Goal: Task Accomplishment & Management: Complete application form

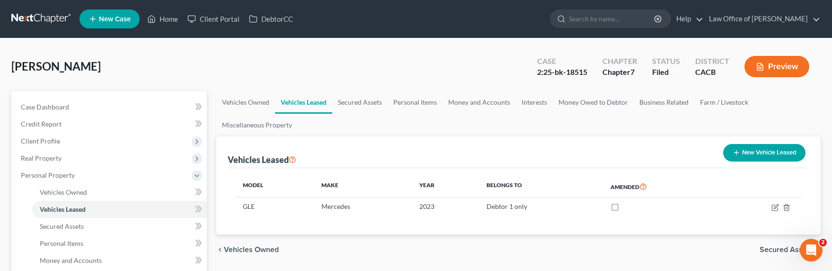
click at [35, 17] on link at bounding box center [41, 18] width 61 height 17
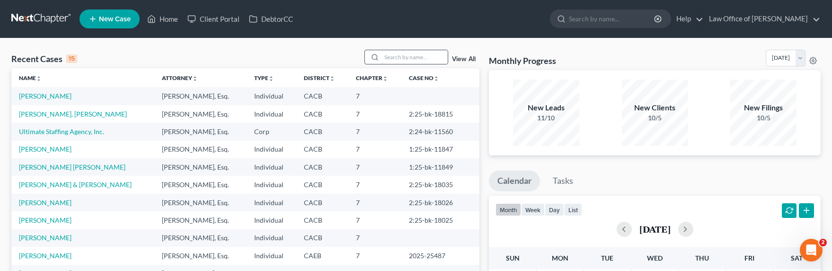
click at [420, 55] on input "search" at bounding box center [414, 57] width 66 height 14
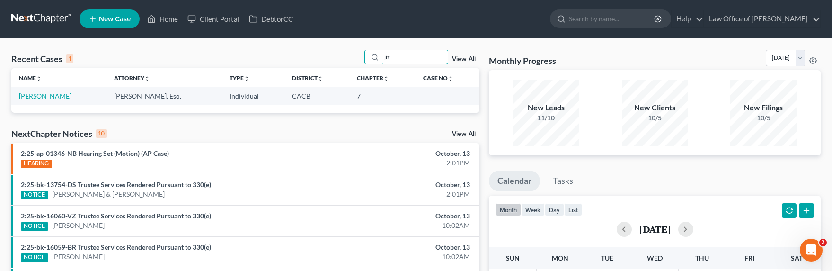
type input "jiz"
click at [33, 96] on link "[PERSON_NAME]" at bounding box center [45, 96] width 53 height 8
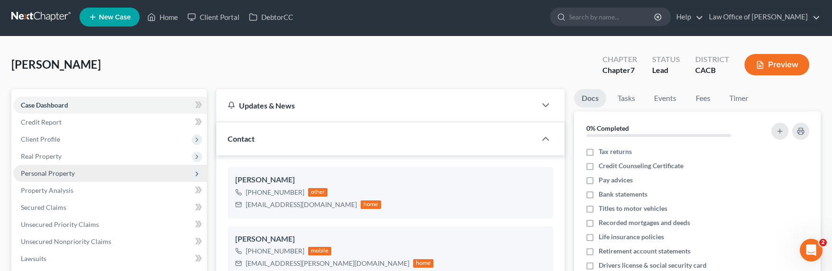
click at [37, 175] on span "Personal Property" at bounding box center [48, 173] width 54 height 8
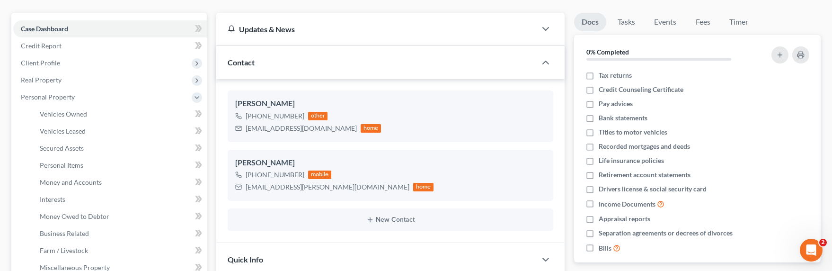
scroll to position [5, 0]
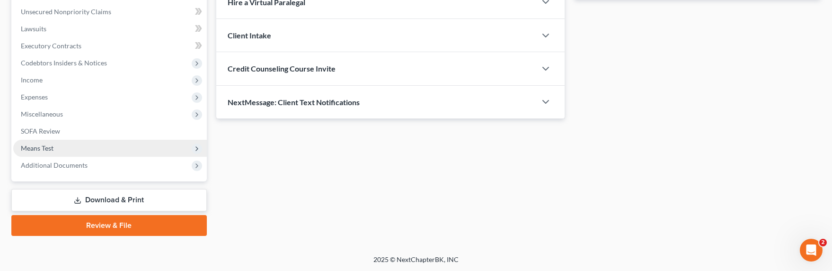
click at [44, 150] on span "Means Test" at bounding box center [37, 148] width 33 height 8
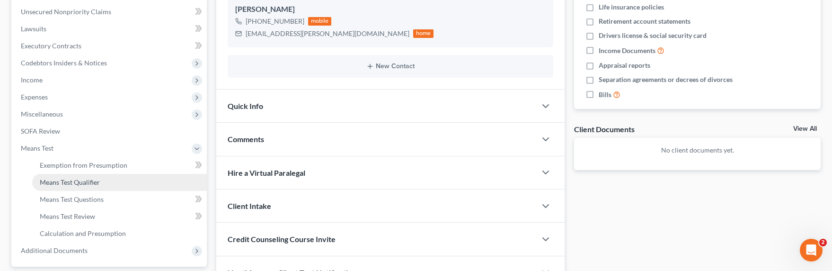
click at [64, 184] on span "Means Test Qualifier" at bounding box center [70, 182] width 60 height 8
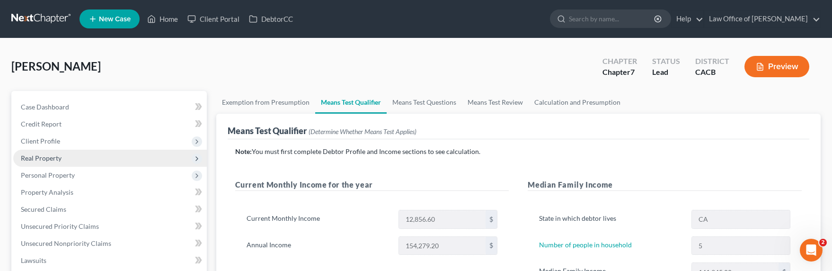
click at [45, 157] on span "Real Property" at bounding box center [41, 158] width 41 height 8
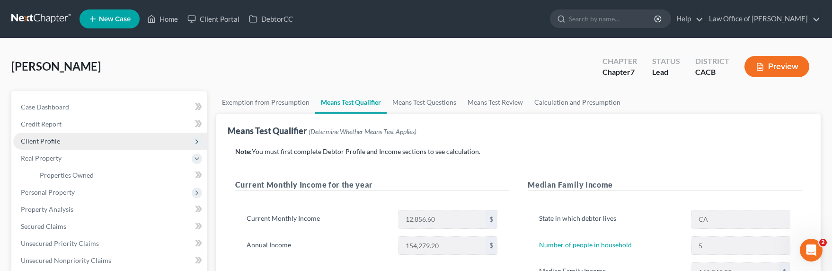
click at [47, 138] on span "Client Profile" at bounding box center [40, 141] width 39 height 8
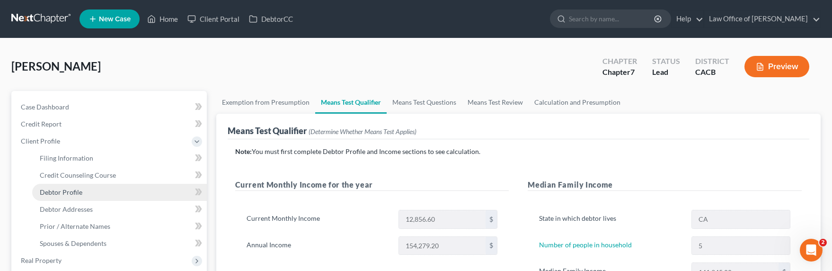
click at [62, 191] on span "Debtor Profile" at bounding box center [61, 192] width 43 height 8
select select "1"
select select "4"
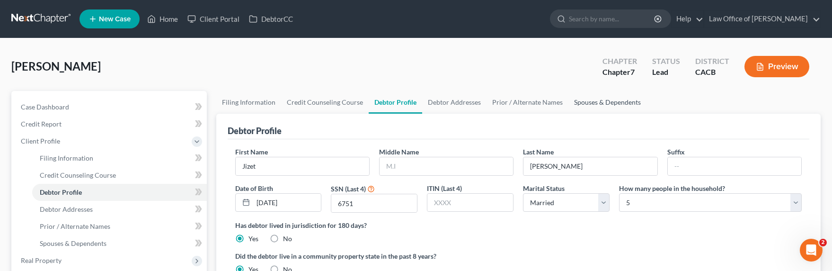
click at [596, 104] on link "Spouses & Dependents" at bounding box center [607, 102] width 78 height 23
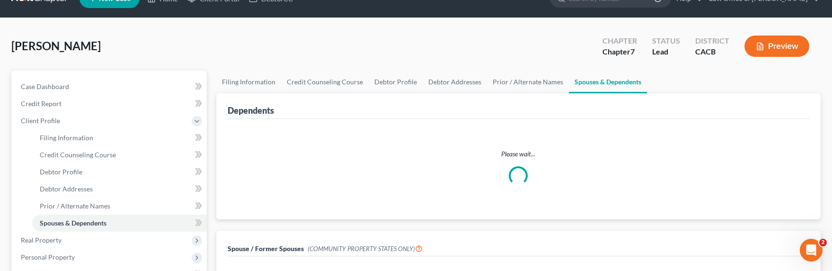
scroll to position [21, 0]
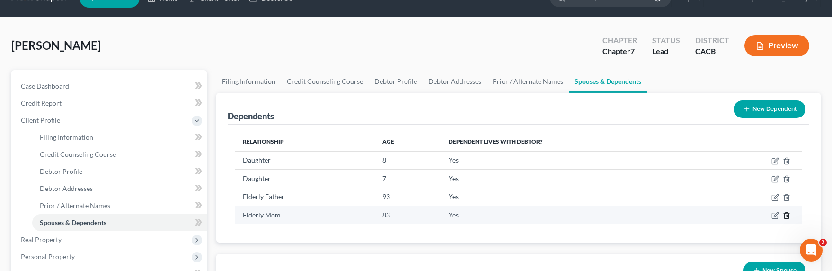
click at [788, 214] on icon "button" at bounding box center [787, 216] width 8 height 8
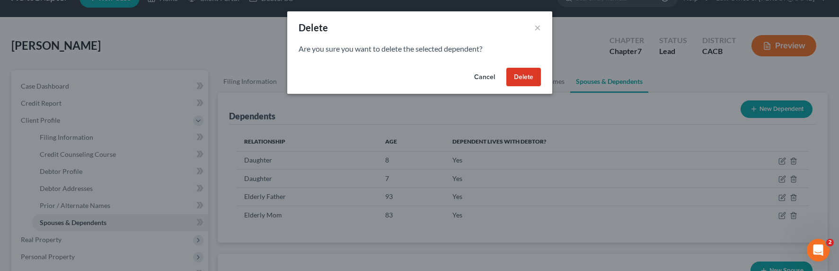
click at [531, 75] on button "Delete" at bounding box center [523, 77] width 35 height 19
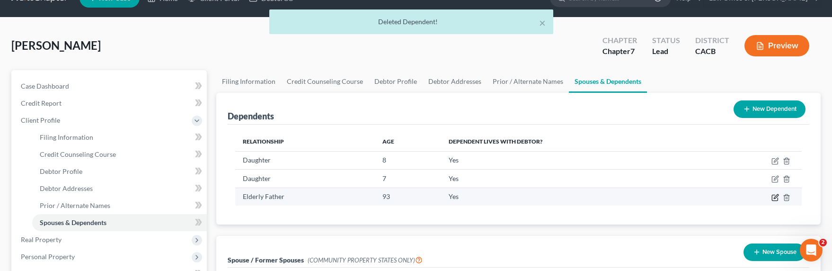
click at [773, 198] on icon "button" at bounding box center [775, 198] width 8 height 8
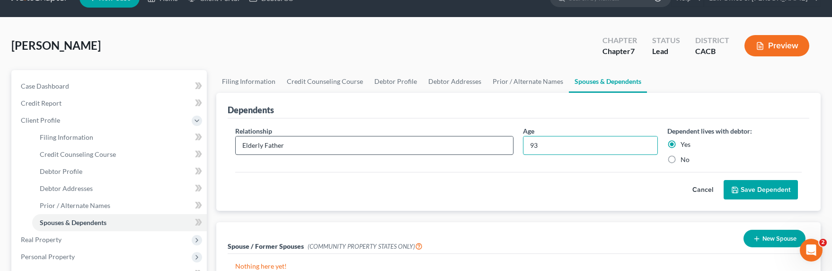
drag, startPoint x: 559, startPoint y: 147, endPoint x: 512, endPoint y: 144, distance: 47.4
click at [512, 144] on div "Relationship * Elderly Father Age [DEMOGRAPHIC_DATA] Dependent lives with debto…" at bounding box center [518, 149] width 576 height 46
type input "76"
click at [772, 186] on button "Save Dependent" at bounding box center [761, 190] width 74 height 20
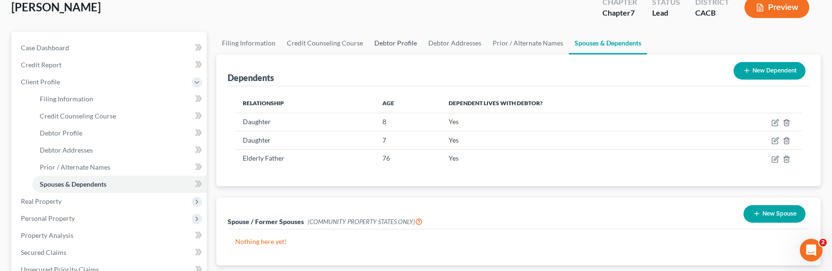
click at [398, 46] on link "Debtor Profile" at bounding box center [396, 43] width 54 height 23
select select "1"
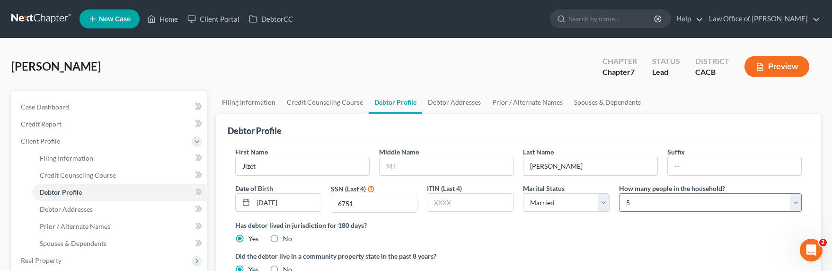
click at [634, 198] on select "Select 1 2 3 4 5 6 7 8 9 10 11 12 13 14 15 16 17 18 19 20" at bounding box center [710, 202] width 183 height 19
select select "3"
click at [619, 193] on select "Select 1 2 3 4 5 6 7 8 9 10 11 12 13 14 15 16 17 18 19 20" at bounding box center [710, 202] width 183 height 19
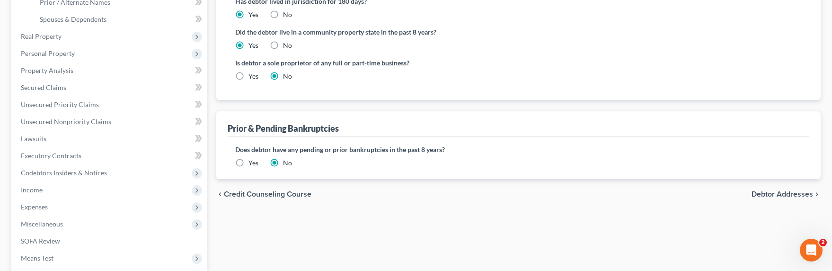
scroll to position [303, 0]
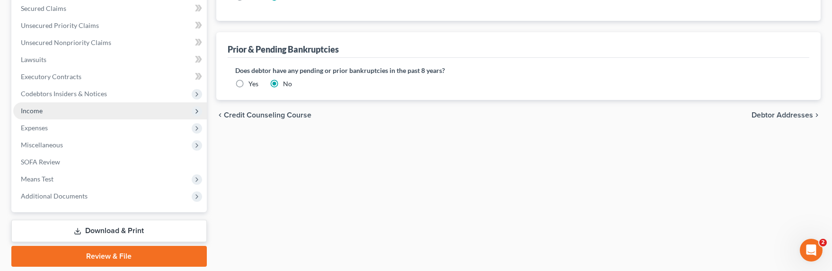
click at [34, 113] on span "Income" at bounding box center [32, 110] width 22 height 8
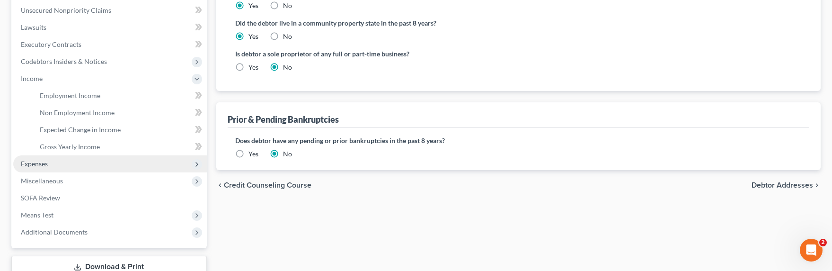
scroll to position [289, 0]
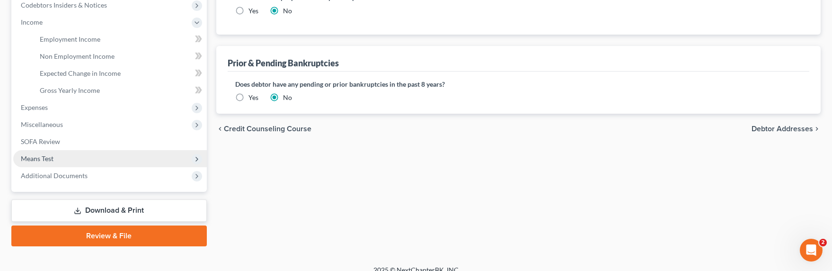
click at [41, 154] on span "Means Test" at bounding box center [37, 158] width 33 height 8
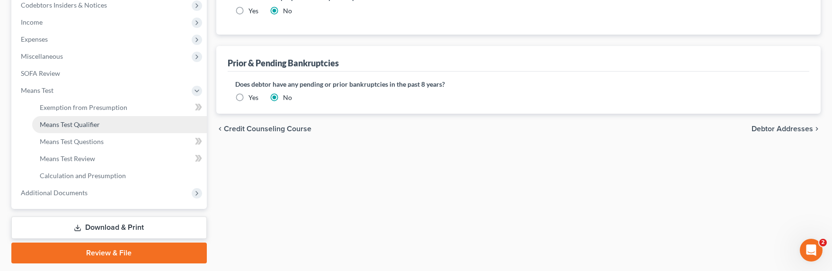
click at [81, 122] on span "Means Test Qualifier" at bounding box center [70, 124] width 60 height 8
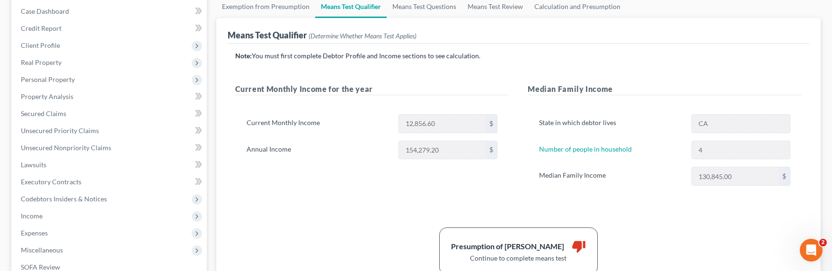
scroll to position [104, 0]
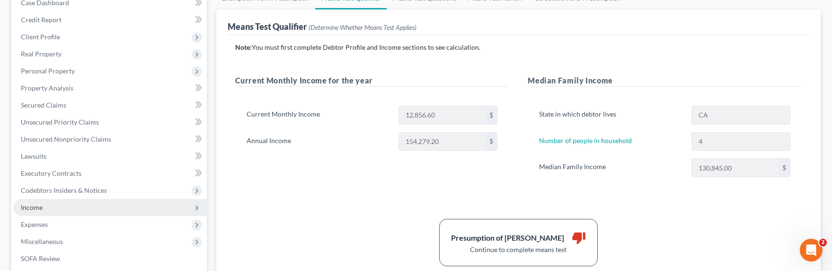
click at [32, 205] on span "Income" at bounding box center [32, 207] width 22 height 8
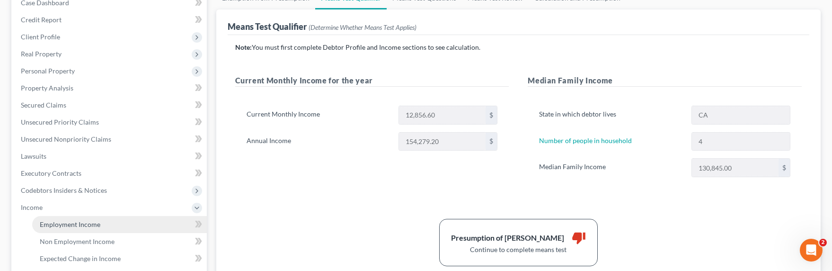
click at [62, 227] on span "Employment Income" at bounding box center [70, 224] width 61 height 8
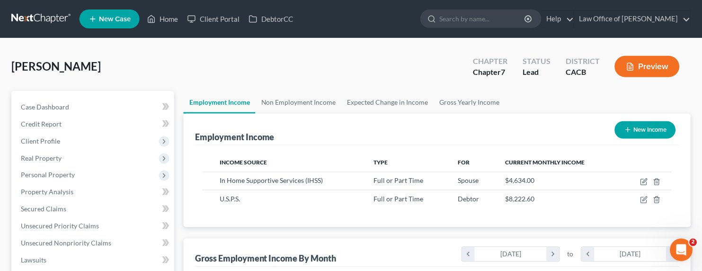
scroll to position [473102, 472991]
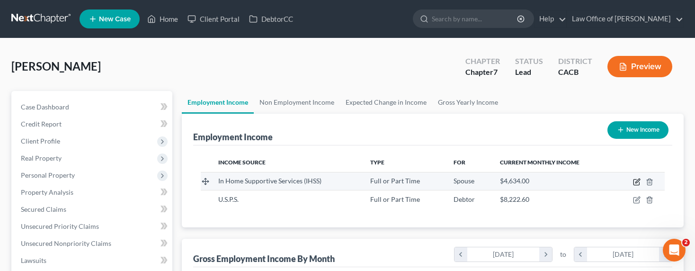
click at [635, 182] on icon "button" at bounding box center [637, 180] width 4 height 4
select select "0"
select select "4"
select select "1"
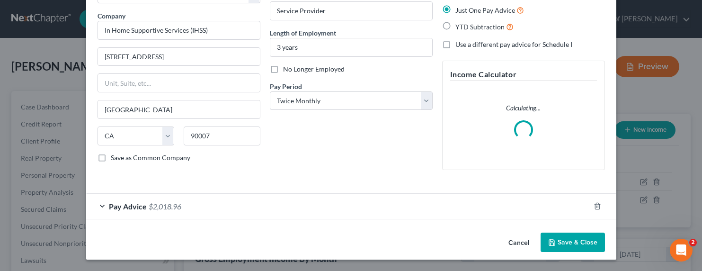
click at [197, 207] on div "Pay Advice $2,018.96" at bounding box center [338, 206] width 504 height 25
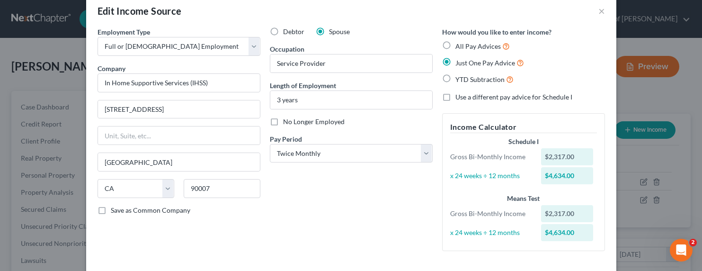
scroll to position [0, 0]
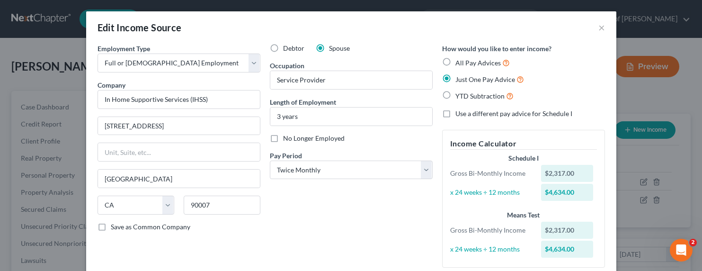
click at [468, 97] on span "YTD Subtraction" at bounding box center [479, 96] width 49 height 8
click at [465, 97] on input "YTD Subtraction" at bounding box center [462, 93] width 6 height 6
radio input "true"
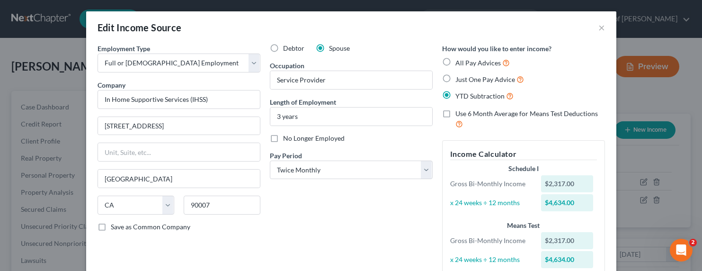
click at [468, 80] on span "Just One Pay Advice" at bounding box center [485, 79] width 60 height 8
click at [465, 80] on input "Just One Pay Advice" at bounding box center [462, 77] width 6 height 6
radio input "true"
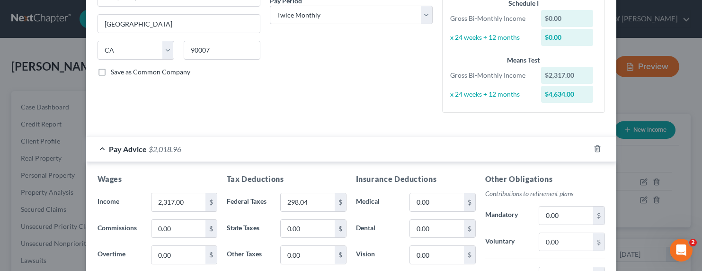
scroll to position [119, 0]
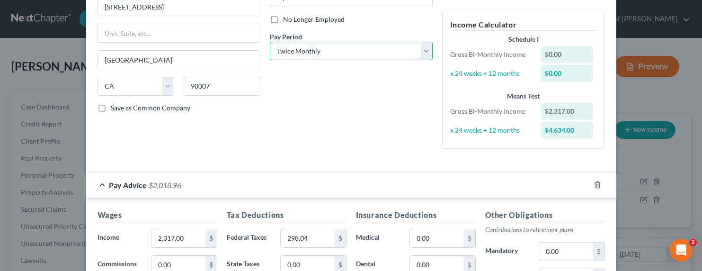
click at [330, 45] on select "Select Monthly Twice Monthly Every Other Week Weekly" at bounding box center [351, 51] width 163 height 19
select select "0"
click at [270, 42] on select "Select Monthly Twice Monthly Every Other Week Weekly" at bounding box center [351, 51] width 163 height 19
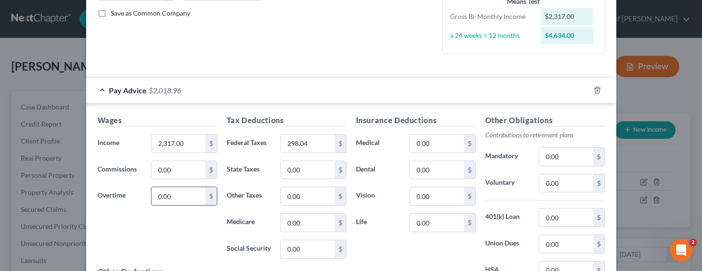
scroll to position [224, 0]
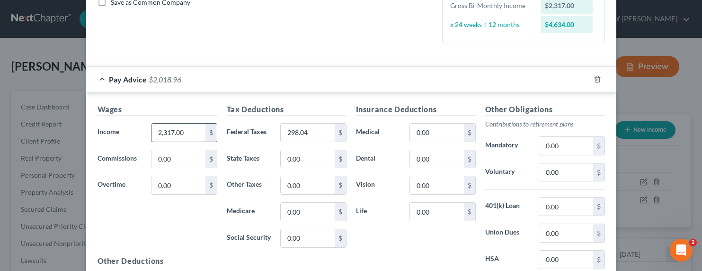
click at [183, 138] on input "2,317.00" at bounding box center [177, 133] width 53 height 18
click at [187, 134] on input "2,317.00" at bounding box center [177, 133] width 53 height 18
drag, startPoint x: 186, startPoint y: 133, endPoint x: 124, endPoint y: 133, distance: 62.5
click at [124, 133] on div "Income * 2,317.00 $" at bounding box center [157, 132] width 129 height 19
type input "8,907.83"
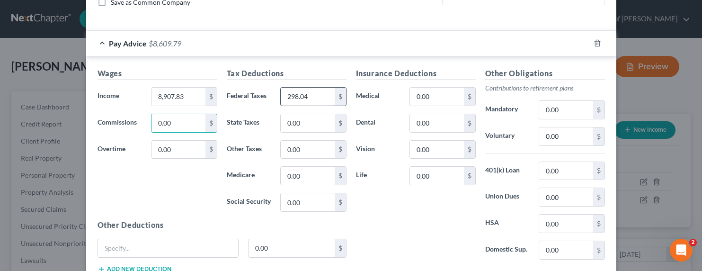
click at [320, 95] on input "298.04" at bounding box center [307, 97] width 53 height 18
click at [318, 95] on input "298.04" at bounding box center [307, 97] width 53 height 18
drag, startPoint x: 316, startPoint y: 96, endPoint x: 263, endPoint y: 96, distance: 52.5
click at [263, 96] on div "Federal Taxes 298.04 $" at bounding box center [286, 96] width 129 height 19
type input "1,692.49"
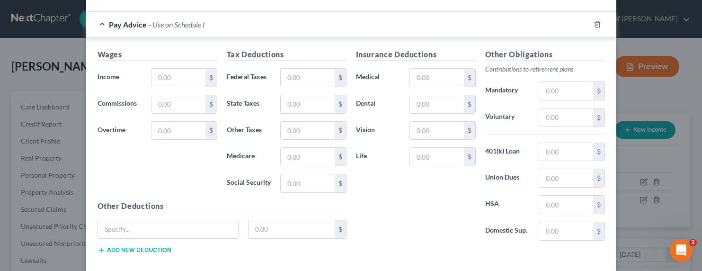
scroll to position [550, 0]
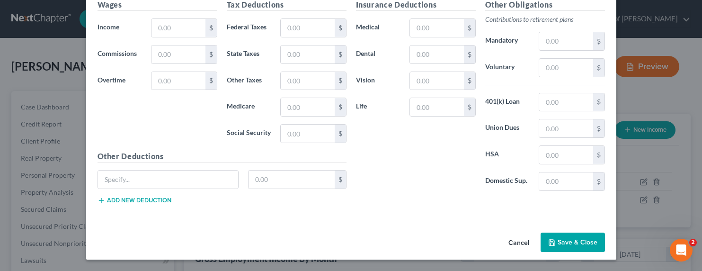
click at [567, 244] on button "Save & Close" at bounding box center [572, 242] width 64 height 20
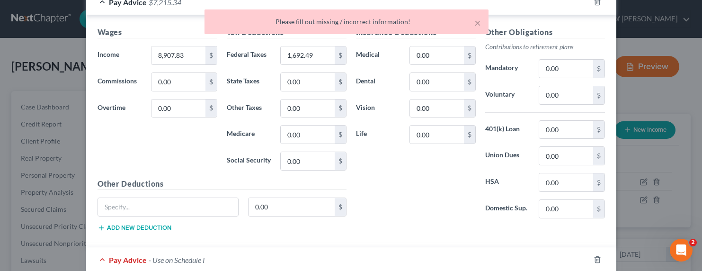
scroll to position [331, 0]
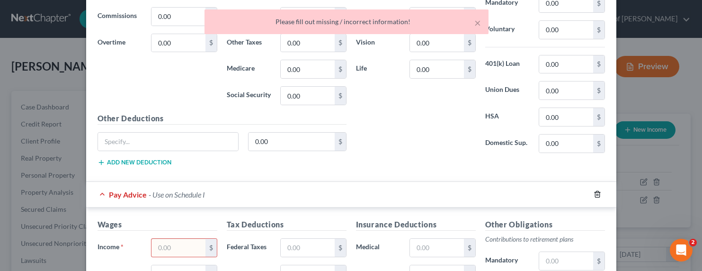
click at [595, 195] on icon "button" at bounding box center [597, 194] width 4 height 6
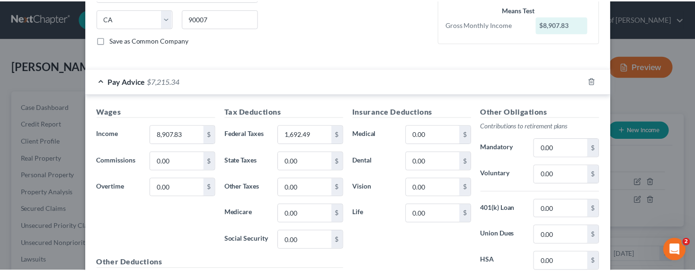
scroll to position [293, 0]
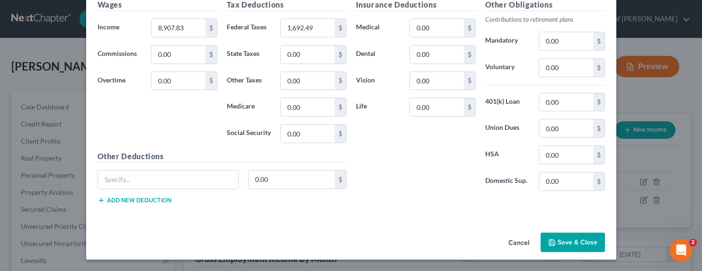
click at [564, 235] on button "Save & Close" at bounding box center [572, 242] width 64 height 20
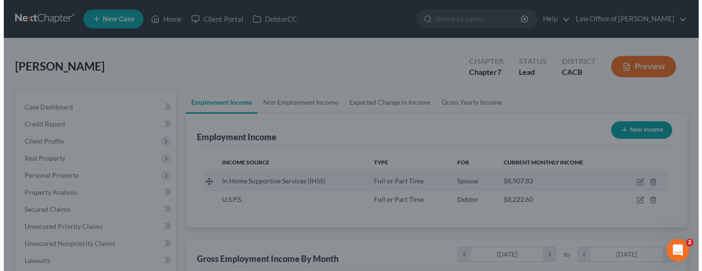
scroll to position [473102, 472991]
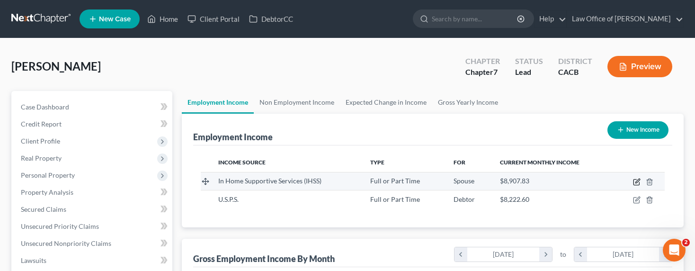
click at [635, 182] on icon "button" at bounding box center [637, 180] width 4 height 4
select select "0"
select select "4"
select select "0"
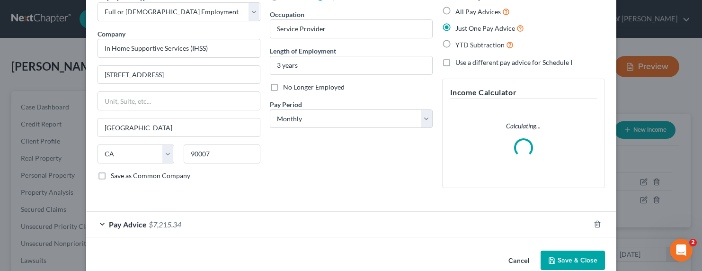
scroll to position [69, 0]
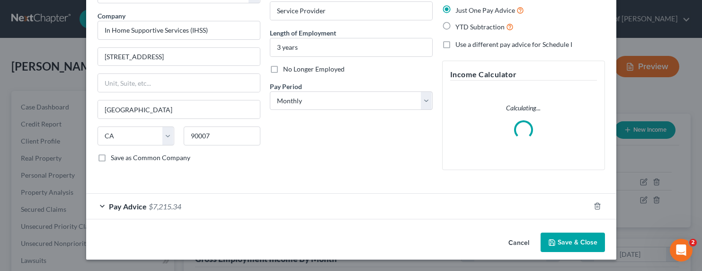
click at [185, 203] on div "Pay Advice $7,215.34" at bounding box center [338, 206] width 504 height 25
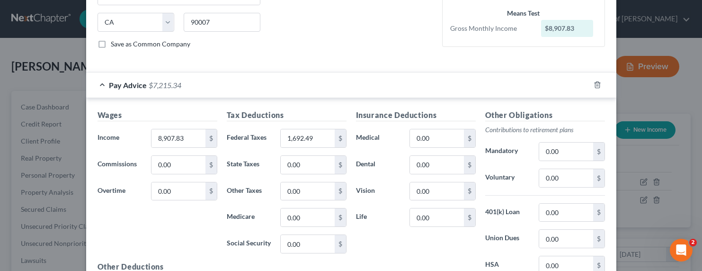
scroll to position [193, 0]
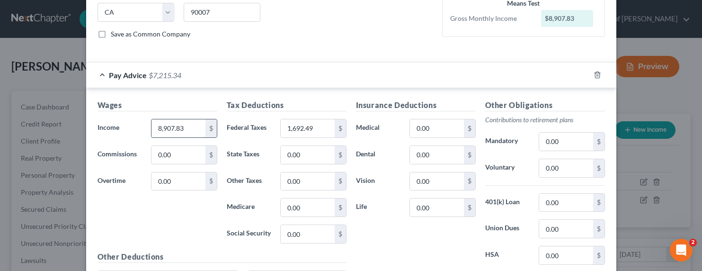
click at [179, 130] on input "8,907.83" at bounding box center [177, 128] width 53 height 18
click at [183, 129] on input "8,907.83" at bounding box center [177, 128] width 53 height 18
drag, startPoint x: 189, startPoint y: 128, endPoint x: 139, endPoint y: 127, distance: 50.2
click at [139, 127] on div "Income * 8,907.83 $" at bounding box center [157, 128] width 129 height 19
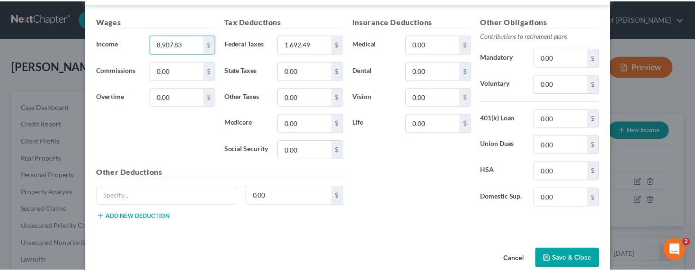
scroll to position [293, 0]
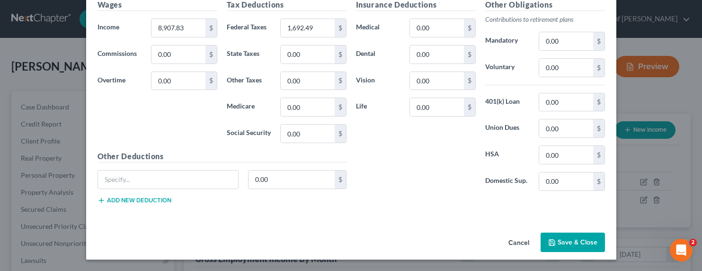
click at [571, 245] on button "Save & Close" at bounding box center [572, 242] width 64 height 20
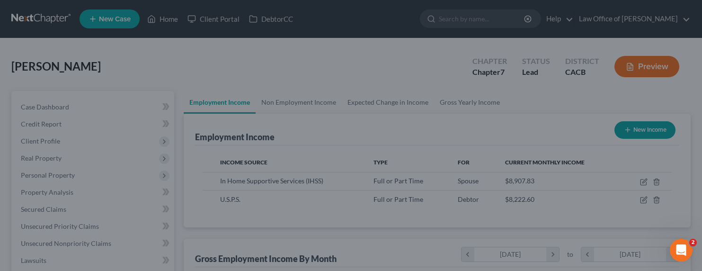
scroll to position [473102, 472991]
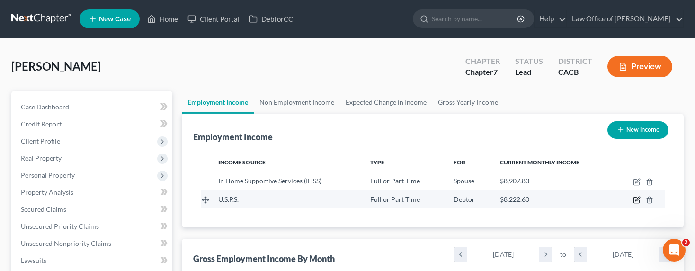
click at [639, 198] on icon "button" at bounding box center [637, 200] width 8 height 8
select select "0"
select select "4"
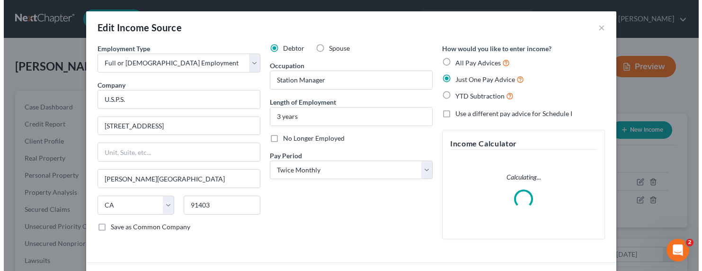
scroll to position [169, 284]
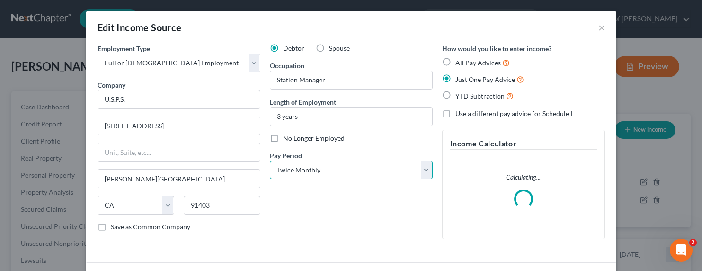
click at [346, 166] on select "Select Monthly Twice Monthly Every Other Week Weekly" at bounding box center [351, 169] width 163 height 19
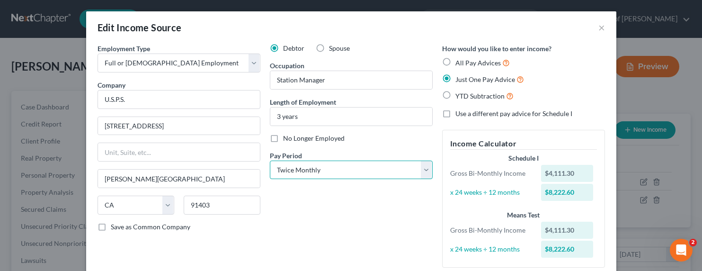
select select "0"
click at [270, 160] on select "Select Monthly Twice Monthly Every Other Week Weekly" at bounding box center [351, 169] width 163 height 19
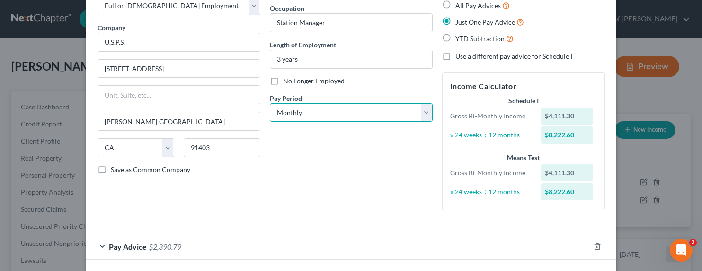
scroll to position [97, 0]
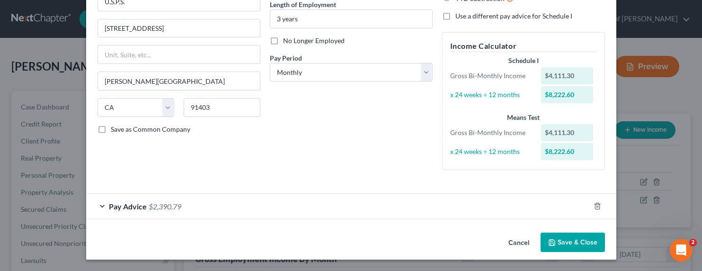
click at [151, 211] on div "Pay Advice $2,390.79" at bounding box center [338, 206] width 504 height 25
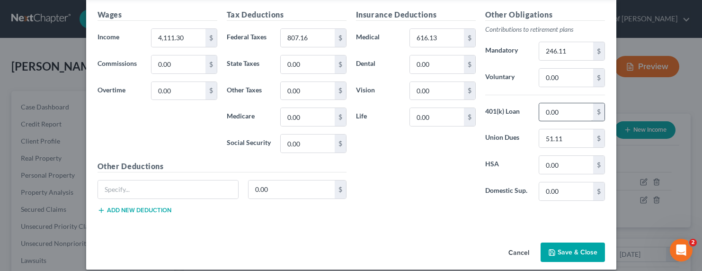
scroll to position [272, 0]
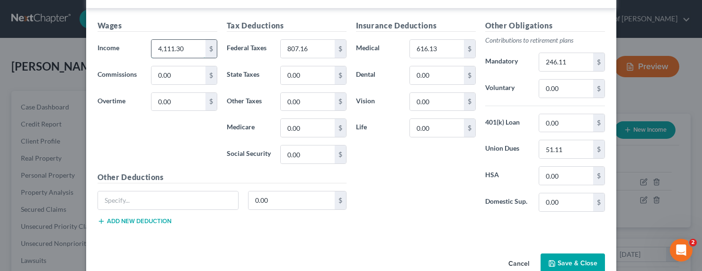
drag, startPoint x: 183, startPoint y: 50, endPoint x: 201, endPoint y: 47, distance: 18.7
click at [201, 47] on div "4,111.30 $" at bounding box center [184, 48] width 66 height 19
type input "8,907.83"
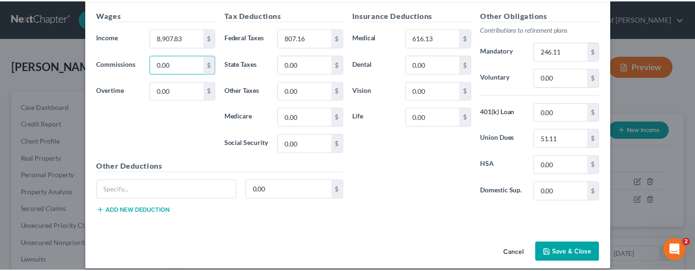
scroll to position [293, 0]
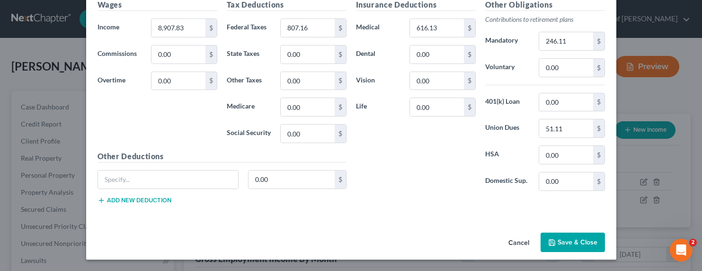
click at [551, 240] on icon "button" at bounding box center [552, 243] width 8 height 8
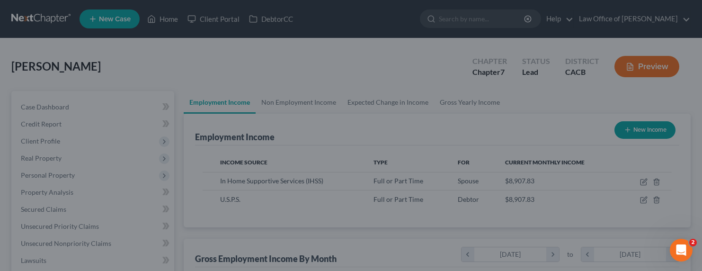
scroll to position [473102, 472991]
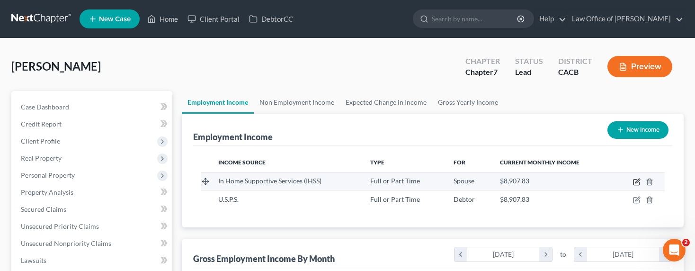
click at [636, 181] on icon "button" at bounding box center [637, 180] width 4 height 4
select select "0"
select select "4"
select select "0"
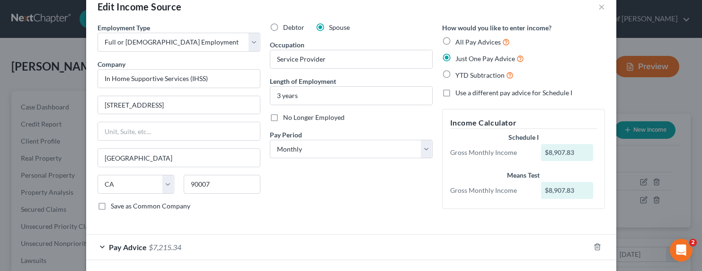
scroll to position [62, 0]
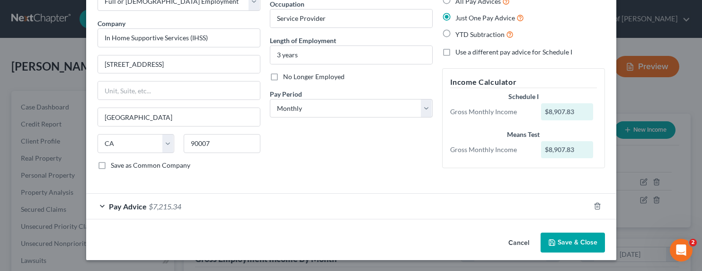
click at [159, 208] on span "$7,215.34" at bounding box center [165, 206] width 33 height 9
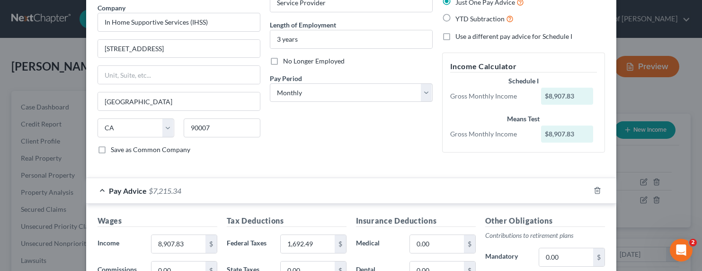
scroll to position [84, 0]
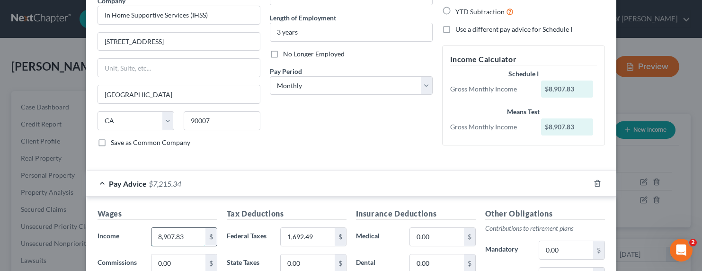
drag, startPoint x: 186, startPoint y: 239, endPoint x: 208, endPoint y: 233, distance: 22.0
click at [203, 236] on div "8,907.83 $" at bounding box center [184, 236] width 66 height 19
type input "2,034.33"
drag, startPoint x: 319, startPoint y: 240, endPoint x: 327, endPoint y: 240, distance: 7.1
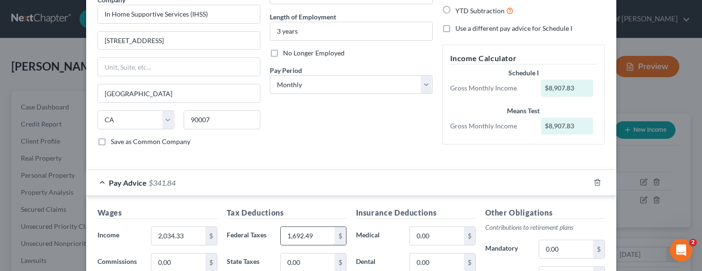
click at [329, 242] on input "1,692.49" at bounding box center [307, 236] width 53 height 18
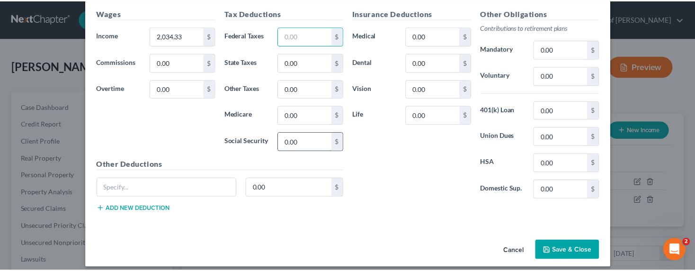
scroll to position [293, 0]
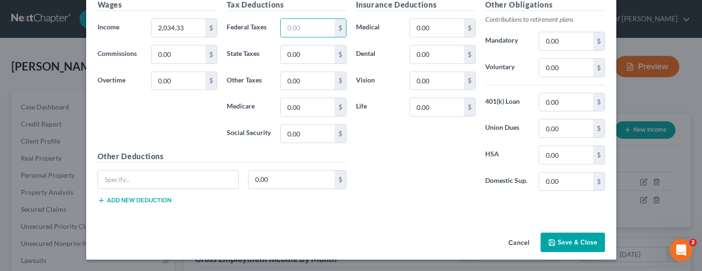
click at [563, 236] on button "Save & Close" at bounding box center [572, 242] width 64 height 20
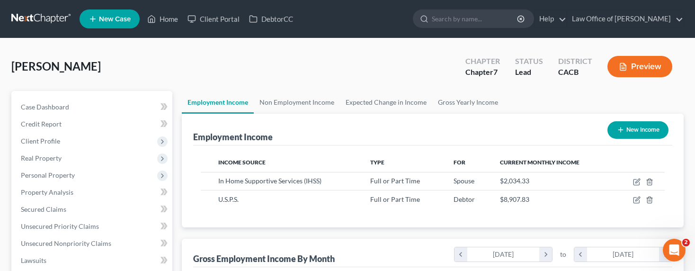
scroll to position [300, 0]
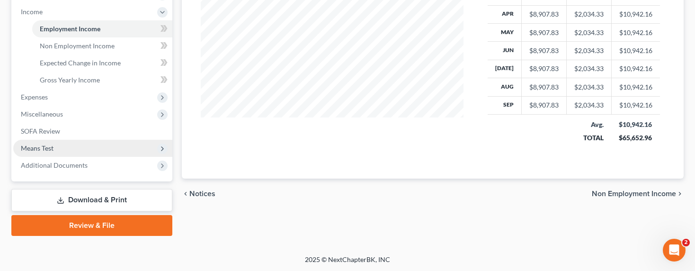
click at [37, 145] on span "Means Test" at bounding box center [37, 148] width 33 height 8
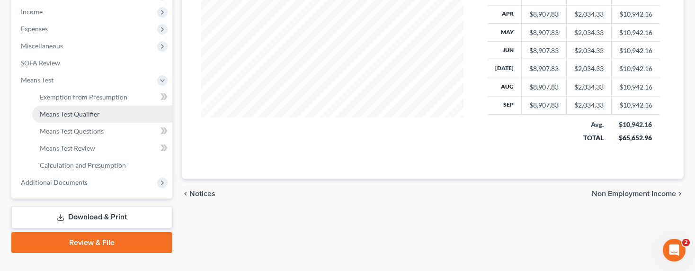
click at [52, 110] on span "Means Test Qualifier" at bounding box center [70, 114] width 60 height 8
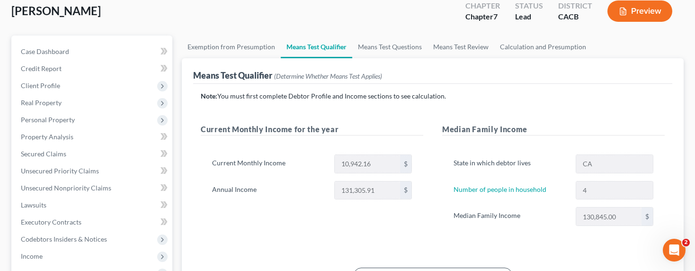
scroll to position [67, 0]
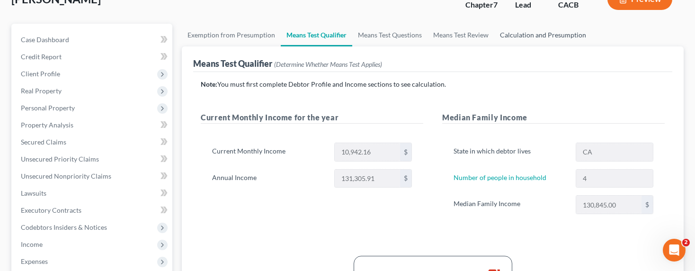
click at [536, 37] on link "Calculation and Presumption" at bounding box center [542, 35] width 97 height 23
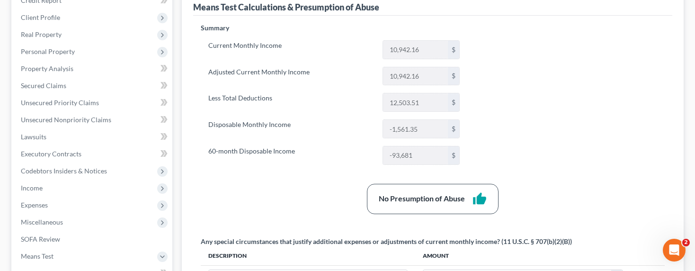
scroll to position [171, 0]
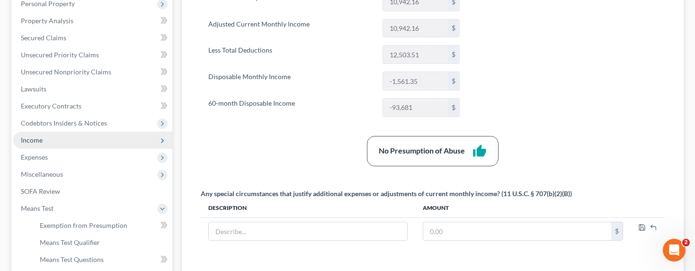
click at [38, 139] on span "Income" at bounding box center [32, 140] width 22 height 8
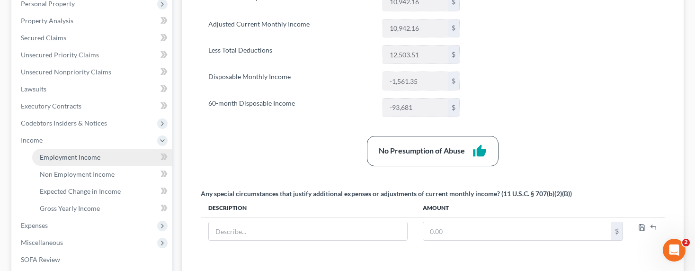
click at [61, 162] on link "Employment Income" at bounding box center [102, 157] width 140 height 17
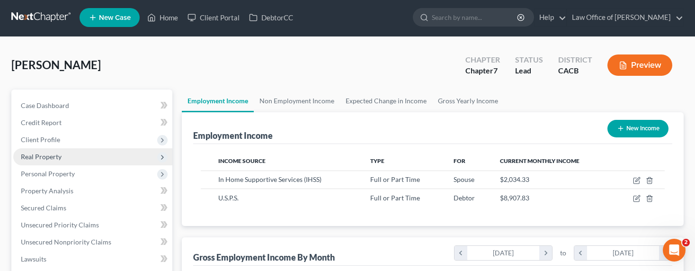
scroll to position [2, 0]
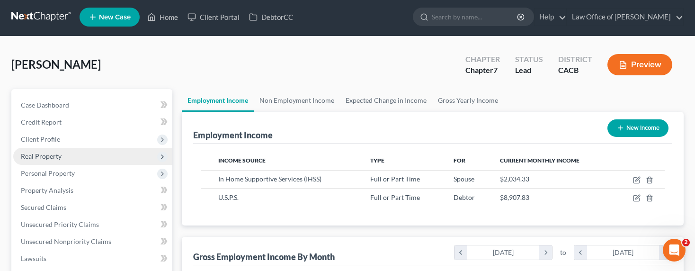
click at [35, 154] on span "Real Property" at bounding box center [41, 156] width 41 height 8
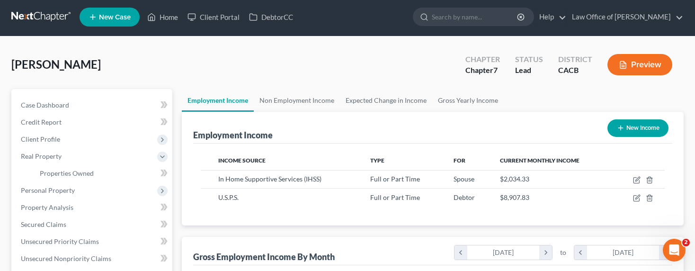
click at [205, 120] on div "Employment Income New Income" at bounding box center [432, 128] width 479 height 32
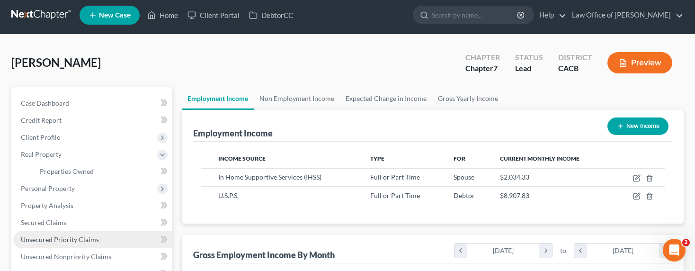
scroll to position [100, 0]
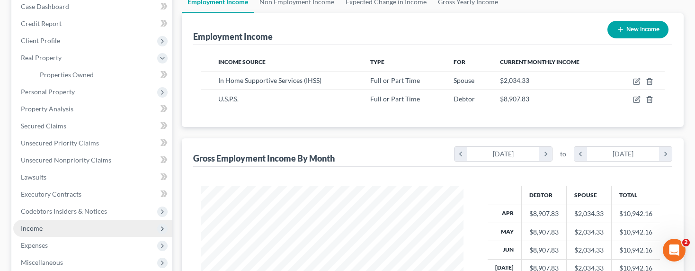
click at [27, 230] on span "Income" at bounding box center [32, 228] width 22 height 8
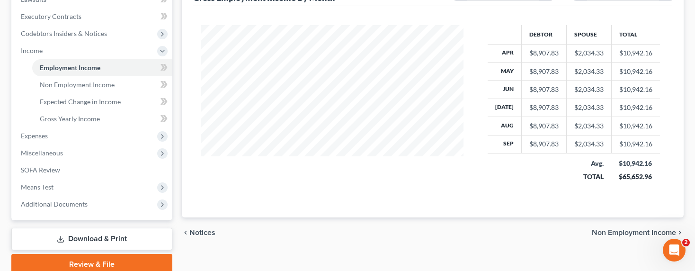
scroll to position [300, 0]
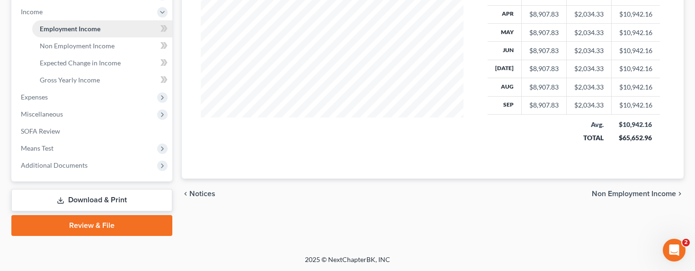
click at [71, 28] on span "Employment Income" at bounding box center [70, 29] width 61 height 8
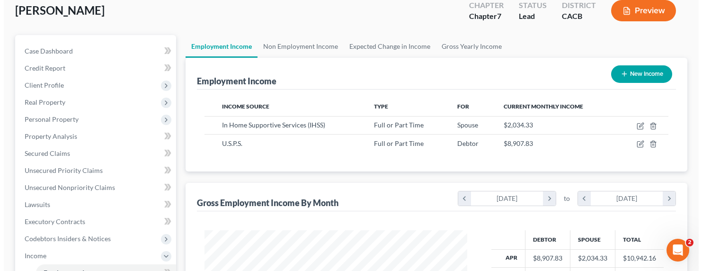
scroll to position [0, 0]
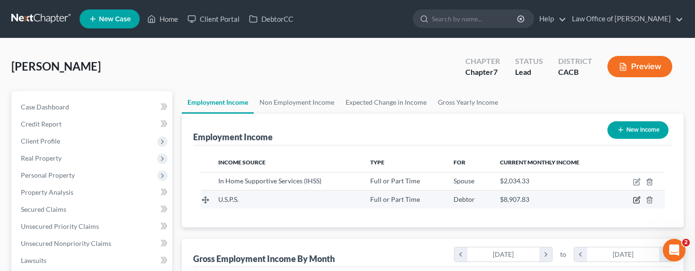
click at [636, 200] on icon "button" at bounding box center [637, 199] width 4 height 4
select select "0"
select select "4"
select select "0"
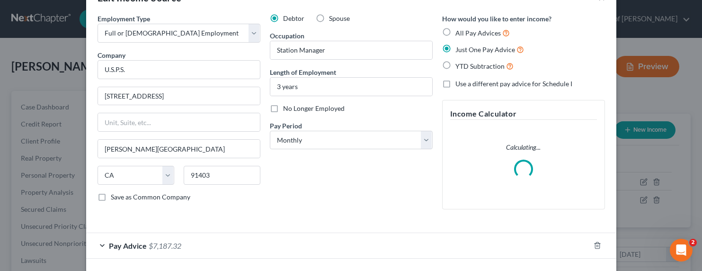
scroll to position [69, 0]
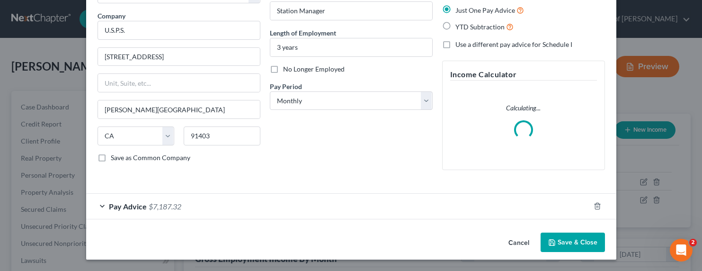
click at [161, 204] on span "$7,187.32" at bounding box center [165, 206] width 33 height 9
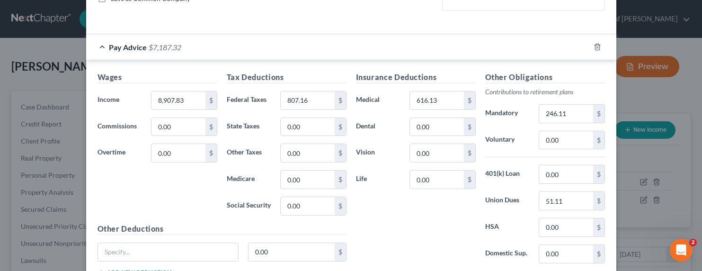
scroll to position [261, 0]
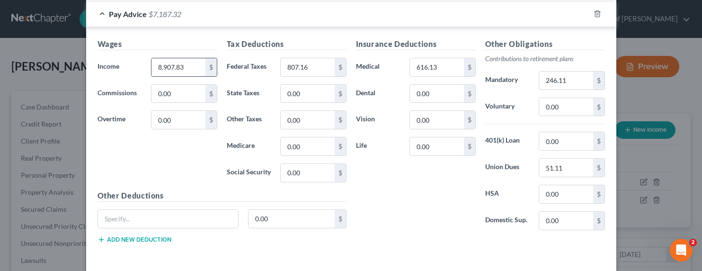
click at [162, 70] on input "8,907.83" at bounding box center [177, 67] width 53 height 18
click at [164, 67] on input "8,907.83" at bounding box center [177, 67] width 53 height 18
click at [161, 68] on input "8,907.83" at bounding box center [177, 67] width 53 height 18
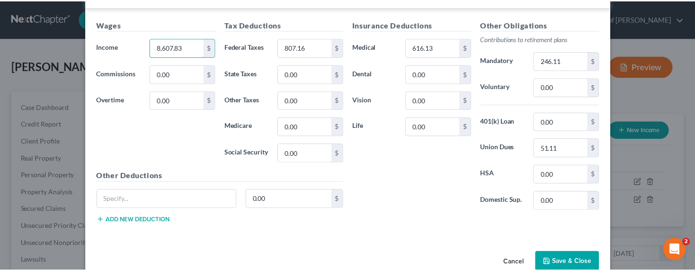
scroll to position [293, 0]
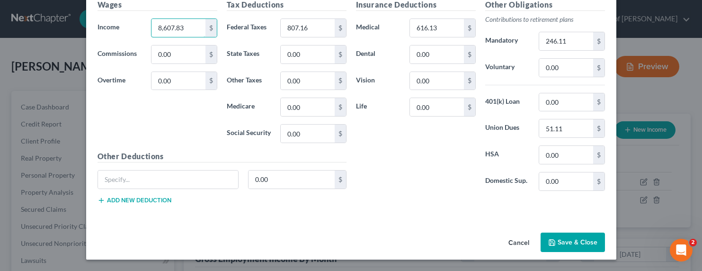
type input "8,607.83"
drag, startPoint x: 573, startPoint y: 245, endPoint x: 567, endPoint y: 246, distance: 6.6
click at [573, 245] on button "Save & Close" at bounding box center [572, 242] width 64 height 20
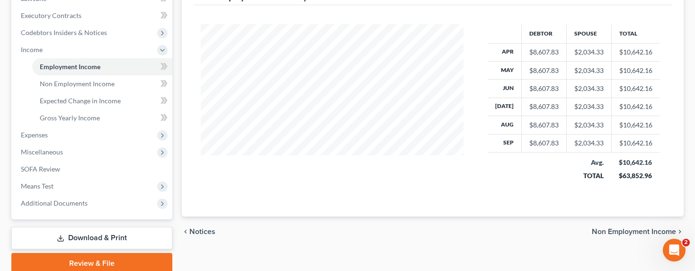
scroll to position [300, 0]
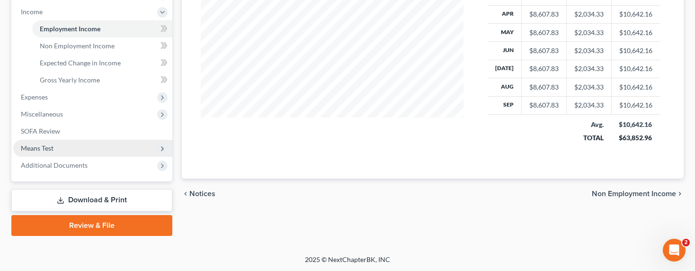
click at [36, 149] on span "Means Test" at bounding box center [37, 148] width 33 height 8
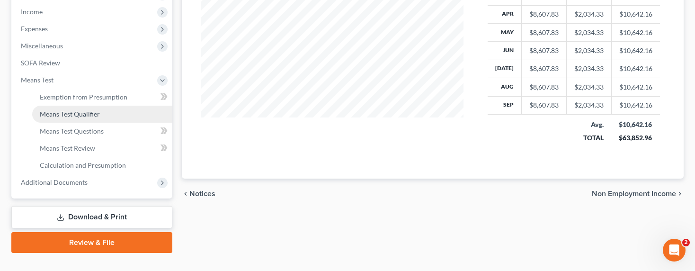
click at [68, 119] on link "Means Test Qualifier" at bounding box center [102, 114] width 140 height 17
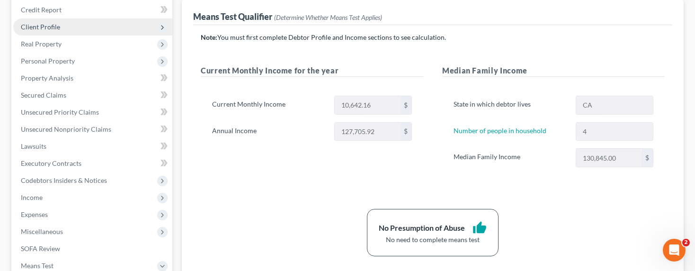
scroll to position [75, 0]
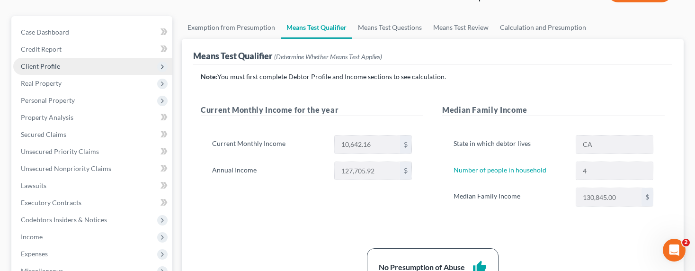
click at [44, 64] on span "Client Profile" at bounding box center [40, 66] width 39 height 8
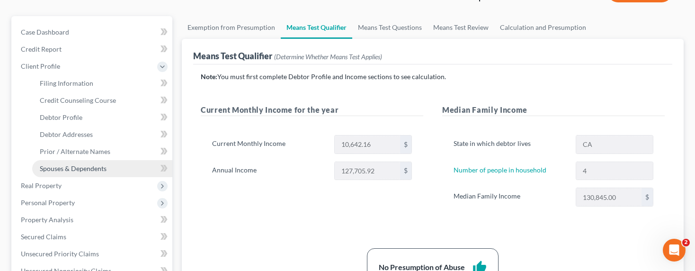
click at [65, 166] on span "Spouses & Dependents" at bounding box center [73, 168] width 67 height 8
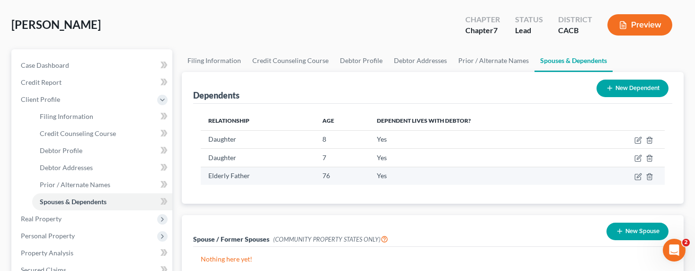
scroll to position [126, 0]
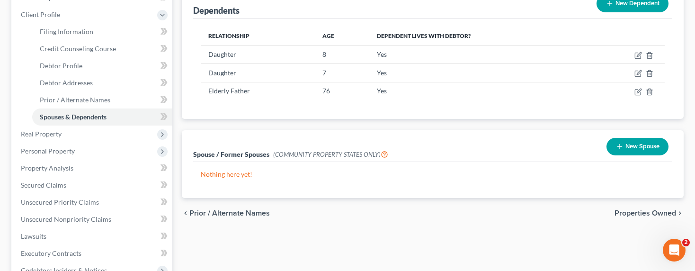
click at [620, 146] on icon "button" at bounding box center [620, 146] width 8 height 8
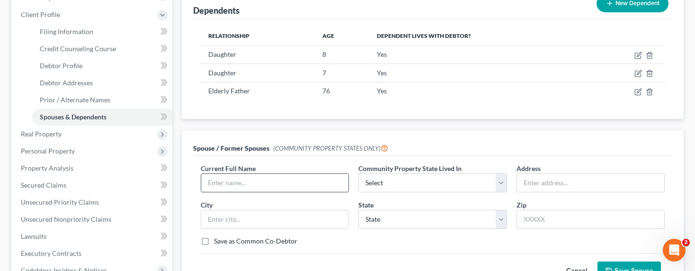
click at [254, 180] on input "text" at bounding box center [274, 183] width 147 height 18
type input "[PERSON_NAME] (Separated)"
select select "1"
click at [358, 173] on select "Select AZ CA GU ID LA NV NM PR [GEOGRAPHIC_DATA] [GEOGRAPHIC_DATA] [GEOGRAPHIC_…" at bounding box center [432, 182] width 148 height 19
click at [570, 184] on input "text" at bounding box center [590, 183] width 147 height 18
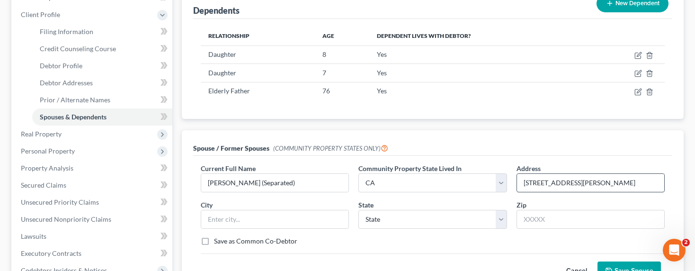
type input "[STREET_ADDRESS][PERSON_NAME]"
type input "91202"
type input "[GEOGRAPHIC_DATA]"
select select "4"
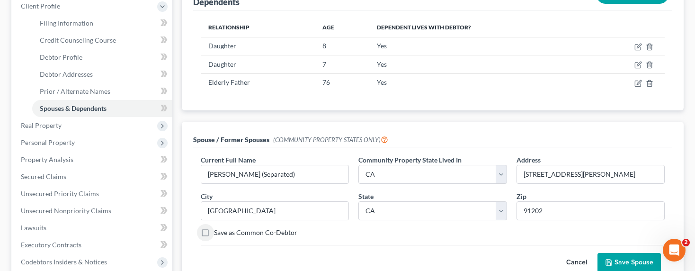
scroll to position [147, 0]
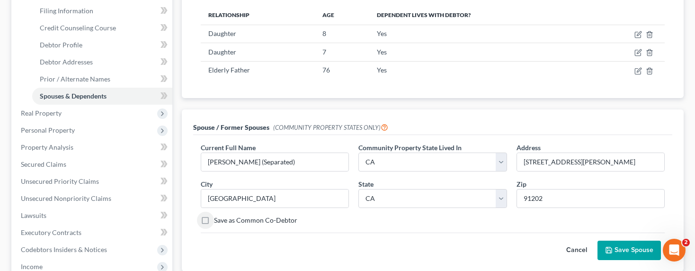
click at [618, 248] on button "Save Spouse" at bounding box center [628, 250] width 63 height 20
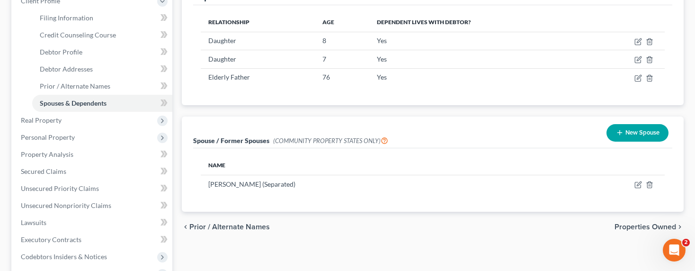
scroll to position [130, 0]
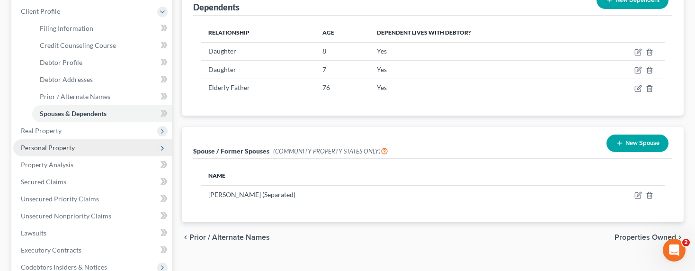
click at [50, 147] on span "Personal Property" at bounding box center [48, 147] width 54 height 8
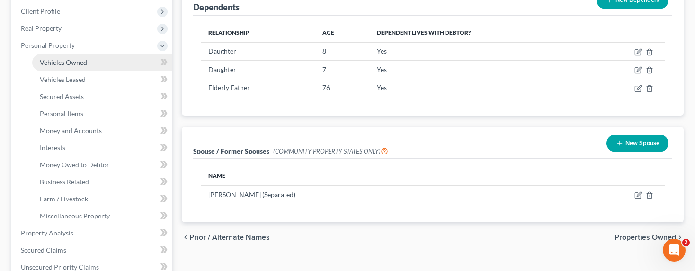
click at [71, 60] on span "Vehicles Owned" at bounding box center [63, 62] width 47 height 8
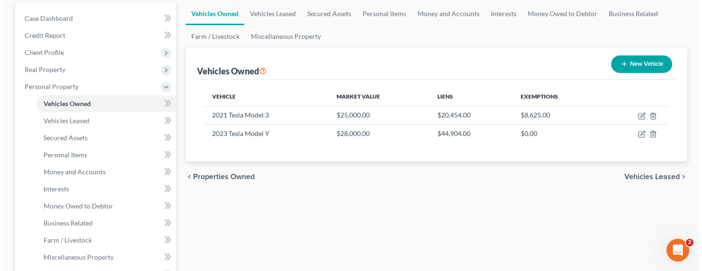
scroll to position [71, 0]
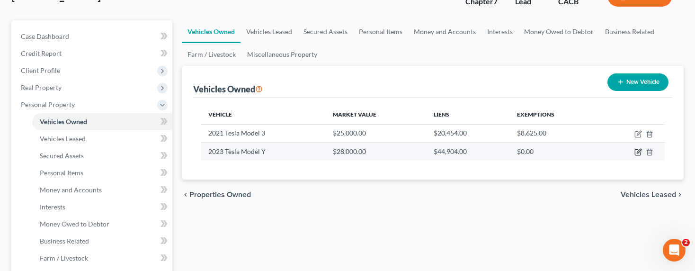
click at [635, 150] on icon "button" at bounding box center [638, 152] width 8 height 8
select select "0"
select select "3"
select select "1"
select select "2"
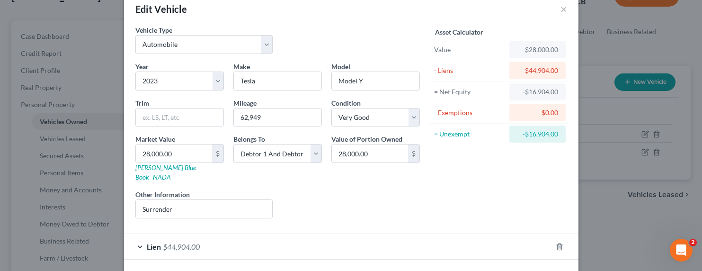
scroll to position [50, 0]
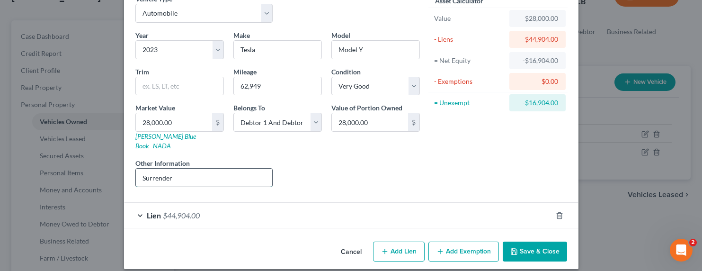
click at [181, 169] on input "Surrender" at bounding box center [204, 177] width 137 height 18
drag, startPoint x: 370, startPoint y: 167, endPoint x: 412, endPoint y: 166, distance: 42.6
click at [371, 167] on div "Liens Select" at bounding box center [350, 172] width 147 height 29
click at [529, 242] on button "Save & Close" at bounding box center [535, 251] width 64 height 20
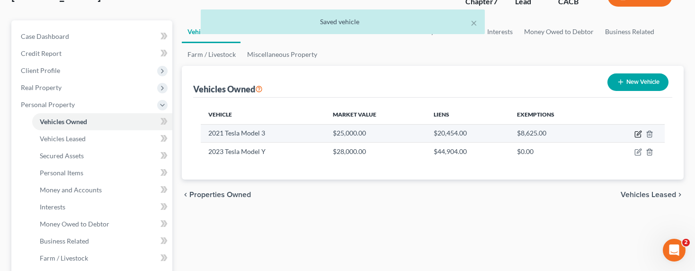
click at [639, 134] on icon "button" at bounding box center [638, 134] width 8 height 8
select select "0"
select select "5"
select select "2"
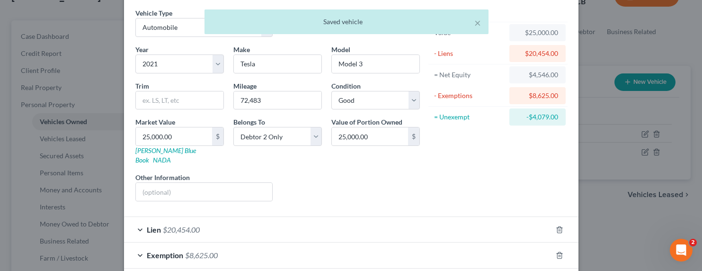
scroll to position [75, 0]
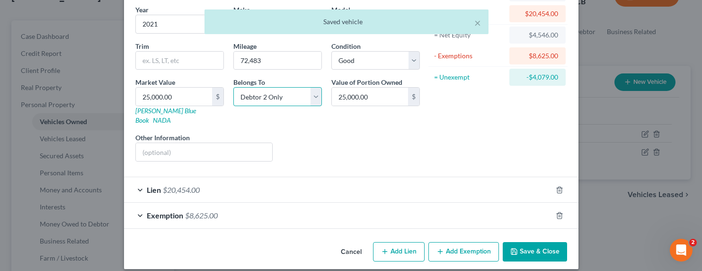
click at [262, 94] on select "Select Debtor 1 Only Debtor 2 Only Debtor 1 And Debtor 2 Only At Least One Of T…" at bounding box center [277, 96] width 89 height 19
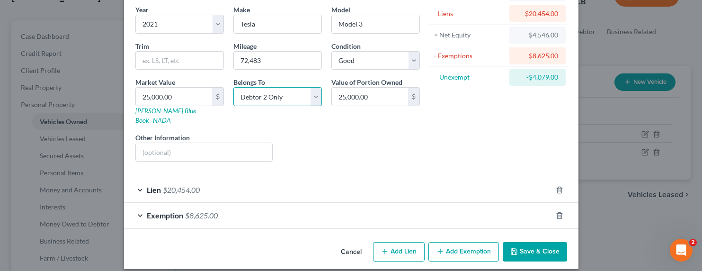
select select "0"
click at [233, 87] on select "Select Debtor 1 Only Debtor 2 Only Debtor 1 And Debtor 2 Only At Least One Of T…" at bounding box center [277, 96] width 89 height 19
click at [523, 242] on button "Save & Close" at bounding box center [535, 252] width 64 height 20
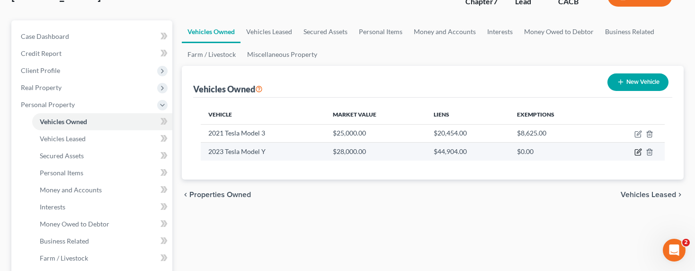
click at [640, 152] on icon "button" at bounding box center [638, 152] width 8 height 8
select select "0"
select select "3"
select select "1"
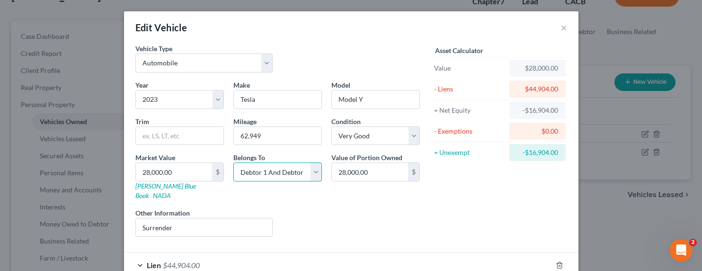
click at [272, 169] on select "Select Debtor 1 Only Debtor 2 Only Debtor 1 And Debtor 2 Only At Least One Of T…" at bounding box center [277, 171] width 89 height 19
select select "0"
click at [233, 162] on select "Select Debtor 1 Only Debtor 2 Only Debtor 1 And Debtor 2 Only At Least One Of T…" at bounding box center [277, 171] width 89 height 19
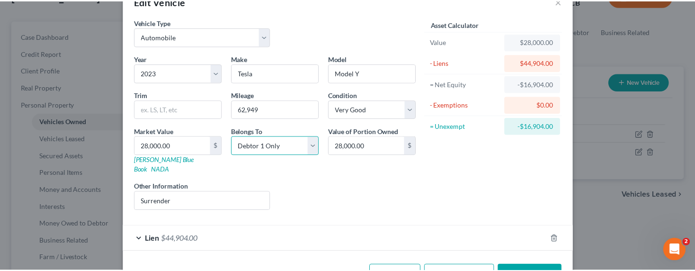
scroll to position [50, 0]
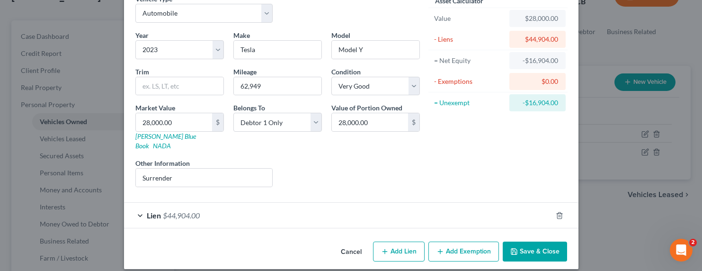
click at [516, 241] on button "Save & Close" at bounding box center [535, 251] width 64 height 20
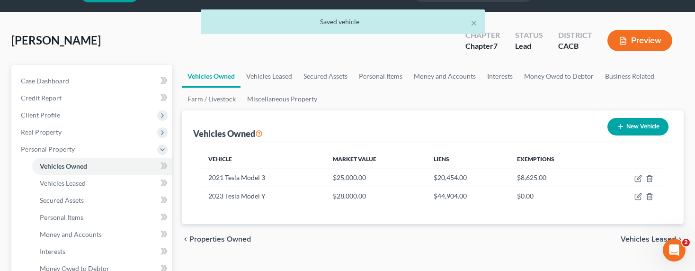
scroll to position [0, 0]
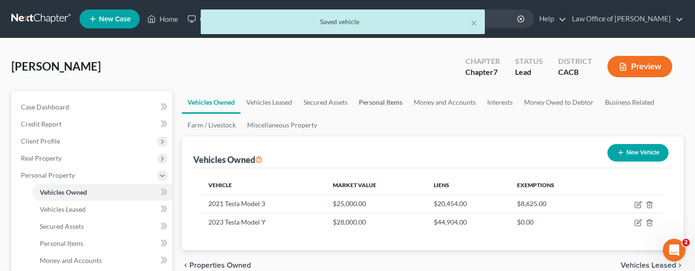
click at [388, 100] on link "Personal Items" at bounding box center [380, 102] width 55 height 23
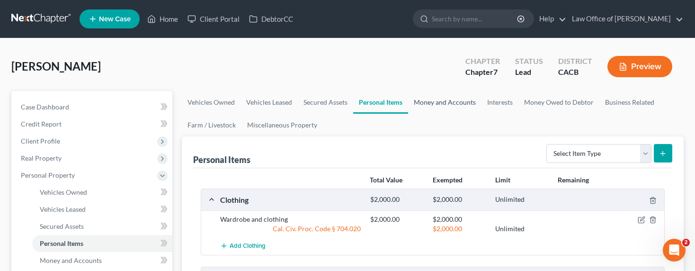
click at [434, 95] on link "Money and Accounts" at bounding box center [444, 102] width 73 height 23
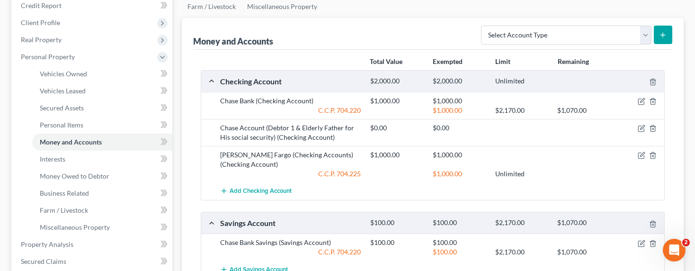
scroll to position [125, 0]
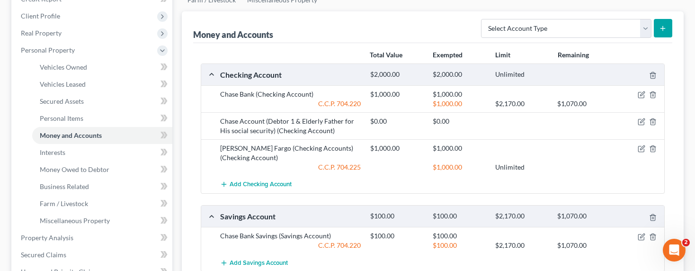
click at [400, 126] on div "$0.00 $0.00" at bounding box center [515, 125] width 300 height 19
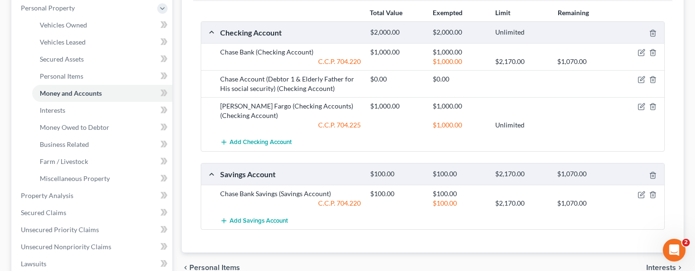
scroll to position [206, 0]
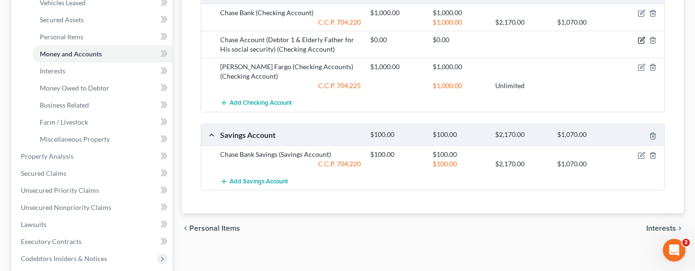
click at [638, 42] on icon "button" at bounding box center [641, 40] width 8 height 8
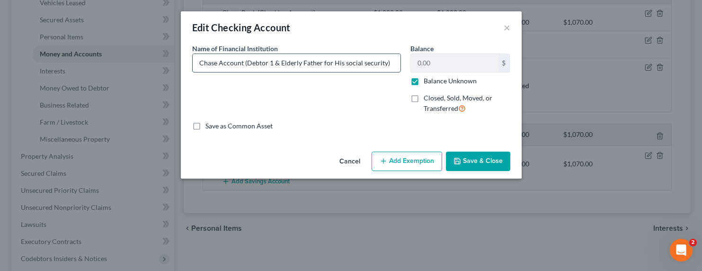
click at [230, 65] on input "Chase Account (Debtor 1 & Elderly Father for His social security)" at bounding box center [297, 63] width 208 height 18
click at [207, 63] on input "Chase Account (Debtor 1 & Elderly Father for His social security)" at bounding box center [297, 63] width 208 height 18
click at [210, 62] on input "Chase Account (Debtor 1 & Elderly Father for His social security)" at bounding box center [297, 63] width 208 height 18
drag, startPoint x: 387, startPoint y: 65, endPoint x: 376, endPoint y: 64, distance: 10.9
click at [376, 64] on input "Chase Account (Debtor 1 & Elderly Father for His social security)" at bounding box center [297, 63] width 208 height 18
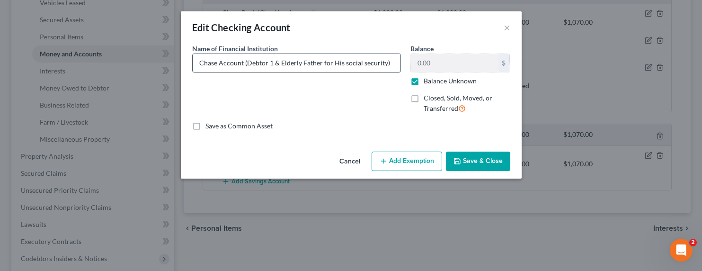
click at [363, 67] on input "Chase Account (Debtor 1 & Elderly Father for His social security)" at bounding box center [297, 63] width 208 height 18
drag, startPoint x: 395, startPoint y: 62, endPoint x: 159, endPoint y: 60, distance: 235.2
click at [139, 64] on div "Edit Checking Account × An exemption set must first be selected from the Filing…" at bounding box center [351, 135] width 702 height 271
click at [508, 28] on button "×" at bounding box center [507, 27] width 7 height 11
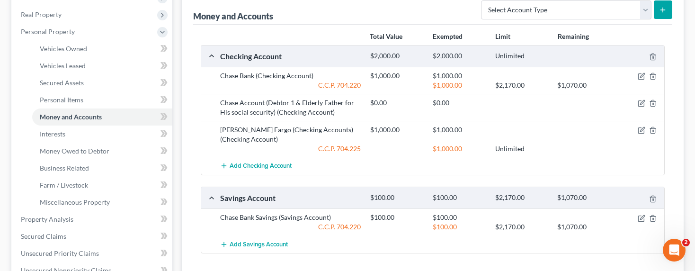
scroll to position [121, 0]
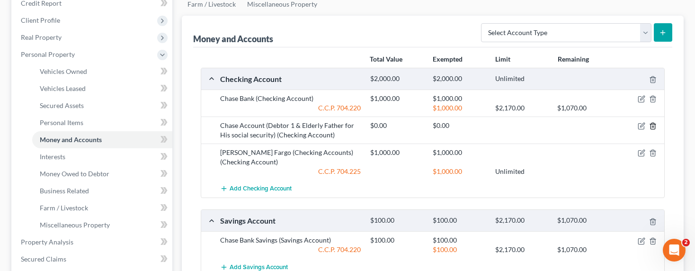
click at [652, 124] on icon "button" at bounding box center [653, 126] width 8 height 8
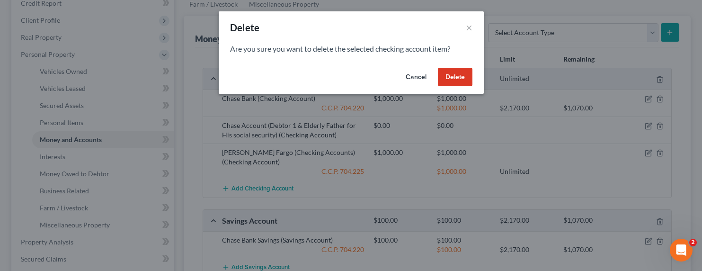
drag, startPoint x: 457, startPoint y: 75, endPoint x: 418, endPoint y: 84, distance: 40.4
click at [457, 75] on button "Delete" at bounding box center [455, 77] width 35 height 19
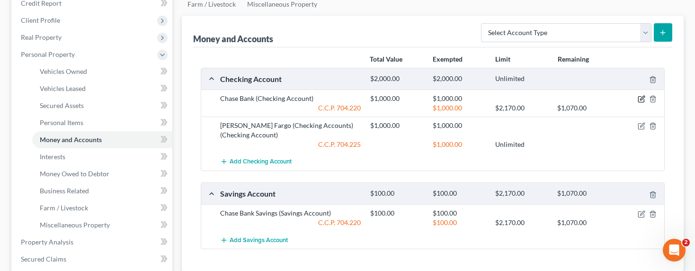
click at [639, 98] on icon "button" at bounding box center [641, 99] width 8 height 8
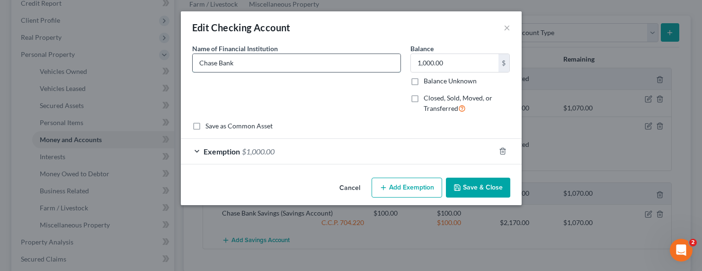
click at [289, 63] on input "Chase Bank" at bounding box center [297, 63] width 208 height 18
type input "Chase Bank (8252)"
click at [479, 182] on button "Save & Close" at bounding box center [478, 187] width 64 height 20
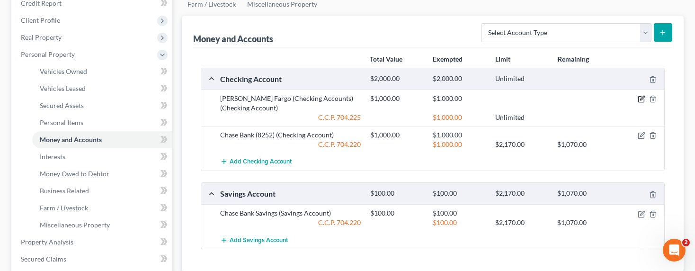
click at [643, 100] on icon "button" at bounding box center [641, 99] width 8 height 8
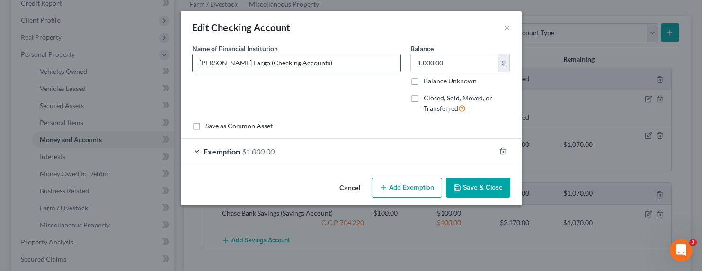
click at [304, 62] on input "[PERSON_NAME] Fargo (Checking Accounts)" at bounding box center [297, 63] width 208 height 18
drag, startPoint x: 304, startPoint y: 63, endPoint x: 251, endPoint y: 62, distance: 53.0
click at [251, 62] on input "[PERSON_NAME] Fargo (Checking Accounts)" at bounding box center [297, 63] width 208 height 18
type input "[PERSON_NAME] Fargo (Checking)"
click at [474, 184] on button "Save & Close" at bounding box center [478, 187] width 64 height 20
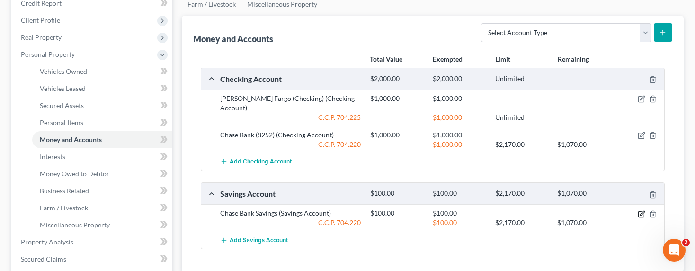
click at [640, 210] on icon "button" at bounding box center [641, 214] width 8 height 8
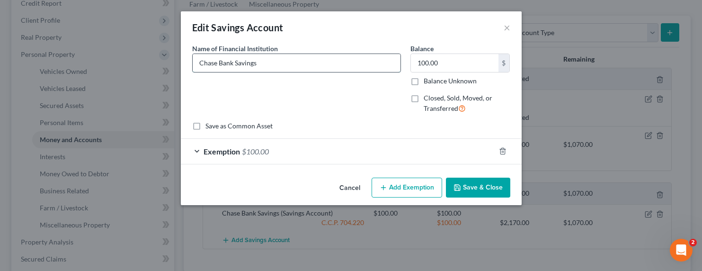
click at [279, 65] on input "Chase Bank Savings" at bounding box center [297, 63] width 208 height 18
type input "Chase Bank Savings (3850)"
click at [474, 184] on button "Save & Close" at bounding box center [478, 187] width 64 height 20
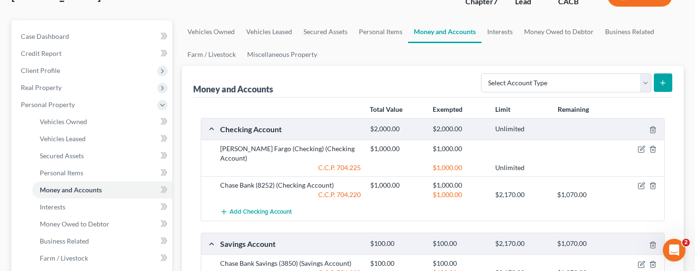
scroll to position [32, 0]
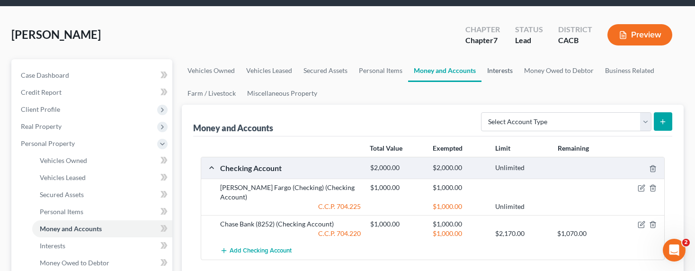
click at [502, 71] on link "Interests" at bounding box center [499, 70] width 37 height 23
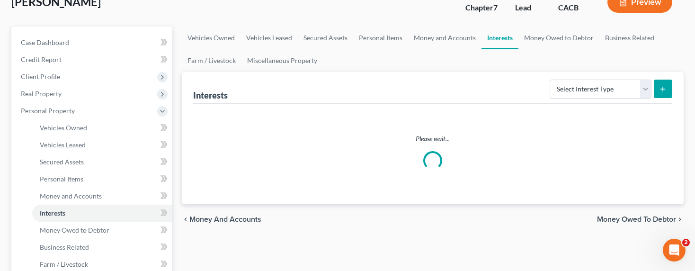
scroll to position [86, 0]
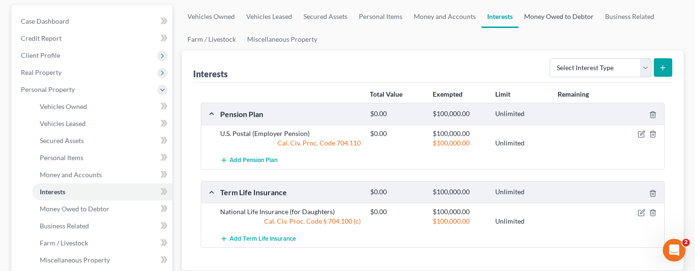
click at [569, 18] on link "Money Owed to Debtor" at bounding box center [558, 16] width 81 height 23
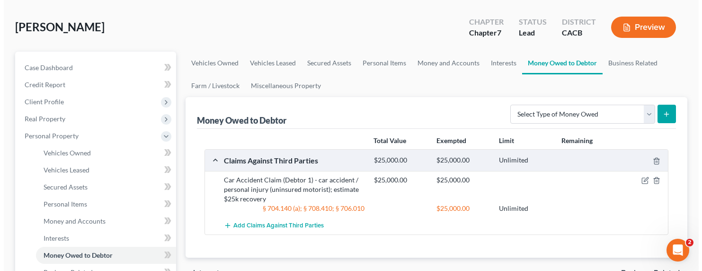
scroll to position [9, 0]
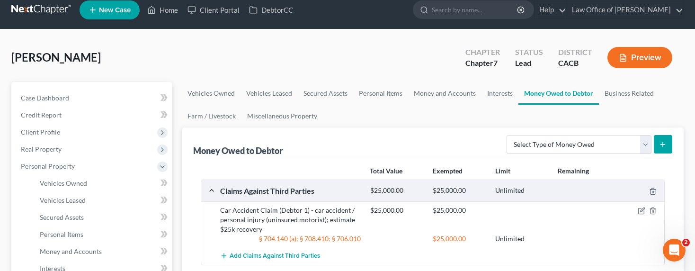
click at [619, 213] on div at bounding box center [640, 209] width 50 height 9
drag, startPoint x: 655, startPoint y: 209, endPoint x: 652, endPoint y: 227, distance: 17.9
click at [652, 227] on div "$25,000.00 $25,000.00" at bounding box center [515, 219] width 300 height 28
click at [638, 211] on icon "button" at bounding box center [641, 211] width 8 height 8
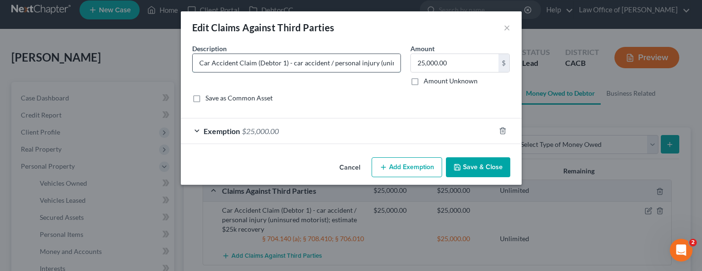
click at [270, 61] on input "Car Accident Claim (Debtor 1) - car accident / personal injury (uninsured motor…" at bounding box center [297, 63] width 208 height 18
click at [292, 63] on input "Car Accident Claim (Debtor 1) - car accident / personal injury (uninsured motor…" at bounding box center [297, 63] width 208 height 18
drag, startPoint x: 285, startPoint y: 68, endPoint x: 280, endPoint y: 71, distance: 5.8
click at [285, 69] on input "Car Accident Claim (Debtor 1) - car accident / personal injury (uninsured motor…" at bounding box center [297, 63] width 208 height 18
drag, startPoint x: 260, startPoint y: 63, endPoint x: 286, endPoint y: 63, distance: 26.5
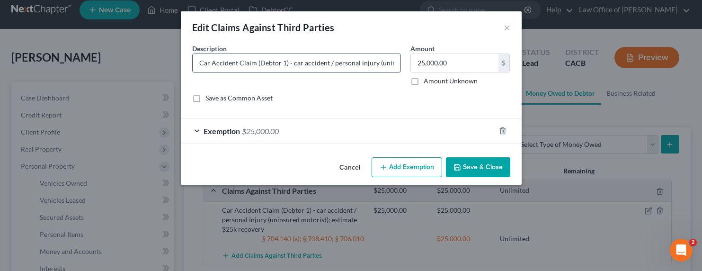
click at [286, 63] on input "Car Accident Claim (Debtor 1) - car accident / personal injury (uninsured motor…" at bounding box center [297, 63] width 208 height 18
drag, startPoint x: 354, startPoint y: 62, endPoint x: 394, endPoint y: 60, distance: 39.4
click at [394, 60] on input "Car Accident Claim (non-filing separated spouse) - car accident / personal inju…" at bounding box center [297, 63] width 208 height 18
click at [391, 60] on input "Car Accident Claim (non-filing separated spouse) - car accident / personal inju…" at bounding box center [297, 63] width 208 height 18
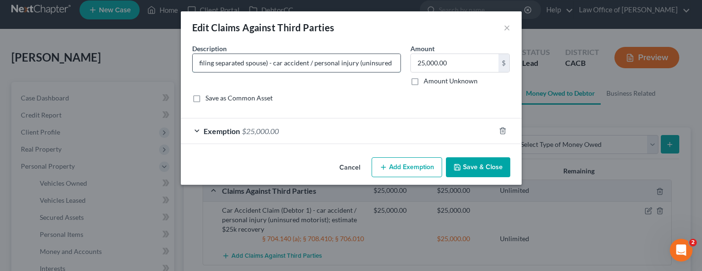
drag, startPoint x: 394, startPoint y: 62, endPoint x: 202, endPoint y: 63, distance: 192.6
click at [202, 63] on input "Car Accident Claim (non-filing separated spouse) - car accident / personal inju…" at bounding box center [297, 63] width 208 height 18
type input "Car Accident Claim (non-filing separated spouse) - car accident / personal inju…"
click at [506, 27] on button "×" at bounding box center [507, 27] width 7 height 11
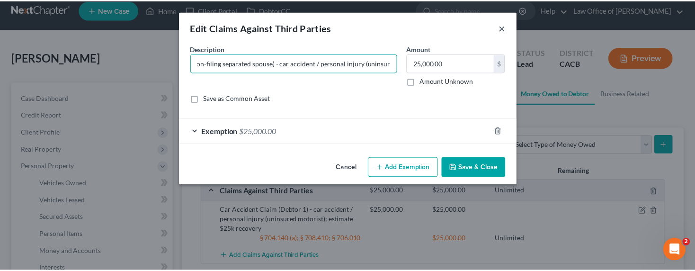
scroll to position [0, 0]
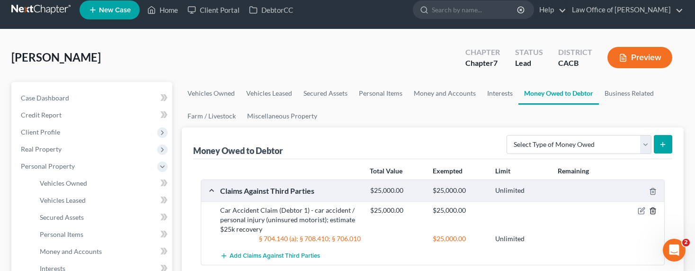
click at [653, 210] on icon "button" at bounding box center [653, 211] width 8 height 8
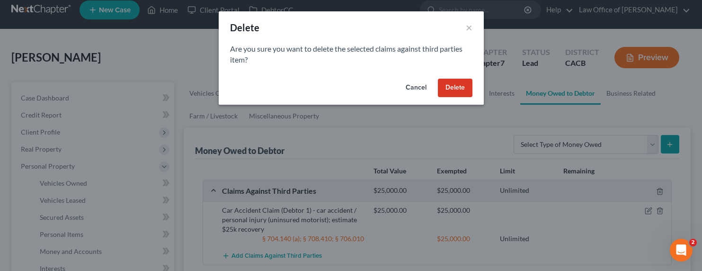
click at [446, 86] on button "Delete" at bounding box center [455, 88] width 35 height 19
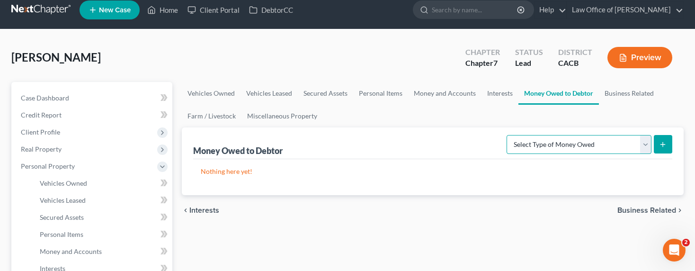
click at [559, 141] on select "Select Type of Money Owed Accounts Receivable Alimony Child Support Claims Agai…" at bounding box center [578, 144] width 145 height 19
select select "claims_against_third_parties"
click at [508, 135] on select "Select Type of Money Owed Accounts Receivable Alimony Child Support Claims Agai…" at bounding box center [578, 144] width 145 height 19
click at [661, 146] on icon "submit" at bounding box center [663, 145] width 8 height 8
click at [500, 92] on link "Interests" at bounding box center [499, 93] width 37 height 23
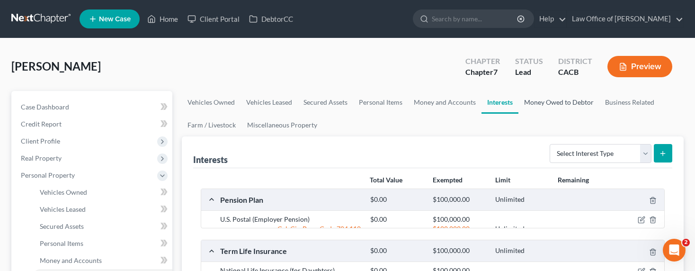
click at [541, 102] on link "Money Owed to Debtor" at bounding box center [558, 102] width 81 height 23
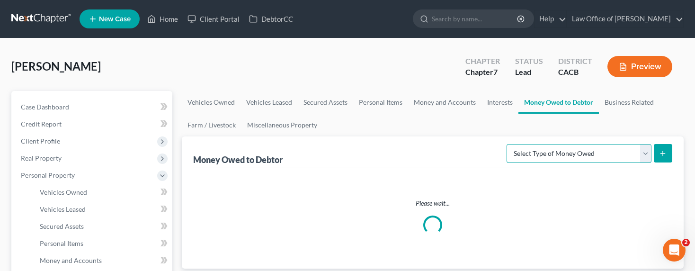
click at [603, 156] on select "Select Type of Money Owed Accounts Receivable Alimony Child Support Claims Agai…" at bounding box center [578, 153] width 145 height 19
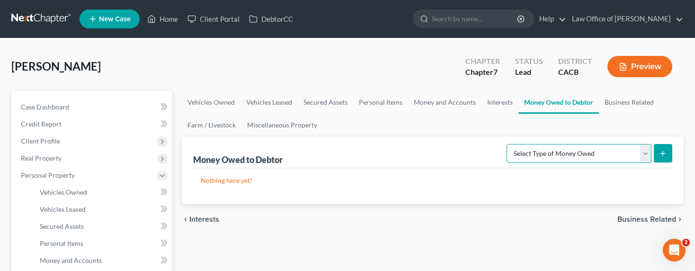
select select "claims_against_third_parties"
click at [508, 144] on select "Select Type of Money Owed Accounts Receivable Alimony Child Support Claims Agai…" at bounding box center [578, 153] width 145 height 19
click at [653, 155] on form "Select Type of Money Owed Accounts Receivable Alimony Child Support Claims Agai…" at bounding box center [589, 153] width 166 height 19
click at [662, 153] on icon "submit" at bounding box center [663, 154] width 8 height 8
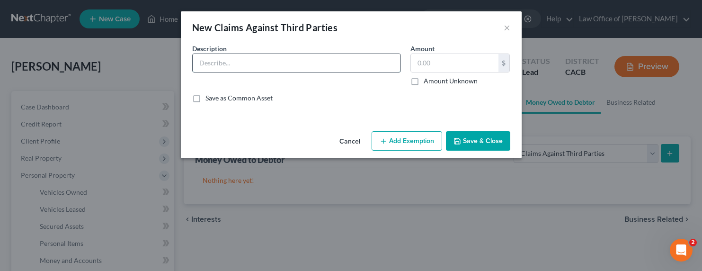
click at [273, 71] on input "text" at bounding box center [297, 63] width 208 height 18
type input "Car Accident Claim (Non-Filing Separated Spouse) Estimate recovery $13,000 pers…"
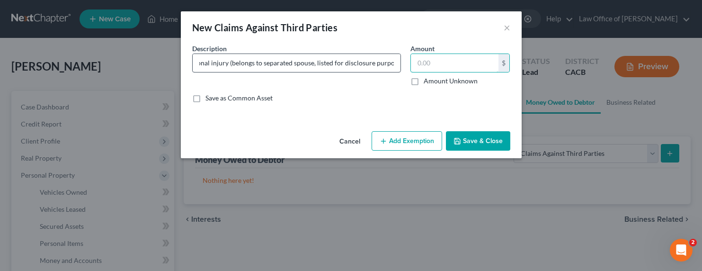
scroll to position [0, 0]
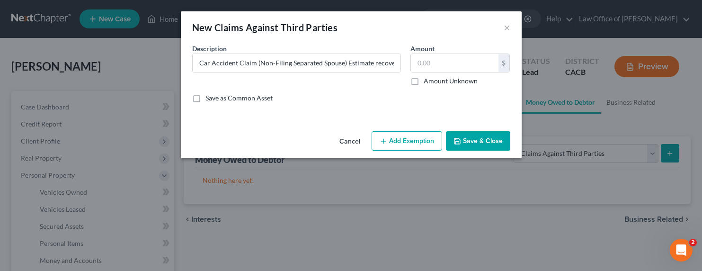
click at [448, 83] on label "Amount Unknown" at bounding box center [451, 80] width 54 height 9
click at [434, 82] on input "Amount Unknown" at bounding box center [430, 79] width 6 height 6
checkbox input "true"
type input "0.00"
click at [412, 143] on button "Add Exemption" at bounding box center [407, 141] width 71 height 20
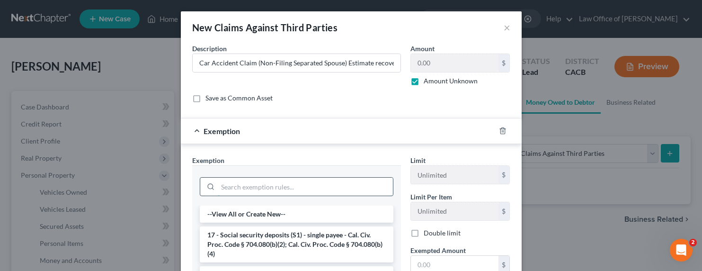
click at [294, 186] on input "search" at bounding box center [305, 186] width 175 height 18
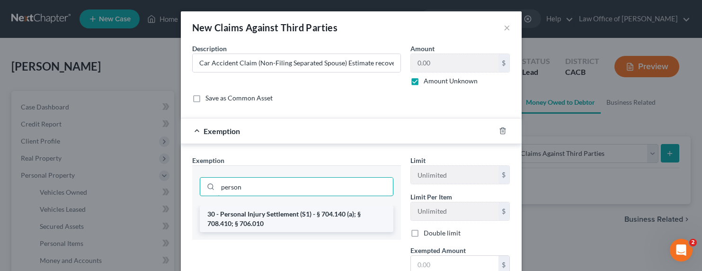
type input "person"
click at [289, 215] on li "30 - Personal Injury Settlement (S1) - § 704.140 (a); § 708.410; § 706.010" at bounding box center [297, 218] width 194 height 27
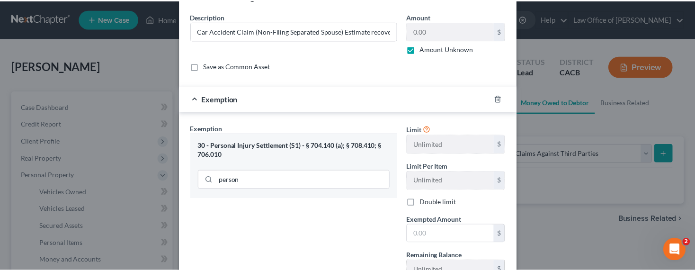
scroll to position [106, 0]
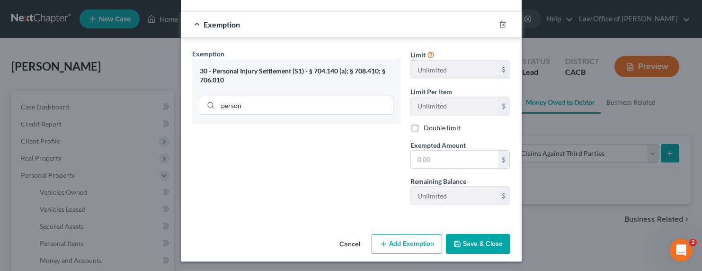
click at [432, 148] on span "Exempted Amount" at bounding box center [437, 145] width 55 height 8
click at [432, 159] on input "text" at bounding box center [455, 160] width 88 height 18
type input "12,000"
click at [478, 244] on button "Save & Close" at bounding box center [478, 244] width 64 height 20
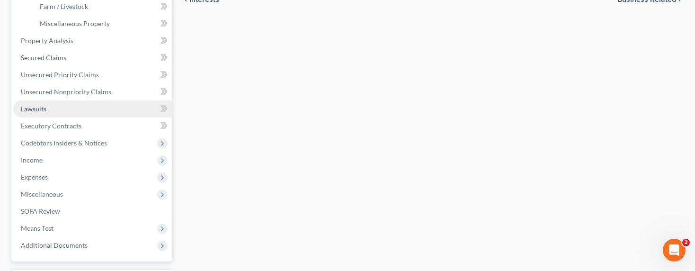
scroll to position [322, 0]
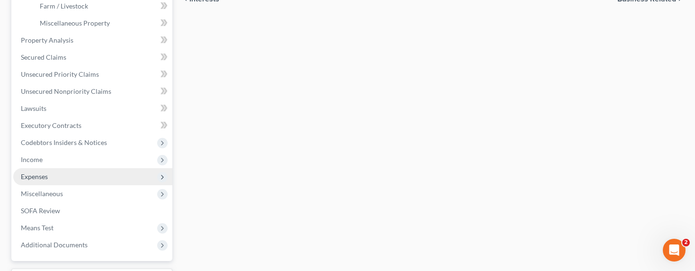
click at [27, 172] on span "Expenses" at bounding box center [34, 176] width 27 height 8
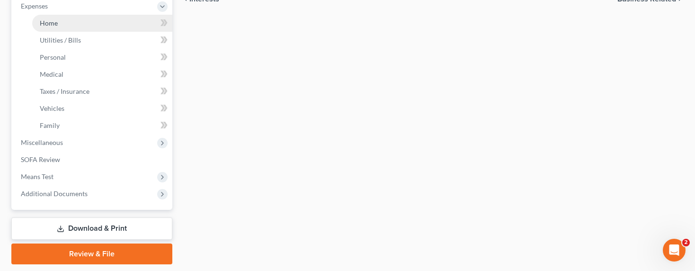
click at [53, 23] on span "Home" at bounding box center [49, 23] width 18 height 8
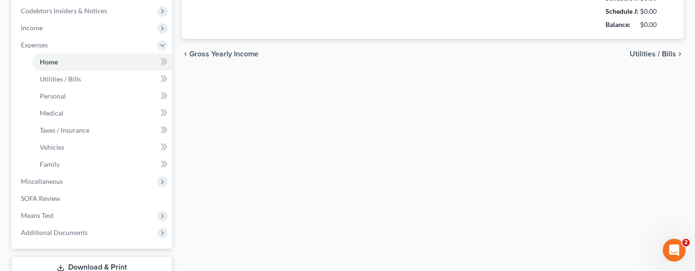
type input "4,874.16"
type input "0.00"
radio input "true"
type input "0.00"
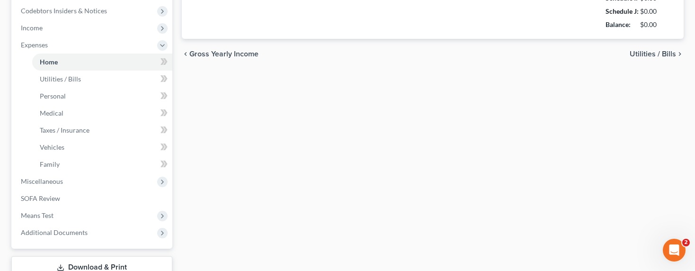
type input "0.00"
type input "120.00"
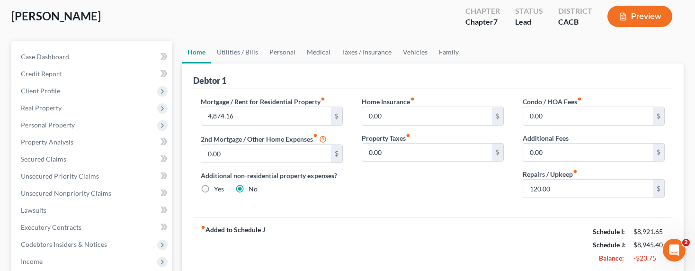
scroll to position [0, 0]
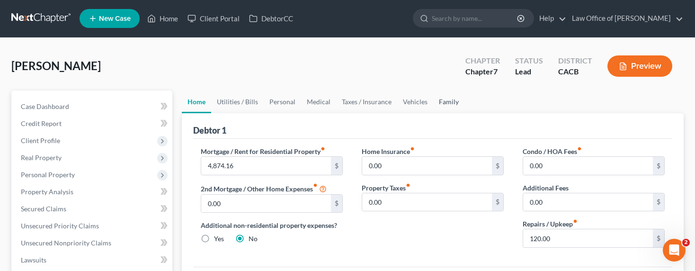
click at [441, 99] on link "Family" at bounding box center [448, 101] width 31 height 23
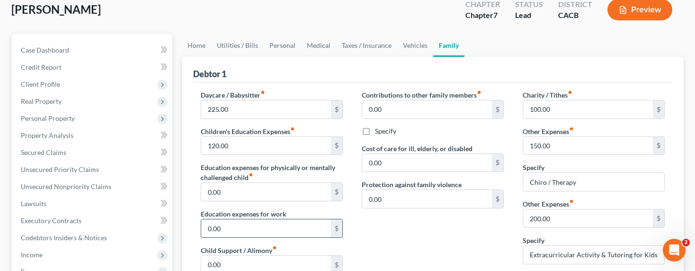
scroll to position [114, 0]
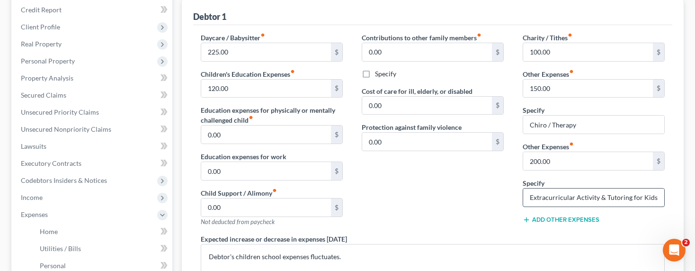
click at [579, 197] on input "Extracurricular Activity & Tutoring for Kids" at bounding box center [593, 197] width 141 height 18
click at [560, 159] on input "200.00" at bounding box center [588, 161] width 130 height 18
click at [553, 158] on input "200.00" at bounding box center [588, 161] width 130 height 18
click at [540, 183] on label "Specify" at bounding box center [533, 183] width 22 height 10
click at [534, 159] on input "200.00" at bounding box center [588, 161] width 130 height 18
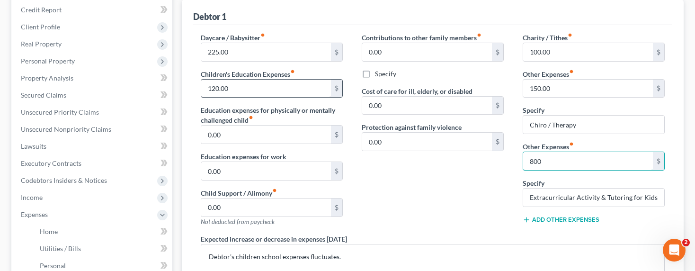
type input "800"
click at [217, 89] on input "120.00" at bounding box center [266, 89] width 130 height 18
drag, startPoint x: 238, startPoint y: 87, endPoint x: 182, endPoint y: 90, distance: 55.5
click at [182, 90] on div "Debtor 1 Daycare / Babysitter fiber_manual_record 225.00 $ Children's Education…" at bounding box center [433, 192] width 502 height 384
type input "800"
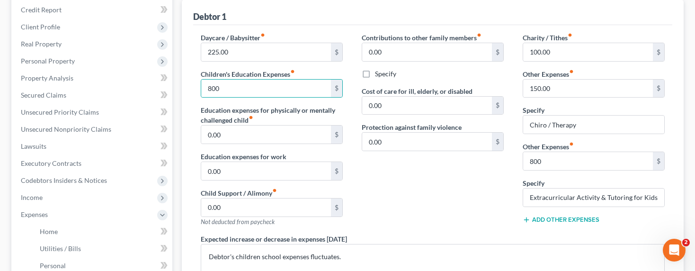
click at [405, 182] on div "Contributions to other family members fiber_manual_record 0.00 $ Specify Cost o…" at bounding box center [432, 133] width 161 height 201
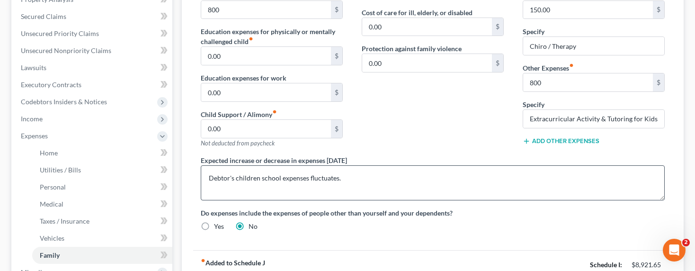
scroll to position [211, 0]
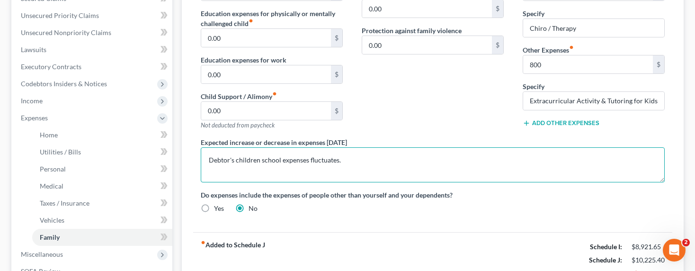
click at [320, 172] on textarea "Debtor's children school expenses fluctuates." at bounding box center [433, 164] width 464 height 35
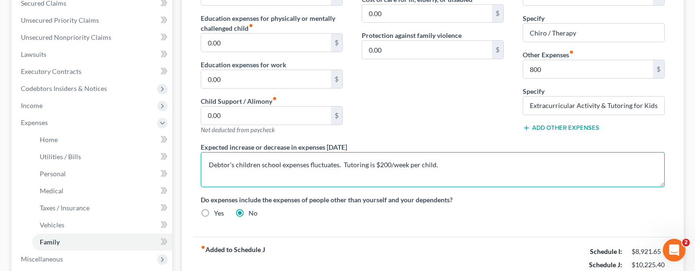
scroll to position [193, 0]
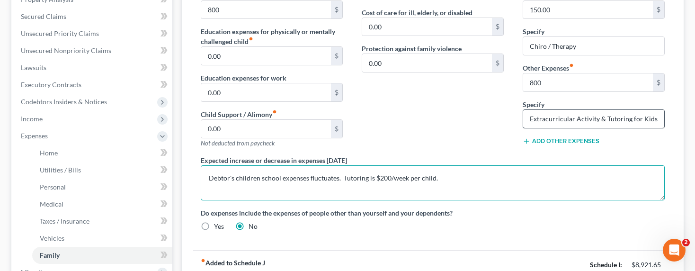
type textarea "Debtor's children school expenses fluctuates. Tutoring is $200/week per child."
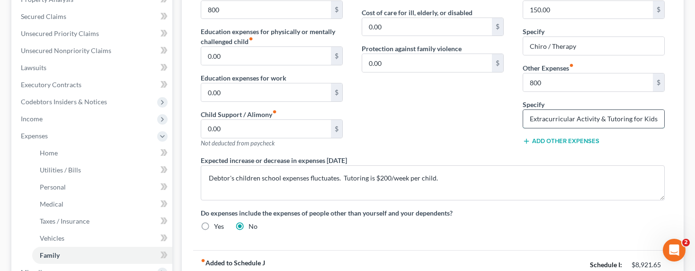
click at [553, 111] on input "Extracurricular Activity & Tutoring for Kids" at bounding box center [593, 119] width 141 height 18
drag, startPoint x: 598, startPoint y: 117, endPoint x: 667, endPoint y: 117, distance: 69.1
click at [667, 117] on div "Charity / Tithes fiber_manual_record 100.00 $ Other Expenses fiber_manual_recor…" at bounding box center [593, 54] width 161 height 201
type input "Extracurricular Activity"
click at [533, 77] on input "800" at bounding box center [588, 82] width 130 height 18
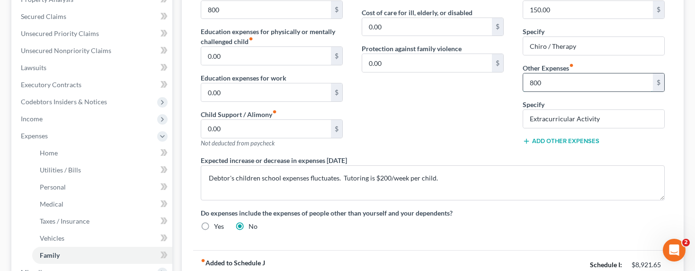
click at [533, 83] on input "800" at bounding box center [588, 82] width 130 height 18
drag, startPoint x: 532, startPoint y: 82, endPoint x: 526, endPoint y: 82, distance: 6.2
click at [526, 82] on input "800" at bounding box center [588, 82] width 130 height 18
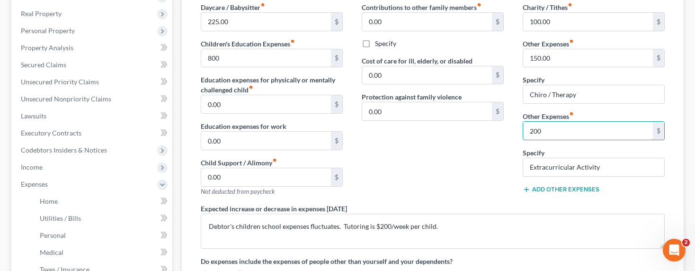
scroll to position [0, 0]
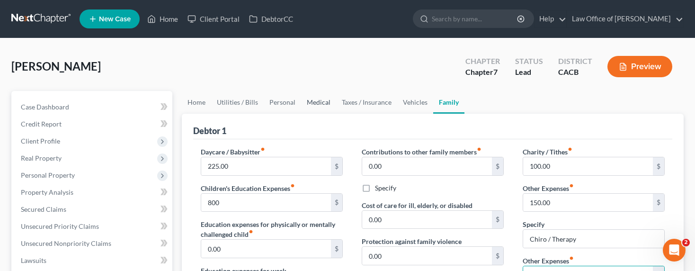
type input "200"
click at [322, 109] on link "Medical" at bounding box center [318, 102] width 35 height 23
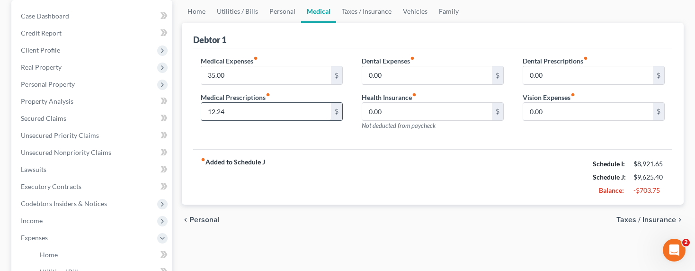
scroll to position [80, 0]
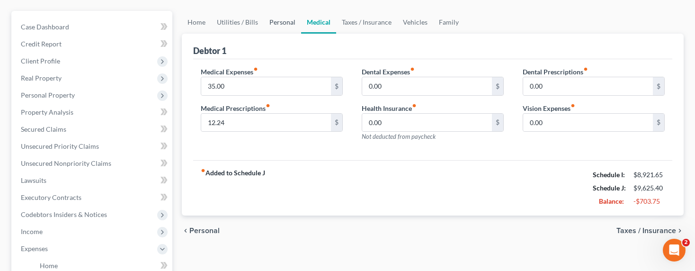
click at [284, 18] on link "Personal" at bounding box center [282, 22] width 37 height 23
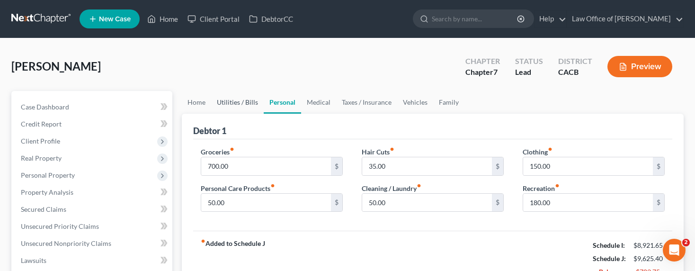
click at [238, 101] on link "Utilities / Bills" at bounding box center [237, 102] width 53 height 23
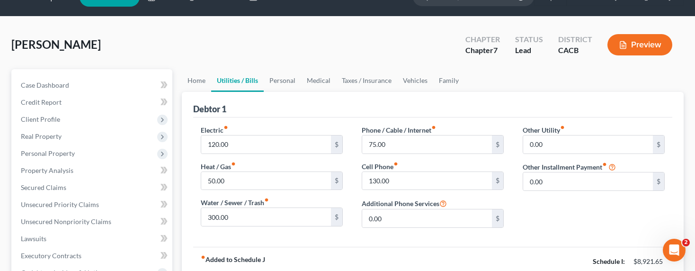
scroll to position [23, 0]
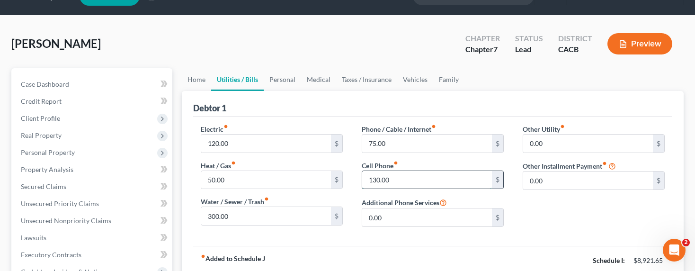
click at [397, 182] on input "130.00" at bounding box center [427, 180] width 130 height 18
type input "170"
drag, startPoint x: 405, startPoint y: 96, endPoint x: 440, endPoint y: 83, distance: 37.1
click at [405, 96] on div "Debtor 1" at bounding box center [432, 104] width 479 height 26
click at [450, 79] on link "Family" at bounding box center [448, 79] width 31 height 23
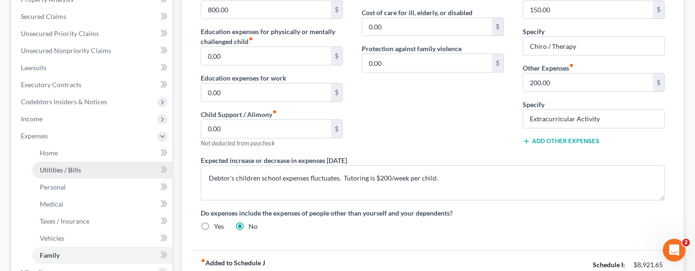
scroll to position [210, 0]
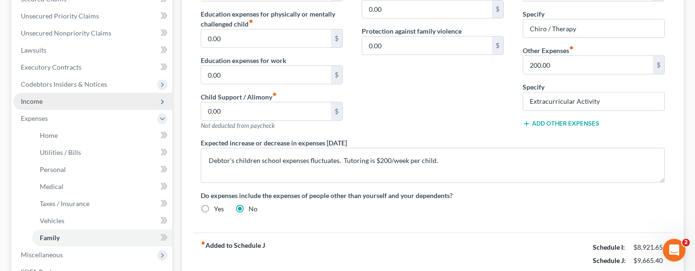
click at [27, 103] on span "Income" at bounding box center [32, 101] width 22 height 8
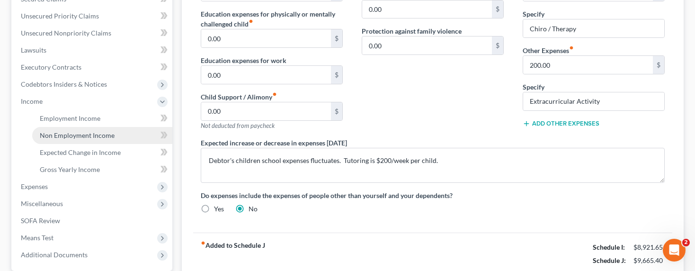
click at [79, 133] on span "Non Employment Income" at bounding box center [77, 135] width 75 height 8
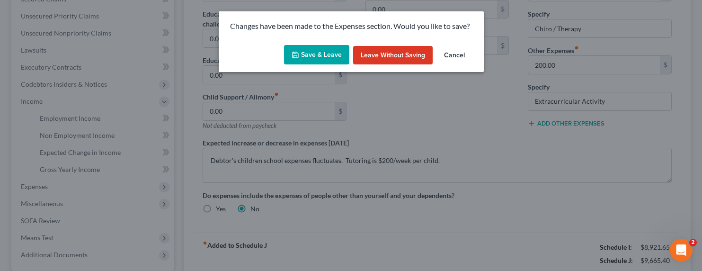
click at [323, 50] on button "Save & Leave" at bounding box center [316, 55] width 65 height 20
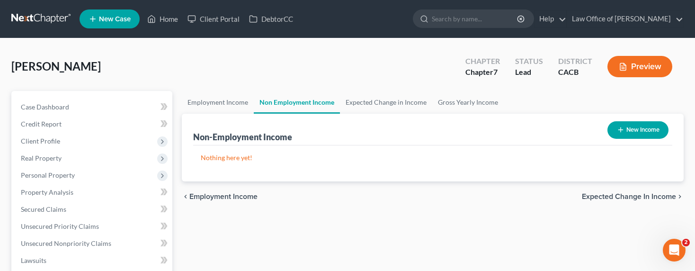
click at [621, 126] on icon "button" at bounding box center [621, 130] width 8 height 8
select select "0"
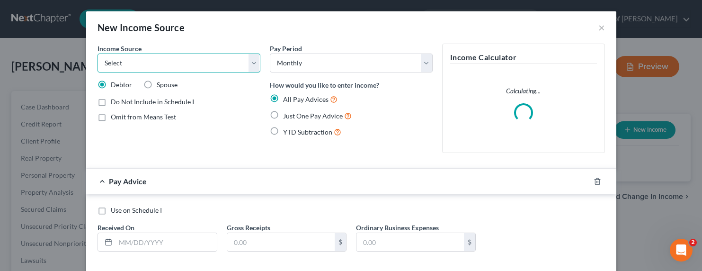
click at [216, 60] on select "Select Unemployment Disability (from employer) Pension Retirement Social Securi…" at bounding box center [178, 62] width 163 height 19
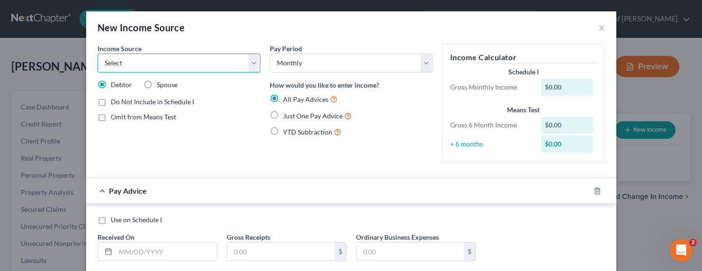
select select "7"
click at [97, 53] on select "Select Unemployment Disability (from employer) Pension Retirement Social Securi…" at bounding box center [178, 62] width 163 height 19
click at [163, 84] on span "Spouse" at bounding box center [167, 84] width 21 height 8
click at [163, 84] on input "Spouse" at bounding box center [163, 83] width 6 height 6
radio input "true"
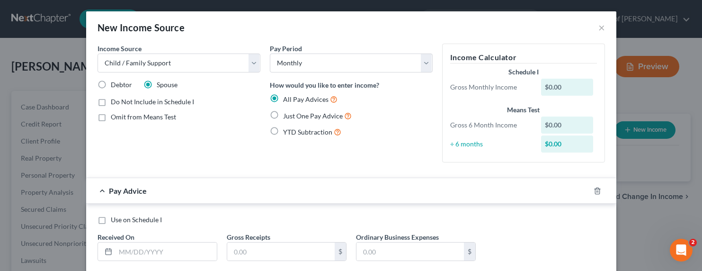
click at [322, 115] on span "Just One Pay Advice" at bounding box center [313, 116] width 60 height 8
click at [293, 115] on input "Just One Pay Advice" at bounding box center [290, 113] width 6 height 6
radio input "true"
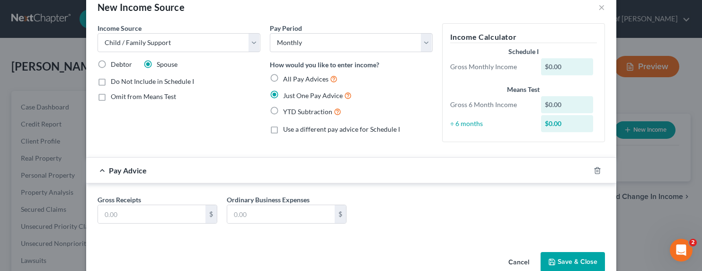
scroll to position [40, 0]
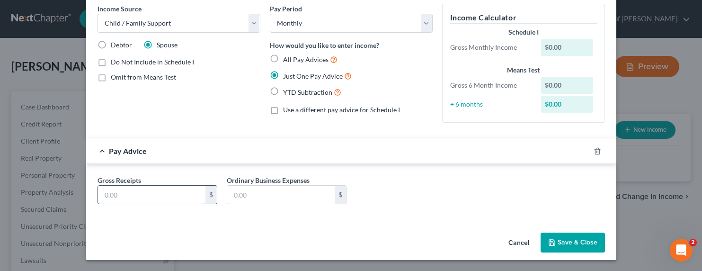
click at [117, 196] on input "text" at bounding box center [151, 195] width 107 height 18
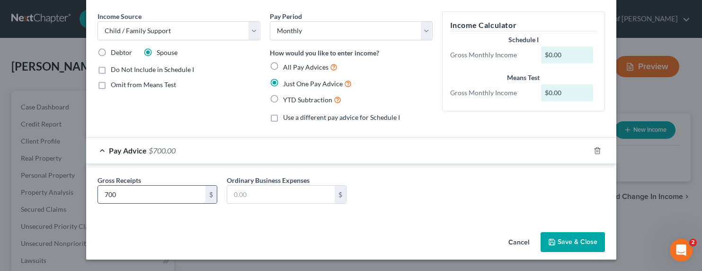
type input "700"
click at [563, 237] on button "Save & Close" at bounding box center [572, 242] width 64 height 20
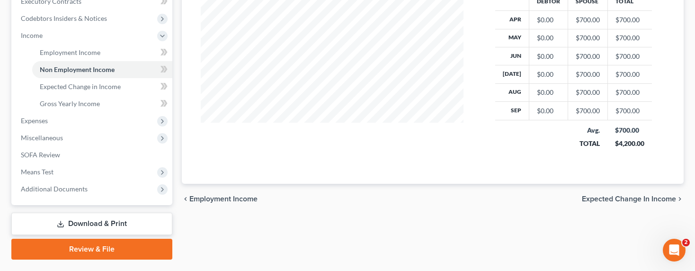
scroll to position [300, 0]
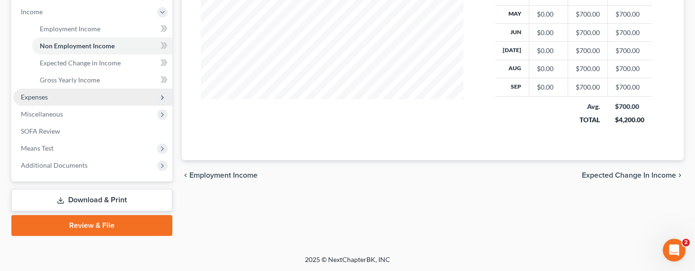
click at [41, 102] on span "Expenses" at bounding box center [92, 97] width 159 height 17
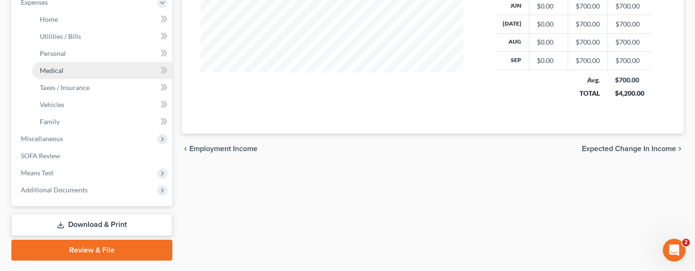
scroll to position [337, 0]
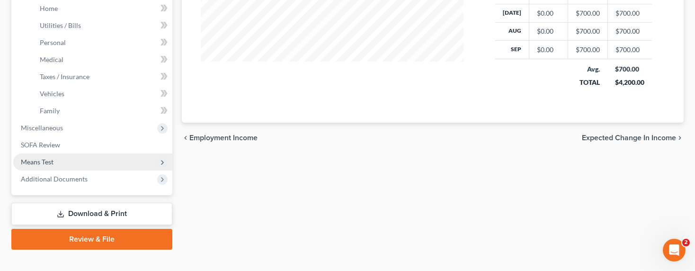
click at [41, 162] on span "Means Test" at bounding box center [37, 162] width 33 height 8
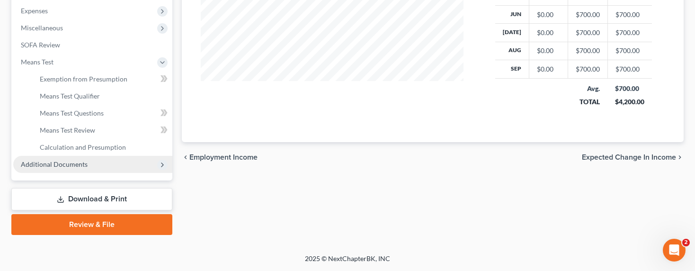
scroll to position [317, 0]
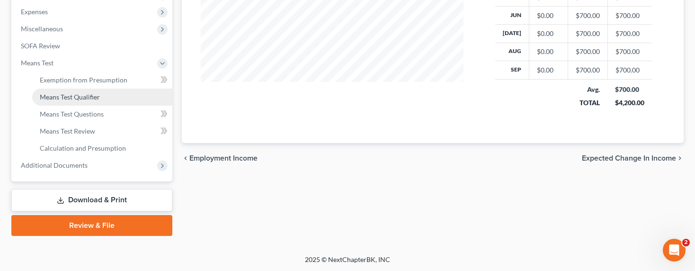
click at [78, 98] on span "Means Test Qualifier" at bounding box center [70, 97] width 60 height 8
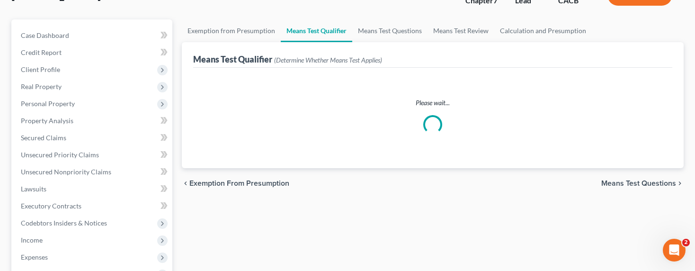
scroll to position [98, 0]
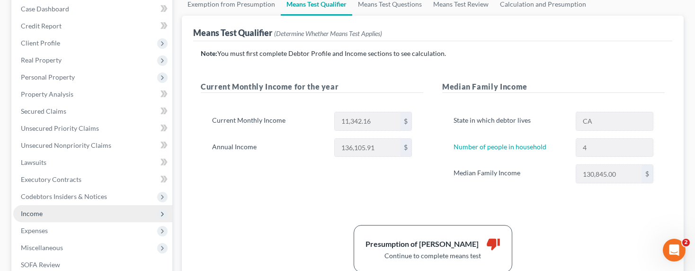
click at [36, 212] on span "Income" at bounding box center [32, 213] width 22 height 8
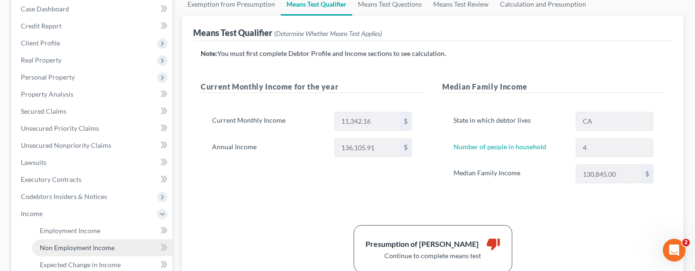
click at [60, 246] on span "Non Employment Income" at bounding box center [77, 247] width 75 height 8
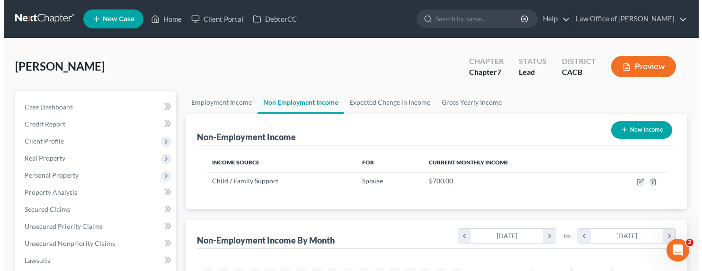
scroll to position [169, 282]
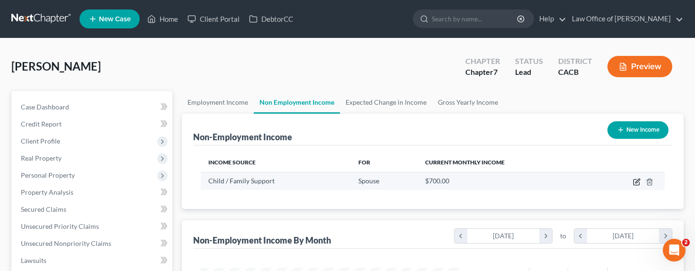
click at [636, 182] on icon "button" at bounding box center [637, 180] width 4 height 4
select select "7"
select select "0"
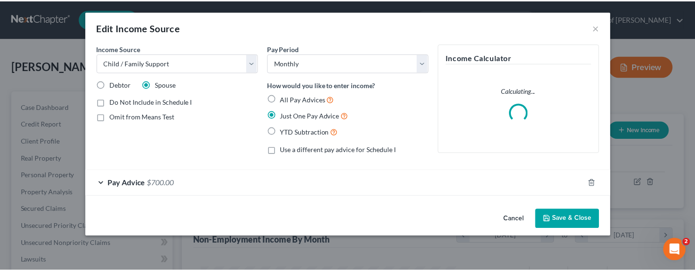
scroll to position [169, 284]
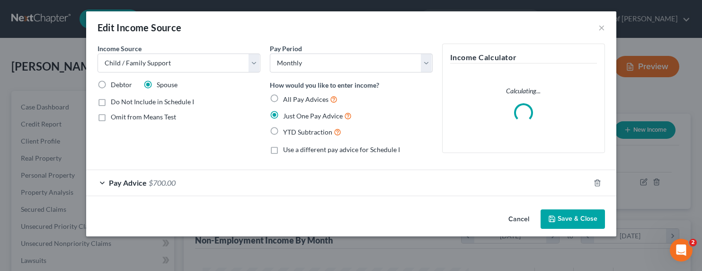
drag, startPoint x: 141, startPoint y: 124, endPoint x: 146, endPoint y: 119, distance: 7.7
click at [141, 124] on div "Income Source * Select Unemployment Disability (from employer) Pension Retireme…" at bounding box center [179, 103] width 172 height 118
click at [146, 119] on span "Omit from Means Test" at bounding box center [143, 117] width 65 height 8
click at [121, 118] on input "Omit from Means Test" at bounding box center [118, 115] width 6 height 6
checkbox input "true"
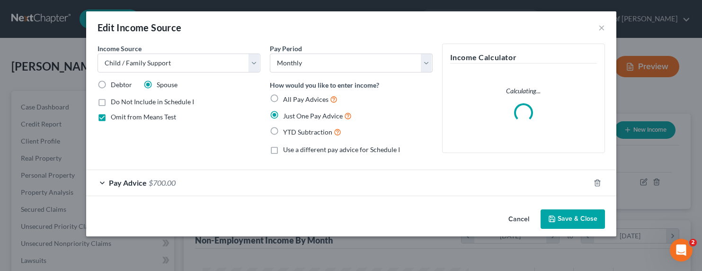
click at [160, 53] on div "Income Source * Select Unemployment Disability (from employer) Pension Retireme…" at bounding box center [178, 58] width 163 height 29
click at [161, 60] on select "Select Unemployment Disability (from employer) Pension Retirement Social Securi…" at bounding box center [178, 62] width 163 height 19
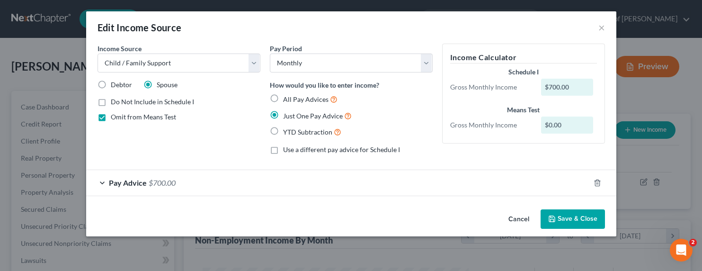
click at [558, 216] on button "Save & Close" at bounding box center [572, 219] width 64 height 20
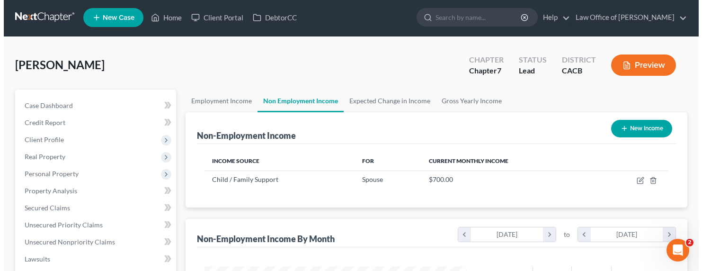
scroll to position [2, 0]
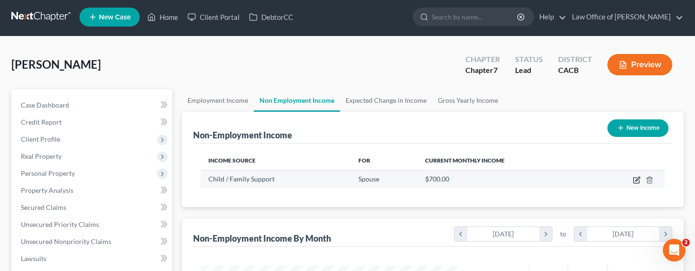
click at [636, 179] on icon "button" at bounding box center [637, 180] width 8 height 8
select select "7"
select select "0"
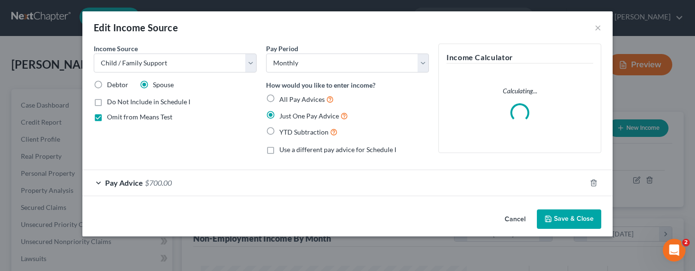
scroll to position [169, 284]
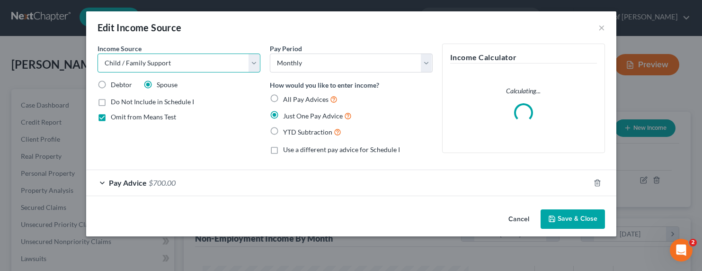
click at [205, 63] on select "Select Unemployment Disability (from employer) Pension Retirement Social Securi…" at bounding box center [178, 62] width 163 height 19
select select "13"
click at [97, 53] on select "Select Unemployment Disability (from employer) Pension Retirement Social Securi…" at bounding box center [178, 62] width 163 height 19
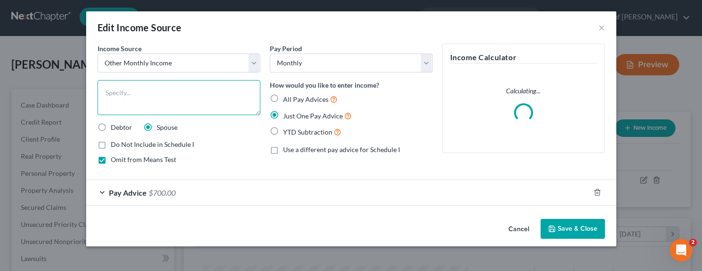
click at [151, 104] on textarea at bounding box center [178, 97] width 163 height 35
click at [153, 90] on textarea "Support Payments from Ex-Spouse To Cover Children's Expenses" at bounding box center [178, 97] width 163 height 35
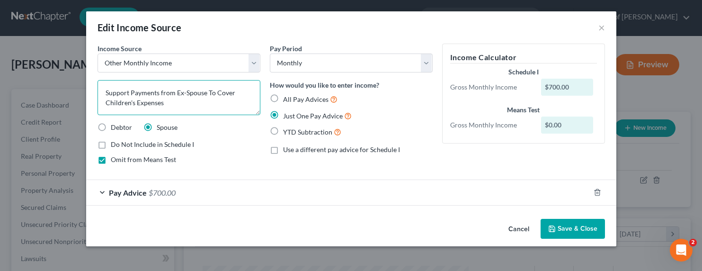
type textarea "Support Payments from Ex-Spouse To Cover Children's Expenses"
click at [565, 228] on button "Save & Close" at bounding box center [572, 229] width 64 height 20
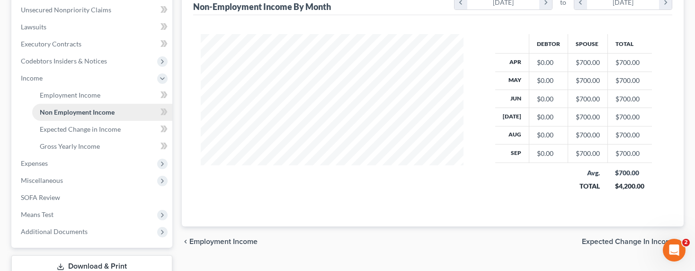
scroll to position [239, 0]
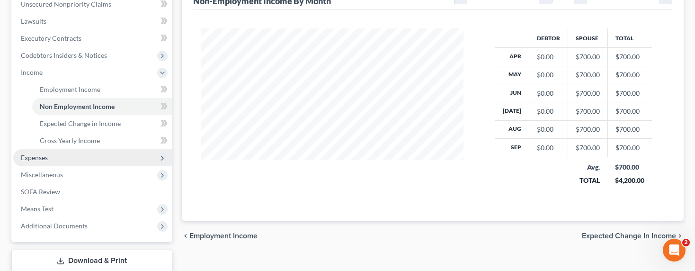
click at [32, 159] on span "Expenses" at bounding box center [34, 157] width 27 height 8
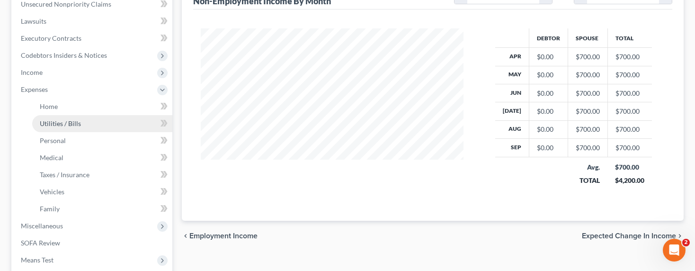
click at [55, 124] on span "Utilities / Bills" at bounding box center [60, 123] width 41 height 8
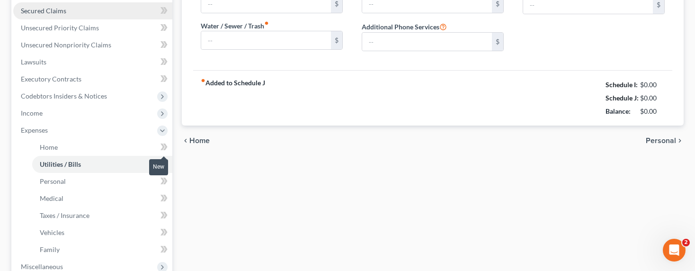
type input "120.00"
type input "50.00"
type input "300.00"
type input "75.00"
type input "170.00"
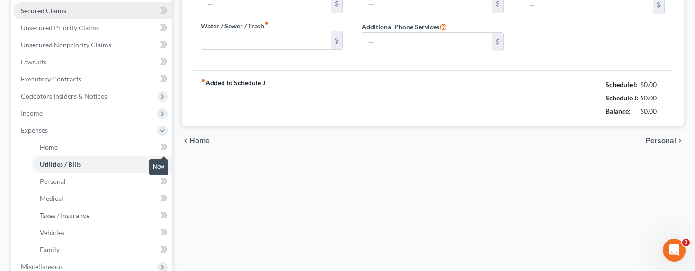
type input "0.00"
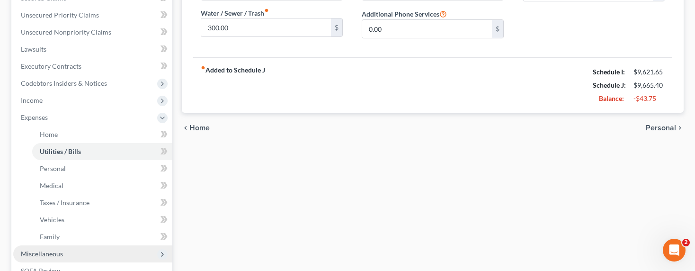
scroll to position [351, 0]
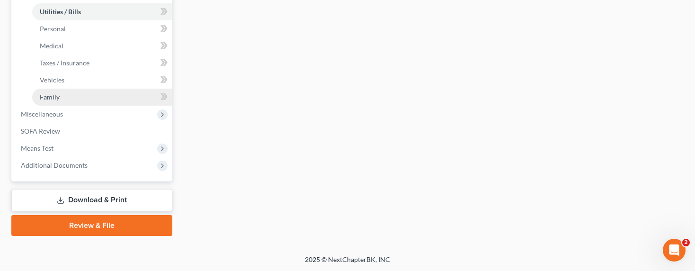
click at [49, 99] on span "Family" at bounding box center [50, 97] width 20 height 8
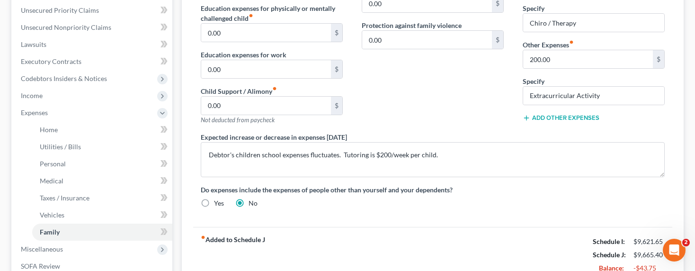
scroll to position [238, 0]
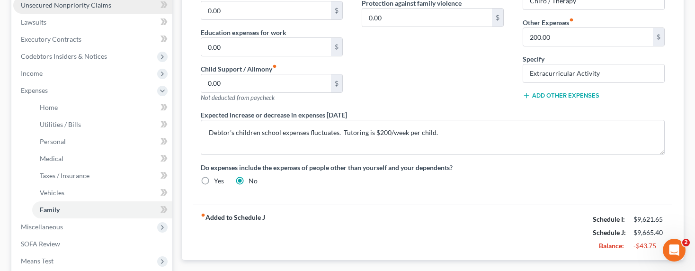
click at [81, 5] on span "Unsecured Nonpriority Claims" at bounding box center [66, 5] width 90 height 8
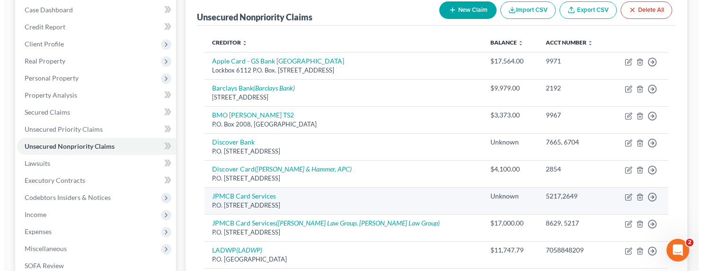
scroll to position [117, 0]
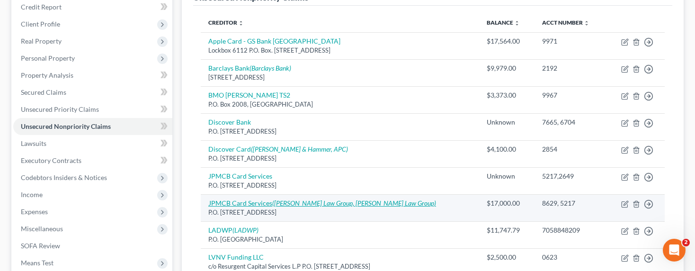
click at [268, 204] on link "JPMCB Card Services ([PERSON_NAME] Law Group, [PERSON_NAME] Law Group)" at bounding box center [322, 203] width 228 height 8
select select "7"
select select "2"
select select "1"
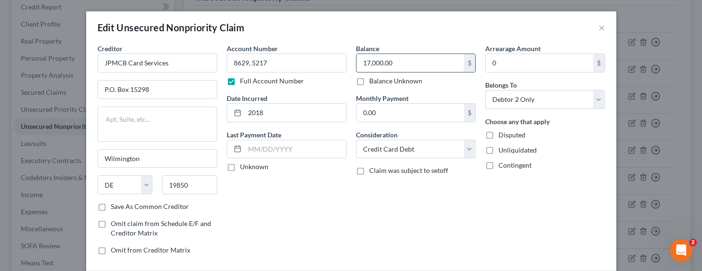
click at [390, 63] on input "17,000.00" at bounding box center [409, 63] width 107 height 18
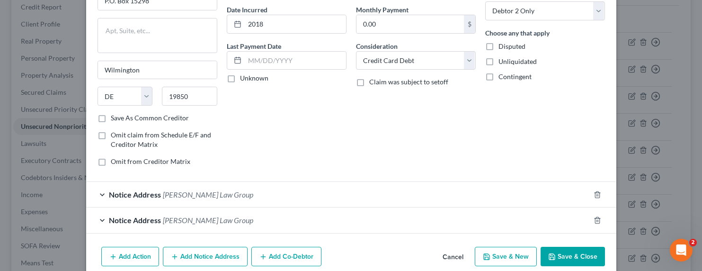
scroll to position [130, 0]
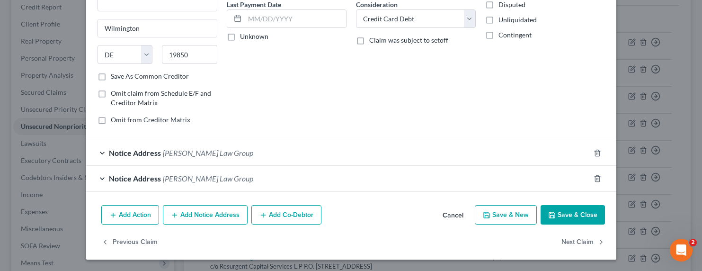
type input "6,514.93"
click at [117, 215] on button "Add Action" at bounding box center [130, 215] width 58 height 20
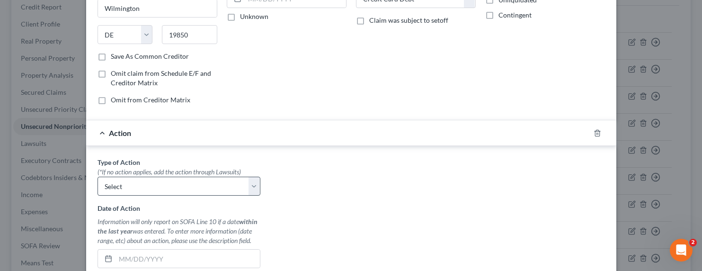
scroll to position [151, 0]
click at [127, 176] on div "(*If no action applies, add the action through Lawsuits)" at bounding box center [178, 170] width 163 height 9
click at [128, 186] on select "Select Repossession Garnishment Foreclosure Personal Injury Attached, Seized, O…" at bounding box center [178, 185] width 163 height 19
select select "1"
click at [97, 176] on select "Select Repossession Garnishment Foreclosure Personal Injury Attached, Seized, O…" at bounding box center [178, 185] width 163 height 19
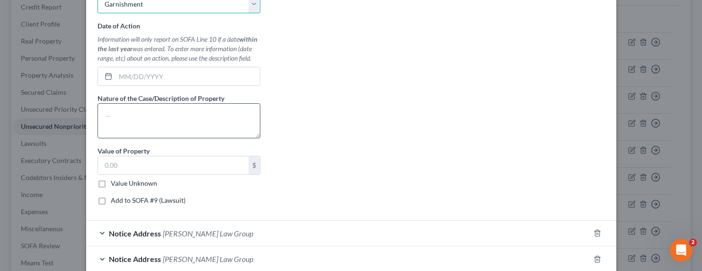
scroll to position [316, 0]
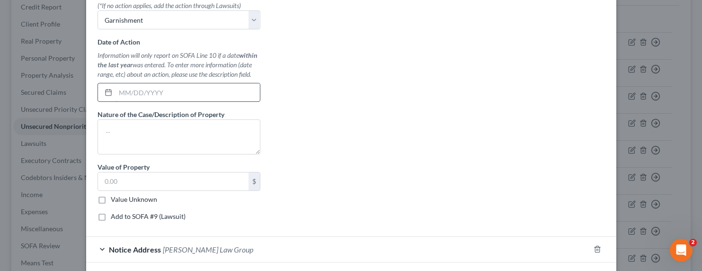
click at [123, 97] on input "text" at bounding box center [187, 92] width 144 height 18
type input "j"
type input "[DATE]"
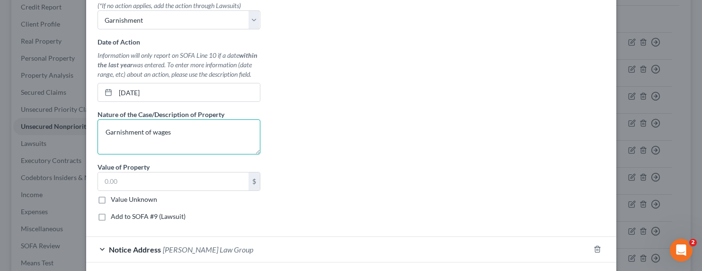
type textarea "Garnishment of wages"
click at [129, 199] on label "Value Unknown" at bounding box center [134, 199] width 46 height 9
click at [121, 199] on input "Value Unknown" at bounding box center [118, 198] width 6 height 6
checkbox input "true"
type input "0.00"
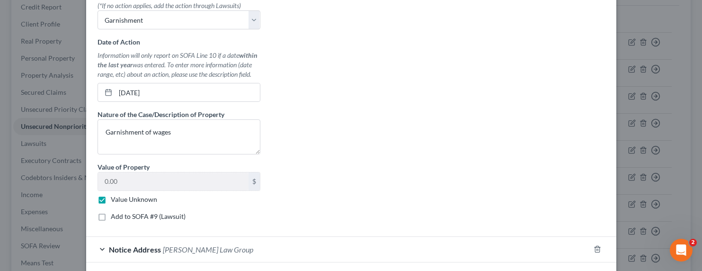
scroll to position [413, 0]
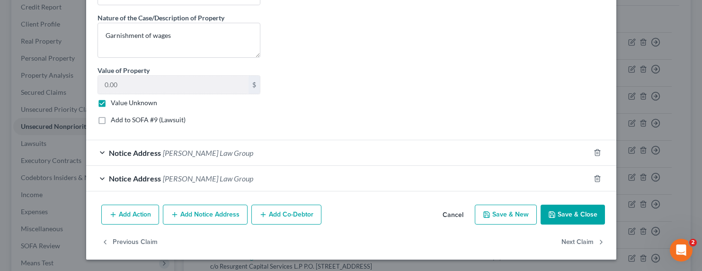
click at [189, 159] on div "Notice Address [PERSON_NAME] Law Group" at bounding box center [338, 152] width 504 height 25
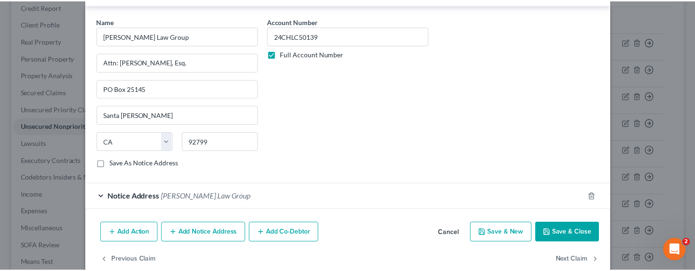
scroll to position [591, 0]
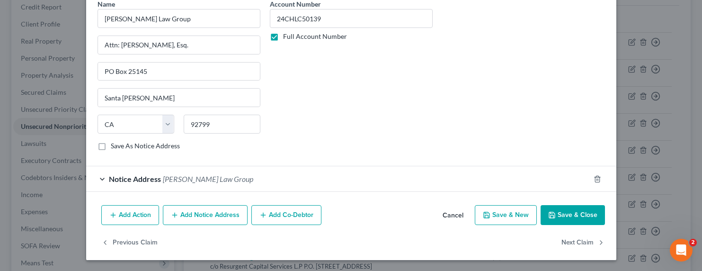
click at [591, 212] on button "Save & Close" at bounding box center [572, 215] width 64 height 20
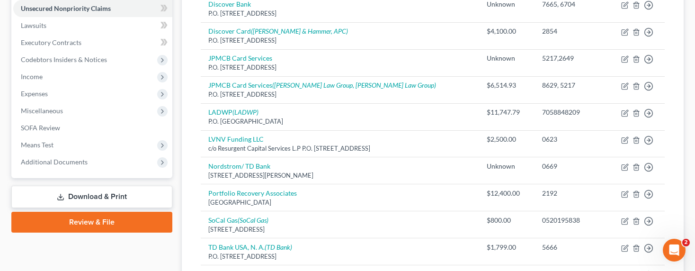
scroll to position [186, 0]
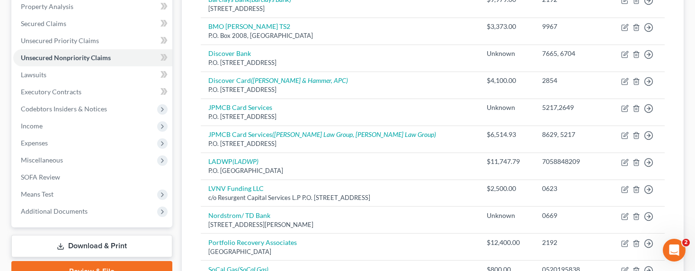
click at [85, 243] on link "Download & Print" at bounding box center [91, 246] width 161 height 22
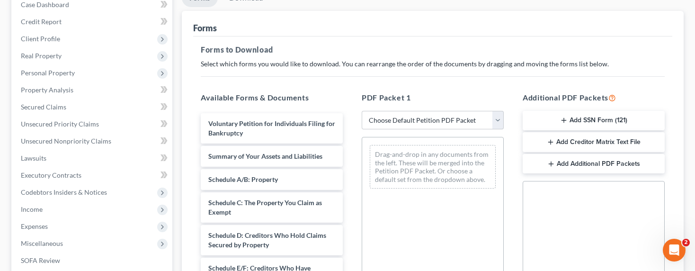
scroll to position [117, 0]
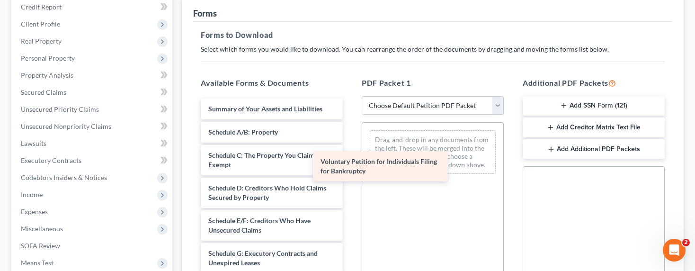
drag, startPoint x: 291, startPoint y: 107, endPoint x: 413, endPoint y: 161, distance: 132.9
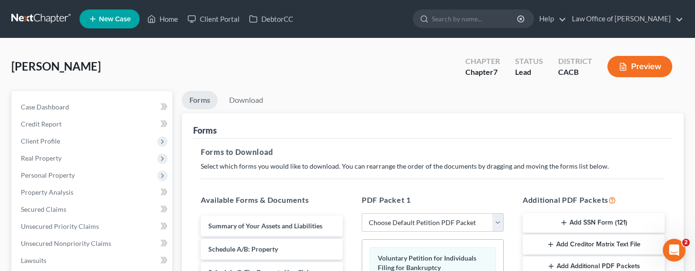
scroll to position [313, 0]
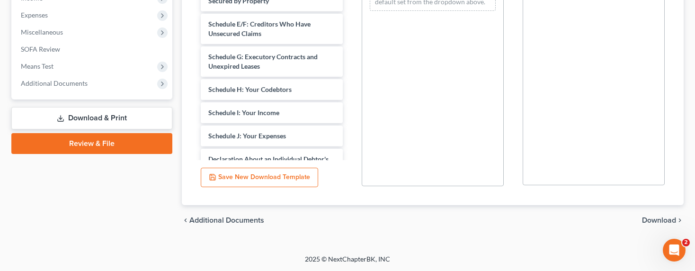
click at [653, 216] on span "Download" at bounding box center [659, 220] width 34 height 8
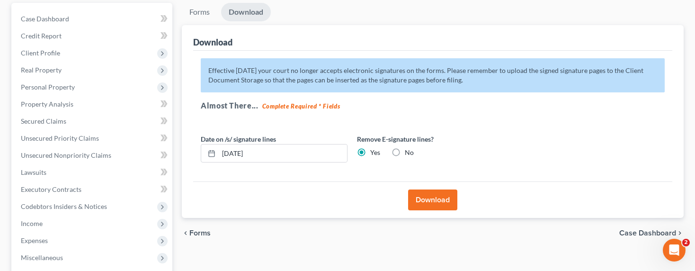
scroll to position [115, 0]
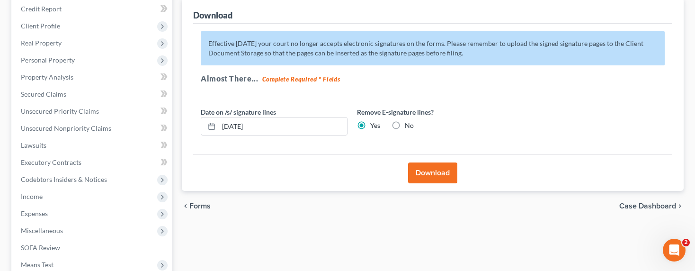
click at [432, 170] on button "Download" at bounding box center [432, 172] width 49 height 21
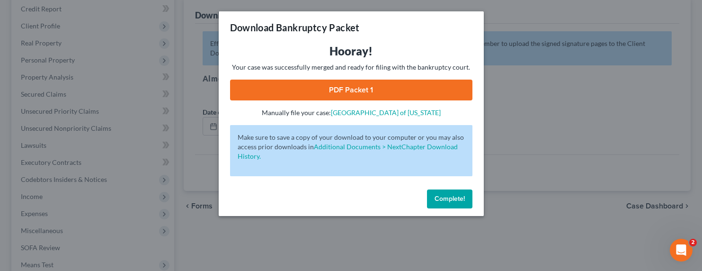
click at [372, 86] on link "PDF Packet 1" at bounding box center [351, 90] width 242 height 21
click at [184, 71] on div "Download Bankruptcy Packet Hooray! Your case was successfully merged and ready …" at bounding box center [351, 135] width 702 height 271
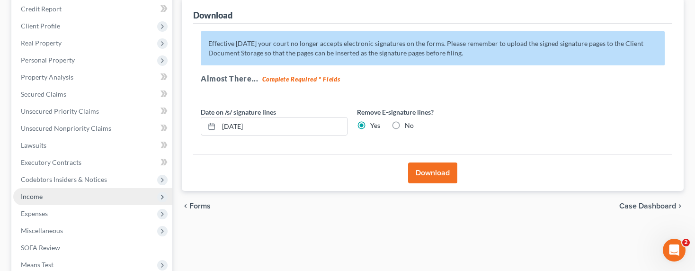
click at [33, 200] on span "Income" at bounding box center [92, 196] width 159 height 17
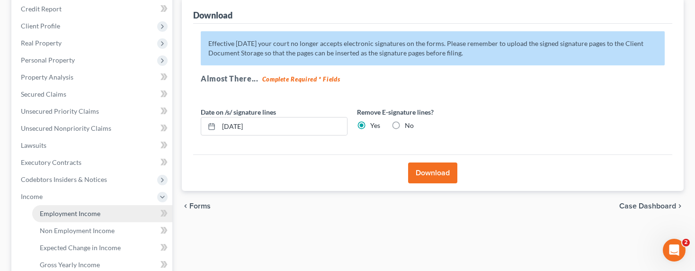
click at [59, 212] on span "Employment Income" at bounding box center [70, 213] width 61 height 8
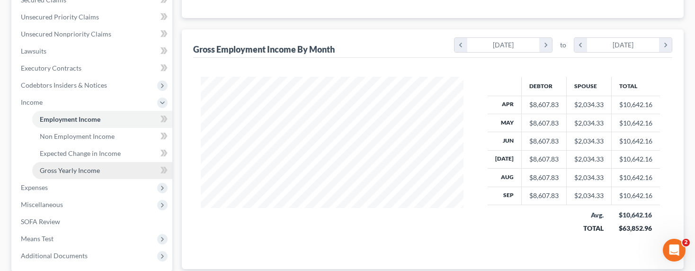
scroll to position [227, 0]
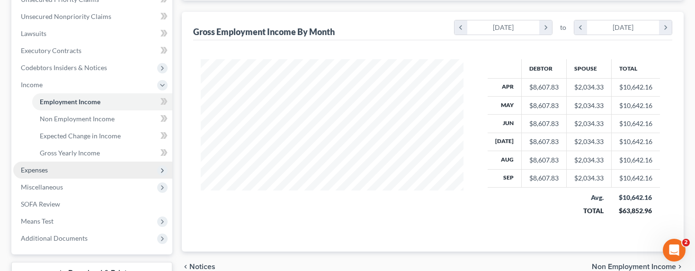
click at [38, 174] on span "Expenses" at bounding box center [92, 169] width 159 height 17
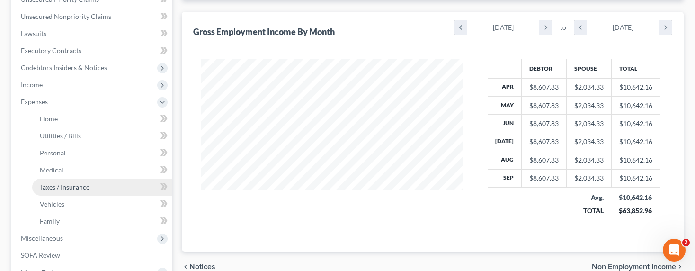
click at [52, 186] on span "Taxes / Insurance" at bounding box center [65, 187] width 50 height 8
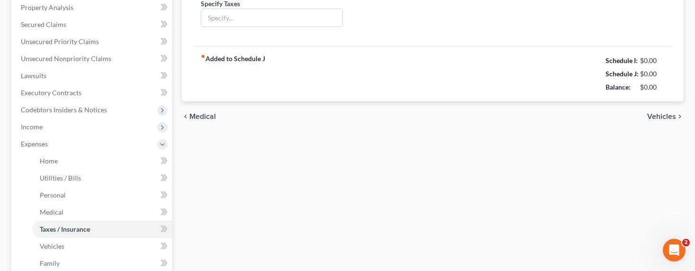
type input "0.00"
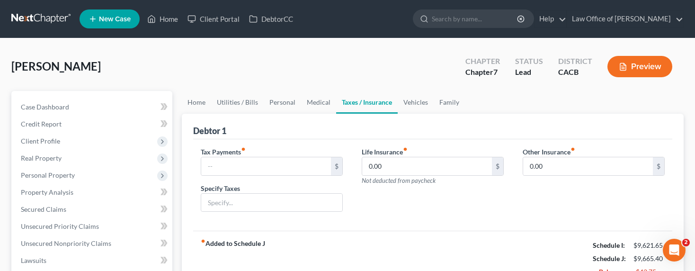
click at [233, 192] on label "Specify Taxes" at bounding box center [220, 188] width 39 height 10
click at [233, 197] on input "text" at bounding box center [271, 203] width 141 height 18
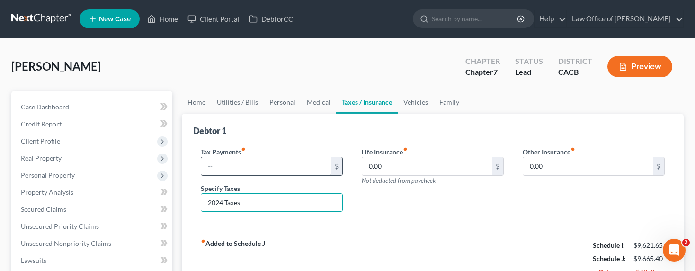
type input "2024 Taxes"
click at [226, 167] on input "text" at bounding box center [266, 166] width 130 height 18
click at [222, 168] on input "125" at bounding box center [266, 166] width 130 height 18
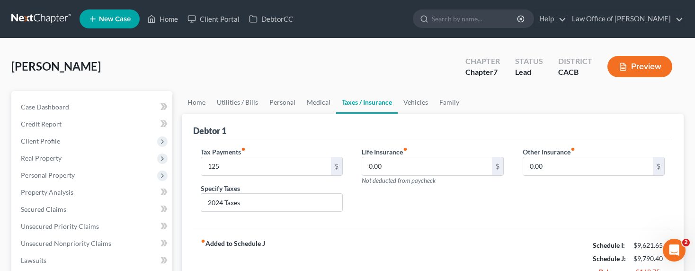
click at [241, 64] on div "[PERSON_NAME] Upgraded Chapter Chapter 7 Status Lead District CACB Preview" at bounding box center [347, 70] width 672 height 41
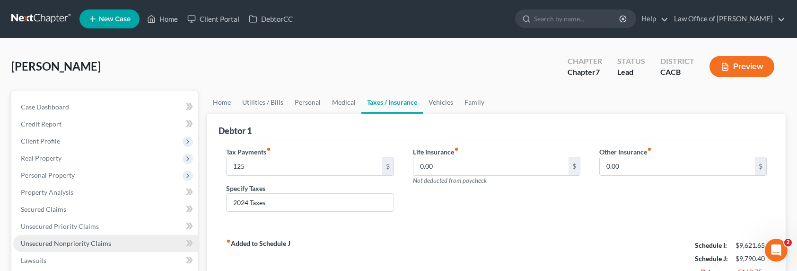
scroll to position [102, 0]
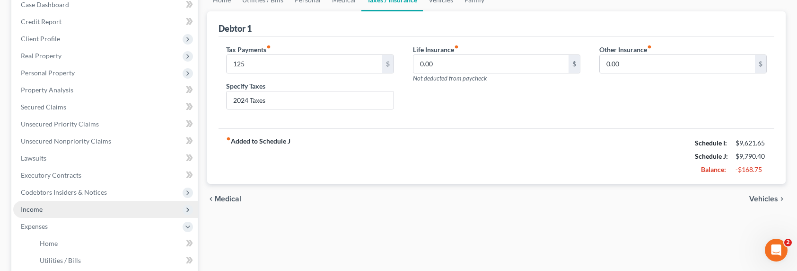
click at [34, 213] on span "Income" at bounding box center [105, 209] width 185 height 17
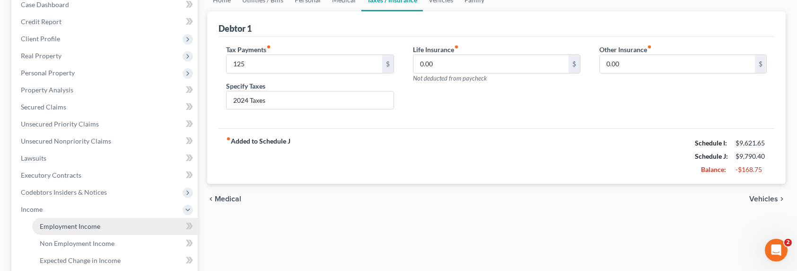
click at [50, 227] on span "Employment Income" at bounding box center [70, 226] width 61 height 8
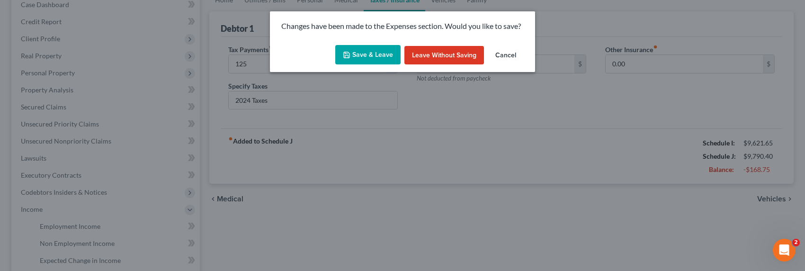
click at [371, 55] on button "Save & Leave" at bounding box center [367, 55] width 65 height 20
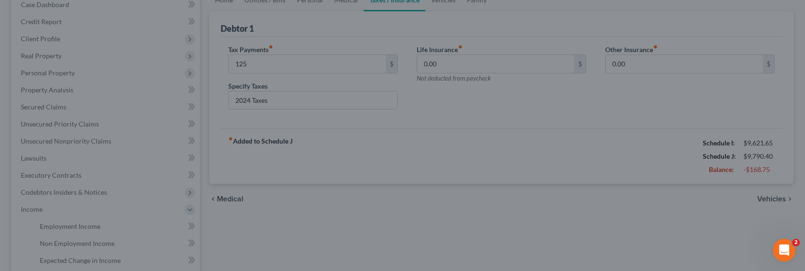
type input "125.00"
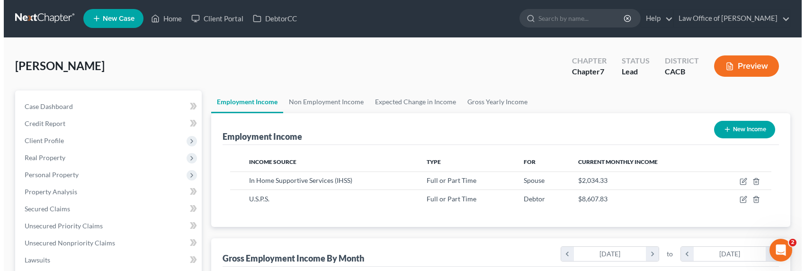
scroll to position [169, 327]
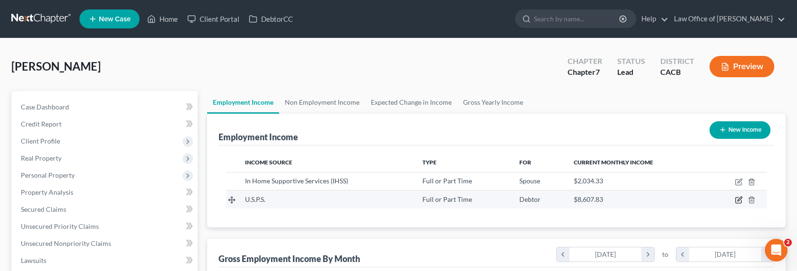
click at [740, 200] on icon "button" at bounding box center [739, 200] width 8 height 8
select select "0"
select select "4"
select select "0"
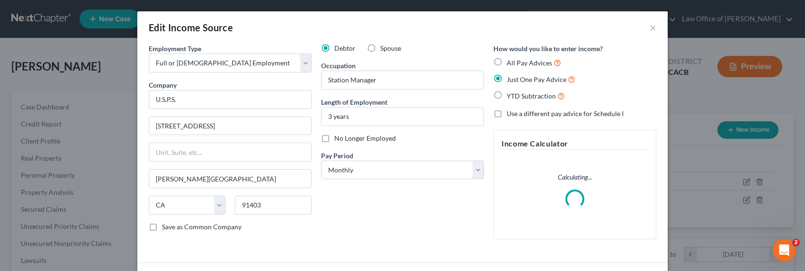
scroll to position [169, 329]
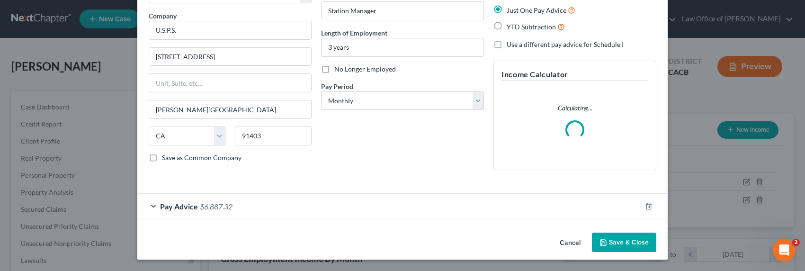
click at [213, 210] on div "Pay Advice $6,887.32" at bounding box center [389, 206] width 504 height 25
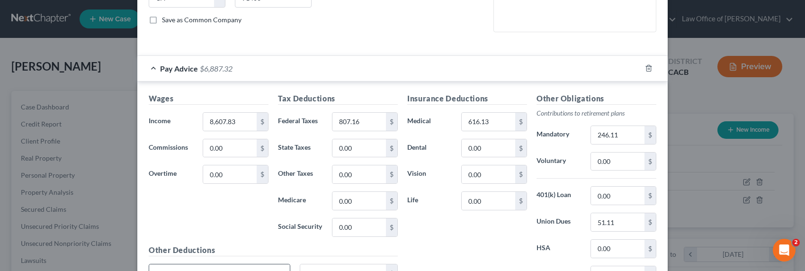
scroll to position [273, 0]
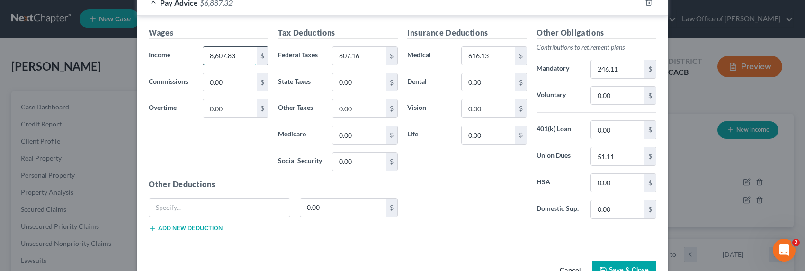
click at [213, 55] on input "8,607.83" at bounding box center [229, 56] width 53 height 18
click at [214, 56] on input "8,607.83" at bounding box center [229, 56] width 53 height 18
click at [211, 57] on input "8,607.83" at bounding box center [229, 56] width 53 height 18
type input "8,837.83"
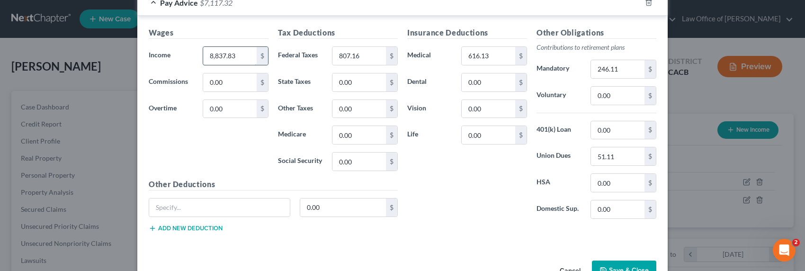
click at [216, 60] on input "8,837.83" at bounding box center [229, 56] width 53 height 18
click at [216, 59] on input "8,837.83" at bounding box center [229, 56] width 53 height 18
click at [469, 186] on div "Insurance Deductions Medical 616.13 $ Dental 0.00 $ Vision 0.00 $ Life 0.00 $" at bounding box center [466, 126] width 129 height 199
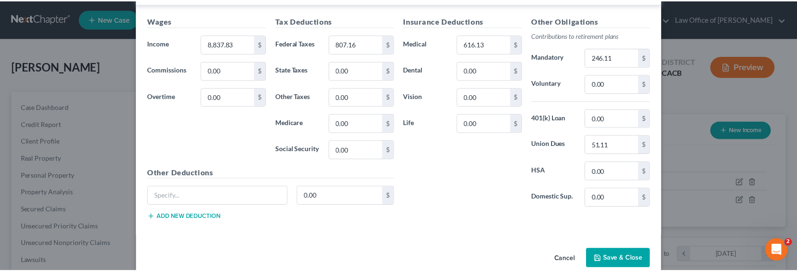
scroll to position [293, 0]
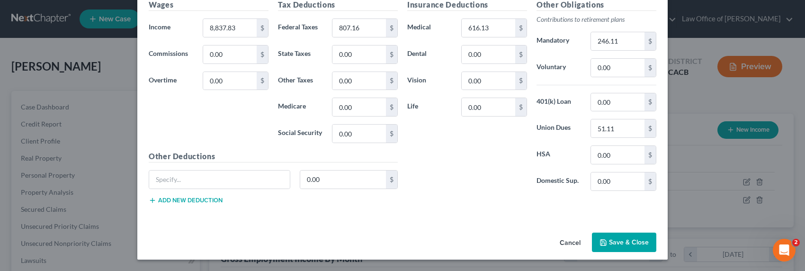
click at [624, 241] on button "Save & Close" at bounding box center [624, 242] width 64 height 20
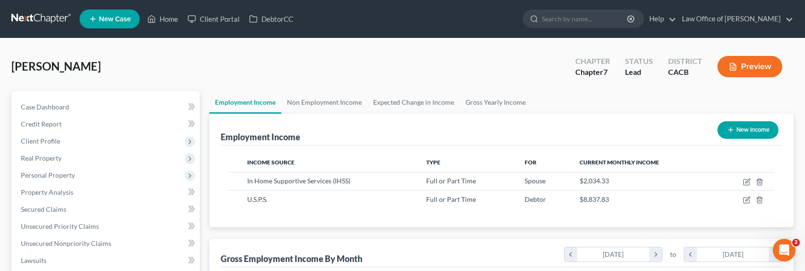
scroll to position [473102, 472946]
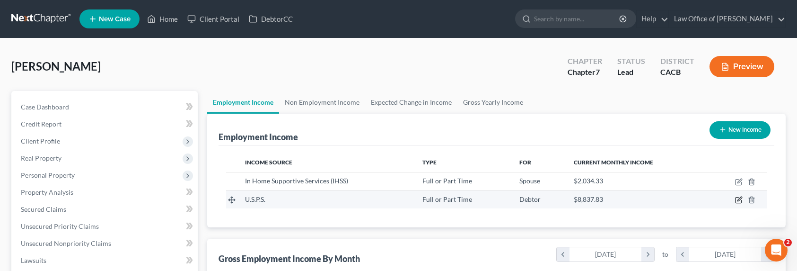
click at [738, 201] on icon "button" at bounding box center [740, 199] width 4 height 4
select select "0"
select select "4"
select select "0"
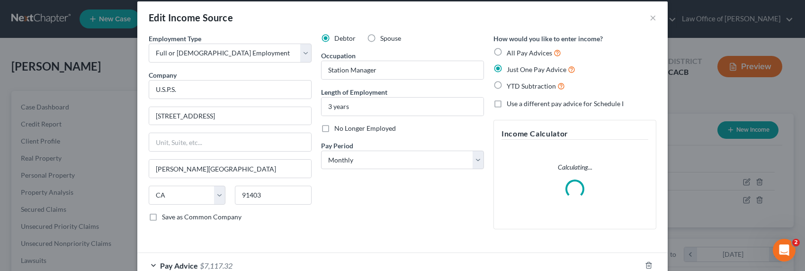
scroll to position [69, 0]
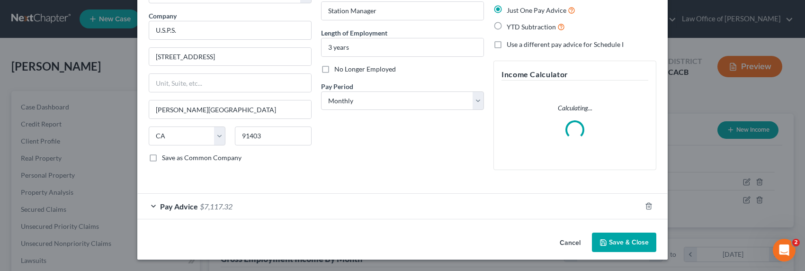
click at [214, 202] on span "$7,117.32" at bounding box center [216, 206] width 33 height 9
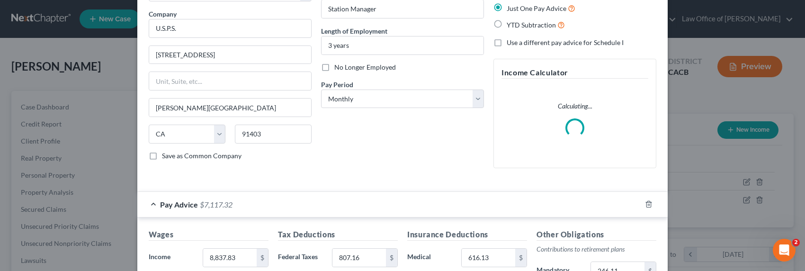
scroll to position [71, 0]
click at [237, 257] on input "8,837.83" at bounding box center [229, 257] width 53 height 18
click at [240, 258] on input "8,837.83" at bounding box center [229, 257] width 53 height 18
drag, startPoint x: 236, startPoint y: 258, endPoint x: 212, endPoint y: 258, distance: 24.1
click at [212, 258] on input "8,837.83" at bounding box center [229, 257] width 53 height 18
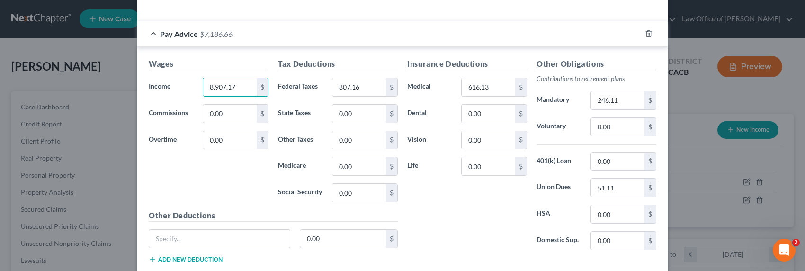
scroll to position [197, 0]
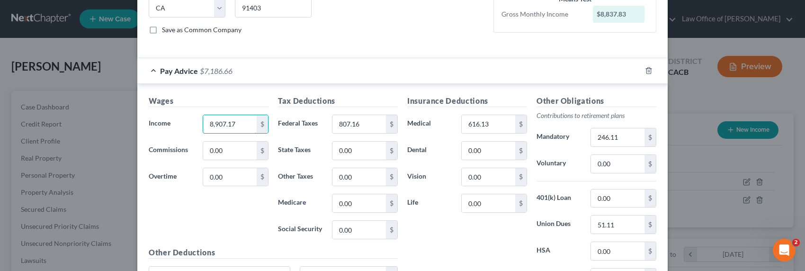
type input "8,907.17"
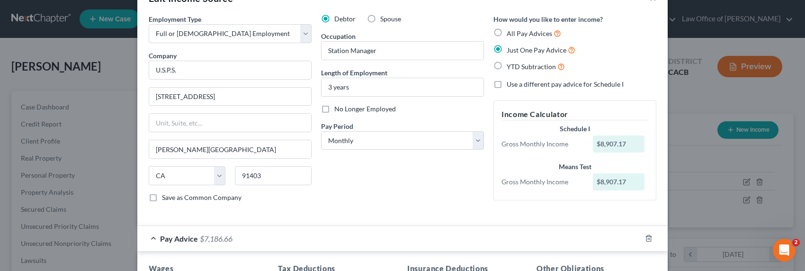
scroll to position [0, 0]
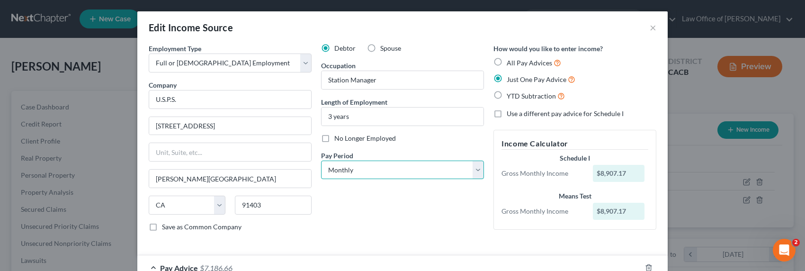
click at [391, 171] on select "Select Monthly Twice Monthly Every Other Week Weekly" at bounding box center [402, 169] width 163 height 19
select select "2"
click at [321, 160] on select "Select Monthly Twice Monthly Every Other Week Weekly" at bounding box center [402, 169] width 163 height 19
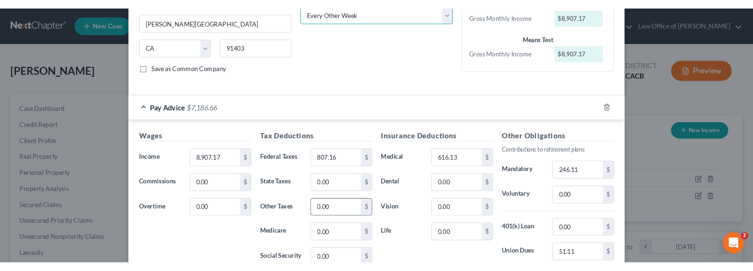
scroll to position [203, 0]
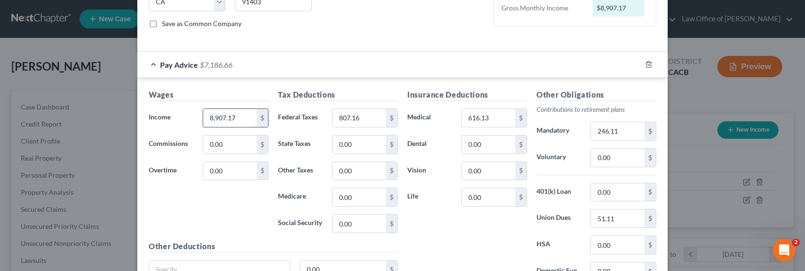
drag, startPoint x: 210, startPoint y: 112, endPoint x: 219, endPoint y: 115, distance: 9.0
click at [210, 112] on input "8,907.17" at bounding box center [229, 118] width 53 height 18
drag, startPoint x: 236, startPoint y: 118, endPoint x: 194, endPoint y: 118, distance: 42.6
click at [198, 118] on div "8,907.17 $" at bounding box center [235, 117] width 75 height 19
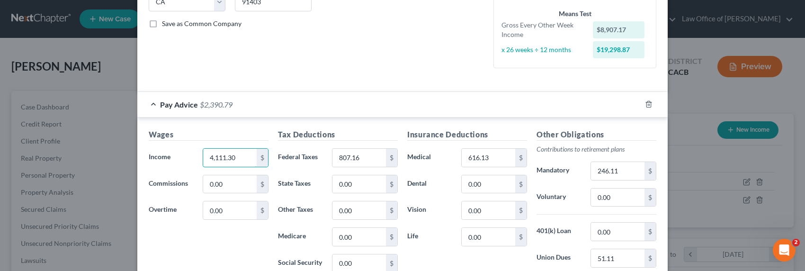
type input "4,111.30"
click at [366, 157] on input "807.16" at bounding box center [358, 158] width 53 height 18
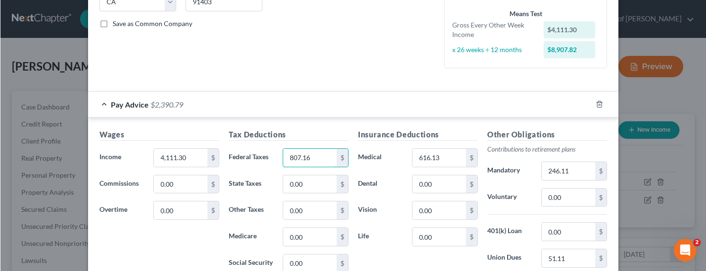
scroll to position [0, 0]
click at [562, 175] on input "246.11" at bounding box center [567, 171] width 53 height 18
click at [573, 172] on input "246.11" at bounding box center [567, 171] width 53 height 18
drag, startPoint x: 573, startPoint y: 172, endPoint x: 534, endPoint y: 168, distance: 39.0
click at [536, 168] on div "246.11 $" at bounding box center [573, 170] width 75 height 19
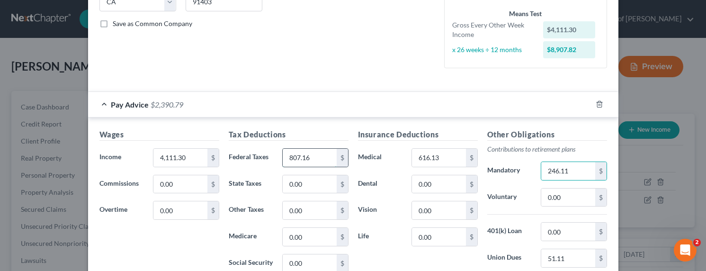
click at [310, 154] on input "807.16" at bounding box center [309, 158] width 53 height 18
type input "233.91"
type input "54.71"
click at [310, 157] on input "233.91" at bounding box center [309, 158] width 53 height 18
type input "308.39"
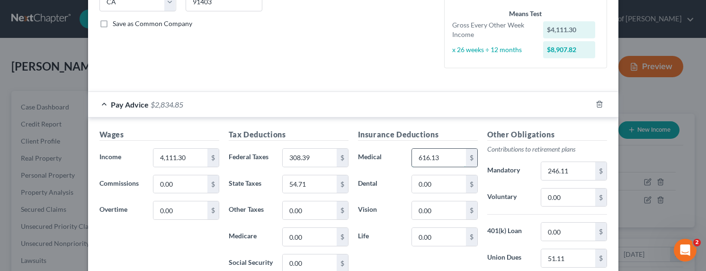
click at [460, 156] on input "616.13" at bounding box center [438, 158] width 53 height 18
type input "238.42"
click at [303, 212] on input "0.00" at bounding box center [309, 210] width 53 height 18
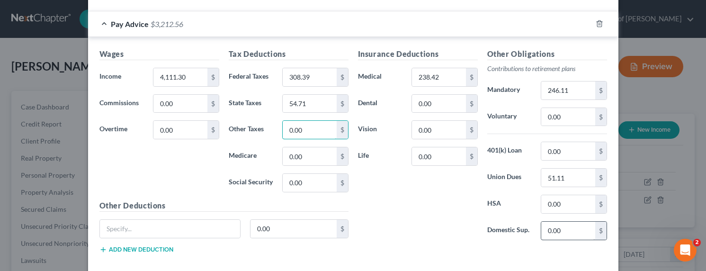
scroll to position [301, 0]
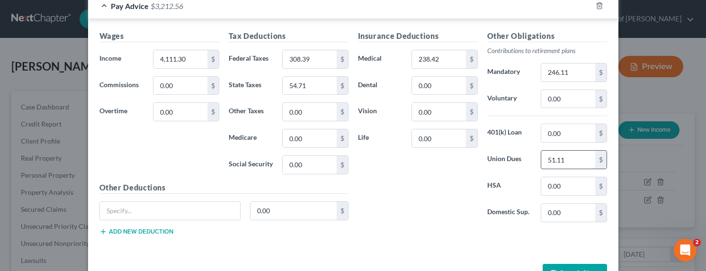
click at [563, 165] on input "51.11" at bounding box center [567, 160] width 53 height 18
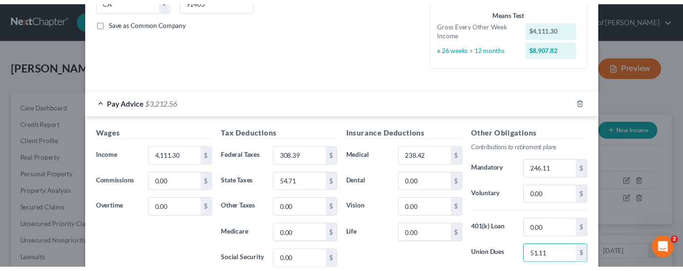
scroll to position [223, 0]
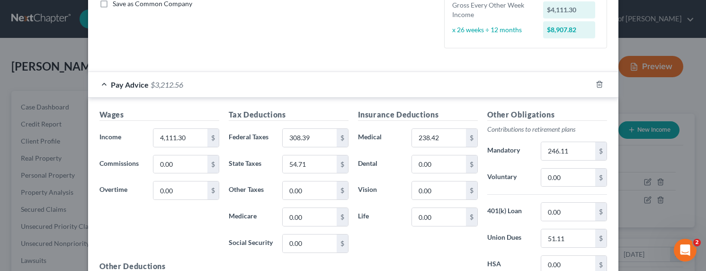
click at [301, 112] on h5 "Tax Deductions" at bounding box center [289, 115] width 120 height 12
click at [311, 139] on input "308.39" at bounding box center [309, 138] width 53 height 18
click at [310, 137] on input "308.39" at bounding box center [309, 138] width 53 height 18
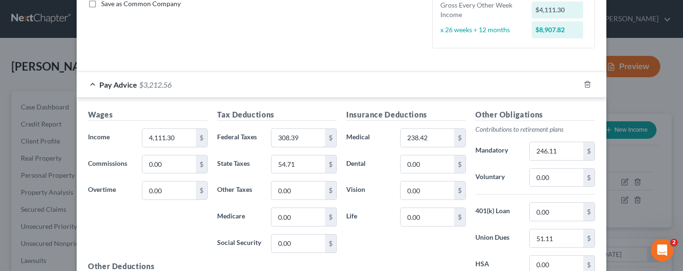
scroll to position [473102, 472996]
click at [564, 213] on input "0.00" at bounding box center [556, 212] width 53 height 18
click at [549, 212] on input "0.00" at bounding box center [556, 212] width 53 height 18
drag, startPoint x: 555, startPoint y: 212, endPoint x: 520, endPoint y: 212, distance: 35.0
click at [520, 212] on div "401(k) Loan 0.00 $" at bounding box center [535, 211] width 129 height 19
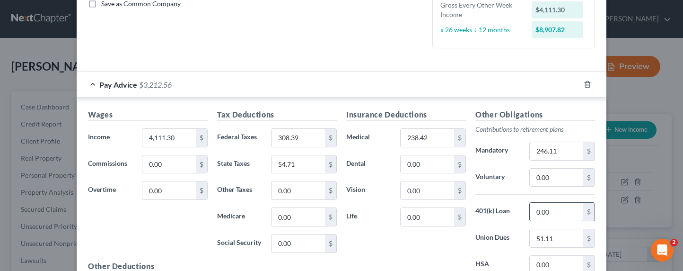
click at [552, 212] on input "0.00" at bounding box center [556, 212] width 53 height 18
drag, startPoint x: 548, startPoint y: 212, endPoint x: 511, endPoint y: 213, distance: 37.4
click at [512, 215] on div "401(k) Loan 0.00 $" at bounding box center [535, 211] width 129 height 19
type input "138.11"
click at [301, 222] on input "0.00" at bounding box center [298, 217] width 53 height 18
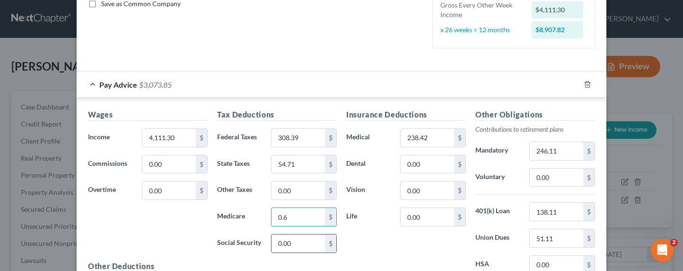
type input "0.6"
click at [285, 244] on input "0.00" at bounding box center [298, 243] width 53 height 18
drag, startPoint x: 297, startPoint y: 245, endPoint x: 263, endPoint y: 240, distance: 34.4
click at [266, 240] on div "0.25 $" at bounding box center [303, 243] width 75 height 19
type input "233.91"
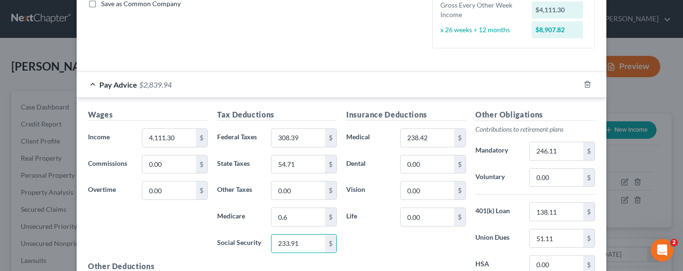
click at [362, 240] on div "Insurance Deductions Medical 238.42 $ Dental 0.00 $ Vision 0.00 $ Life 0.00 $" at bounding box center [406, 208] width 129 height 199
click at [303, 138] on input "308.39" at bounding box center [298, 138] width 53 height 18
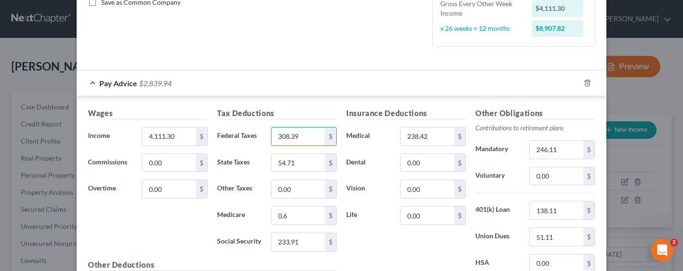
scroll to position [225, 0]
click at [298, 137] on input "308.39" at bounding box center [298, 136] width 53 height 18
drag, startPoint x: 302, startPoint y: 136, endPoint x: 269, endPoint y: 134, distance: 33.7
click at [272, 134] on input "308.39" at bounding box center [298, 136] width 53 height 18
drag, startPoint x: 560, startPoint y: 151, endPoint x: 521, endPoint y: 148, distance: 39.4
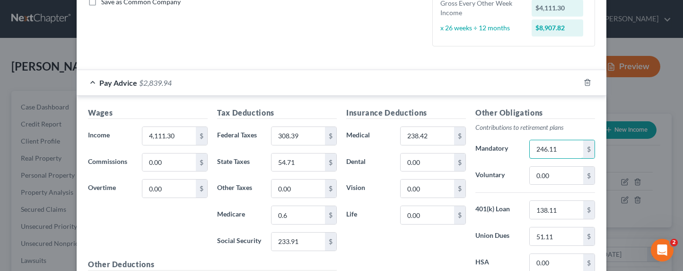
click at [521, 148] on div "Mandatory 246.11 $" at bounding box center [535, 149] width 129 height 19
drag, startPoint x: 556, startPoint y: 148, endPoint x: 504, endPoint y: 145, distance: 51.7
click at [504, 145] on div "Mandatory 246.11 $" at bounding box center [535, 149] width 129 height 19
type input "427.58"
click at [293, 165] on input "54.71" at bounding box center [298, 162] width 53 height 18
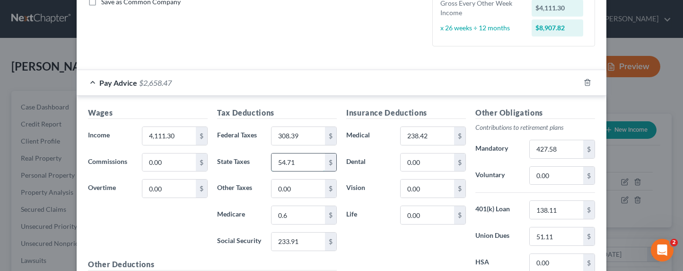
drag, startPoint x: 285, startPoint y: 160, endPoint x: 300, endPoint y: 160, distance: 14.7
click at [285, 160] on input "54.71" at bounding box center [298, 162] width 53 height 18
drag, startPoint x: 306, startPoint y: 160, endPoint x: 243, endPoint y: 160, distance: 62.9
click at [243, 160] on div "State Taxes 54.71 $" at bounding box center [276, 162] width 129 height 19
type input "196.85"
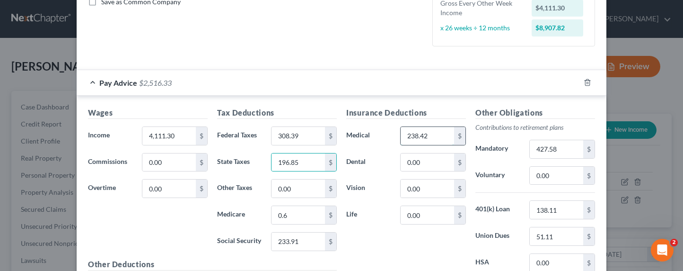
click at [416, 137] on input "238.42" at bounding box center [427, 136] width 53 height 18
drag, startPoint x: 425, startPoint y: 136, endPoint x: 385, endPoint y: 136, distance: 39.3
click at [385, 136] on div "Medical 238.42 $" at bounding box center [406, 135] width 129 height 19
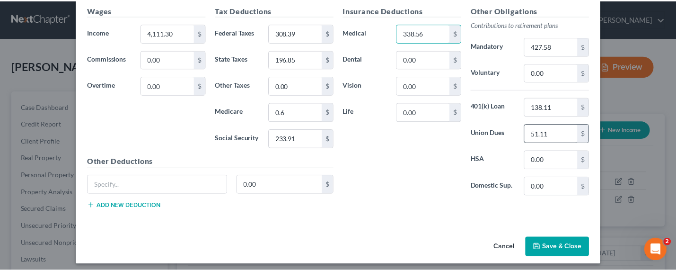
scroll to position [333, 0]
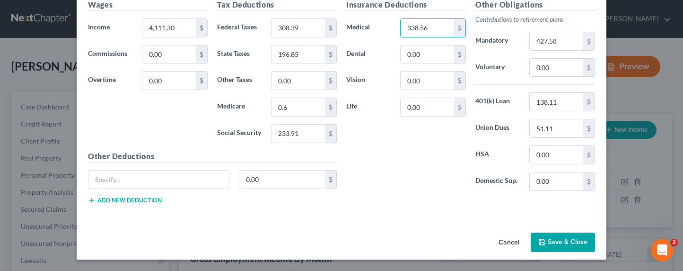
type input "338.56"
click at [548, 242] on button "Save & Close" at bounding box center [563, 242] width 64 height 20
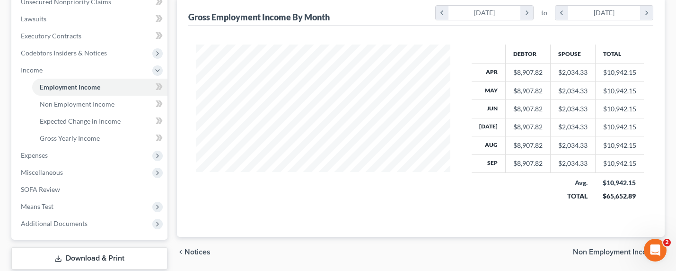
scroll to position [300, 0]
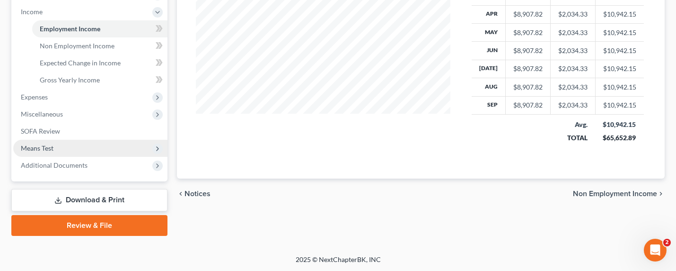
click at [34, 144] on span "Means Test" at bounding box center [37, 148] width 33 height 8
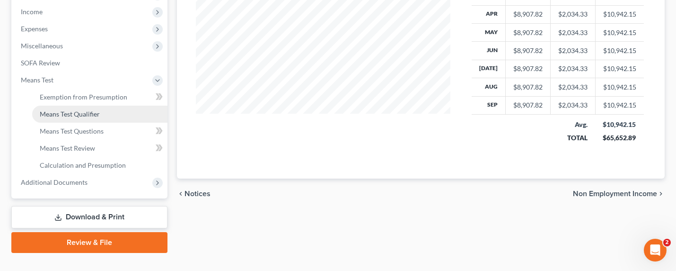
click at [60, 110] on span "Means Test Qualifier" at bounding box center [70, 114] width 60 height 8
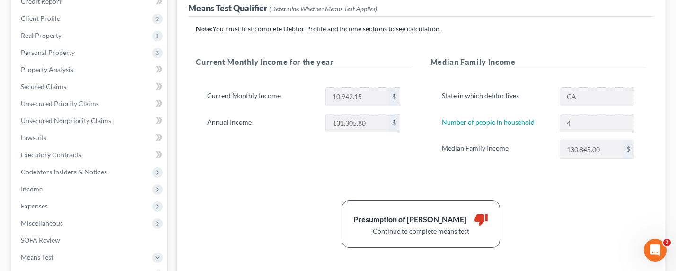
scroll to position [242, 0]
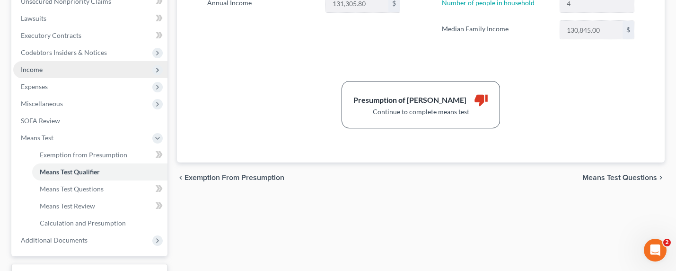
click at [25, 70] on span "Income" at bounding box center [32, 69] width 22 height 8
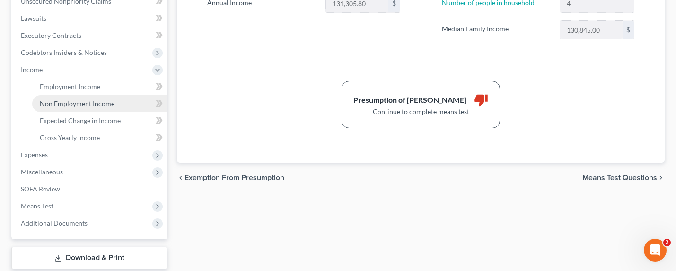
click at [73, 104] on span "Non Employment Income" at bounding box center [77, 103] width 75 height 8
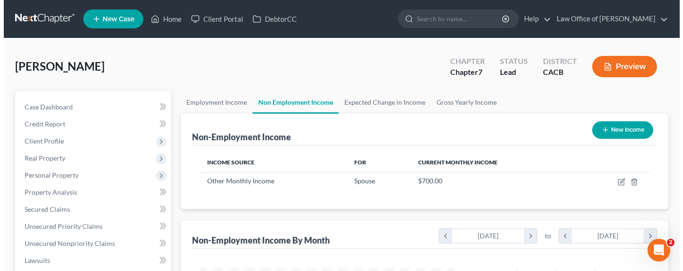
scroll to position [169, 274]
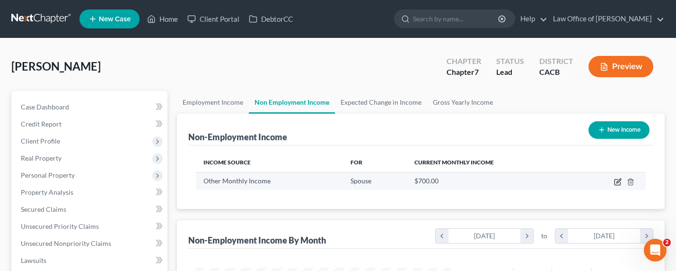
click at [618, 183] on icon "button" at bounding box center [618, 182] width 8 height 8
select select "13"
select select "0"
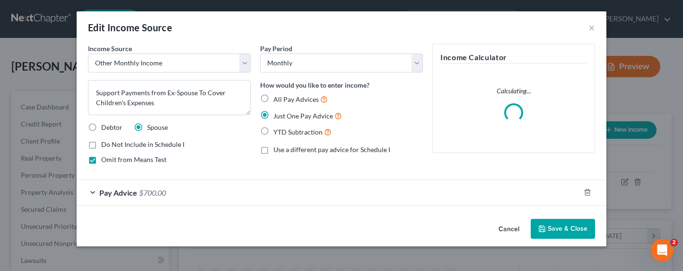
click at [168, 192] on div "Pay Advice $700.00" at bounding box center [329, 192] width 504 height 25
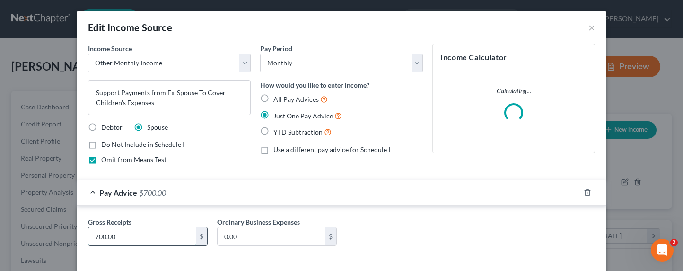
click at [93, 238] on input "700.00" at bounding box center [142, 236] width 107 height 18
click at [94, 238] on input "700.00" at bounding box center [142, 236] width 107 height 18
click at [91, 237] on input "700.00" at bounding box center [142, 236] width 107 height 18
click at [93, 237] on input "700.00" at bounding box center [142, 236] width 107 height 18
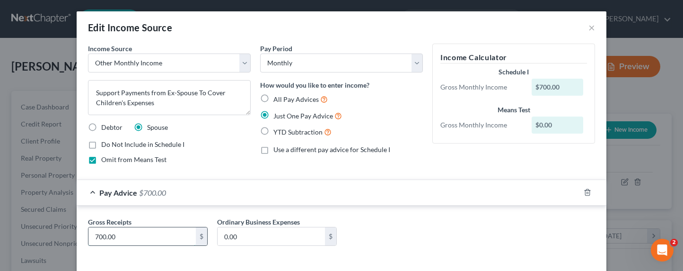
drag, startPoint x: 96, startPoint y: 236, endPoint x: 89, endPoint y: 235, distance: 6.7
click at [89, 235] on input "700.00" at bounding box center [142, 236] width 107 height 18
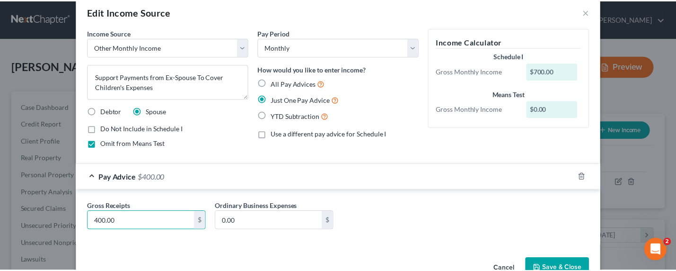
scroll to position [42, 0]
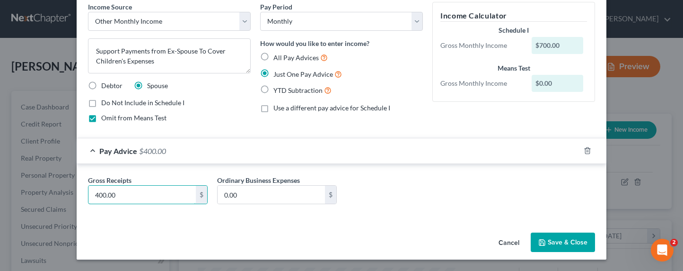
type input "400.00"
click at [559, 236] on button "Save & Close" at bounding box center [563, 242] width 64 height 20
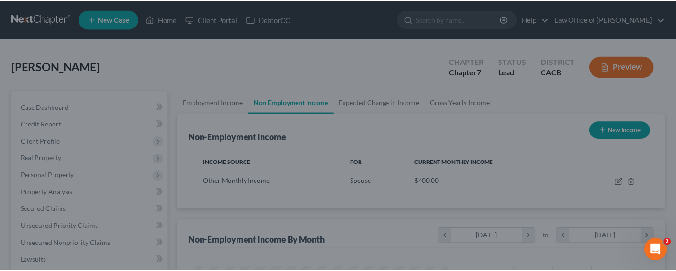
scroll to position [473102, 472999]
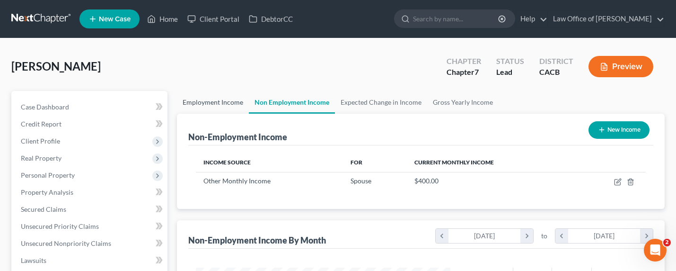
click at [221, 96] on link "Employment Income" at bounding box center [213, 102] width 72 height 23
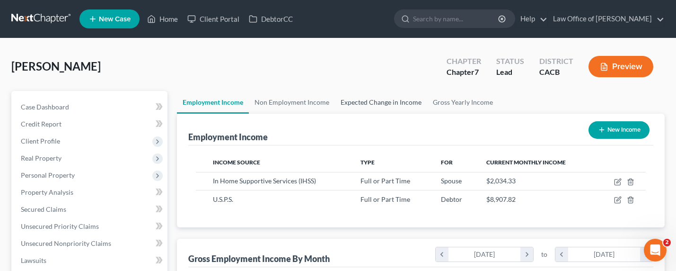
scroll to position [169, 274]
click at [395, 102] on link "Expected Change in Income" at bounding box center [381, 102] width 92 height 23
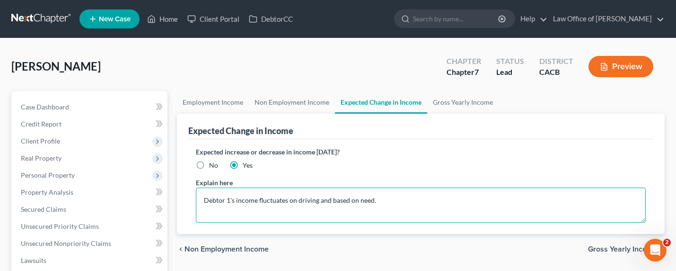
drag, startPoint x: 437, startPoint y: 207, endPoint x: 172, endPoint y: 200, distance: 265.1
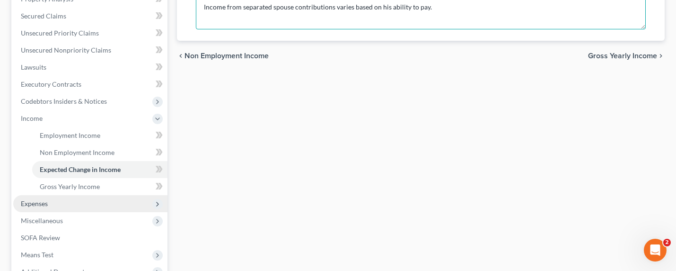
scroll to position [227, 0]
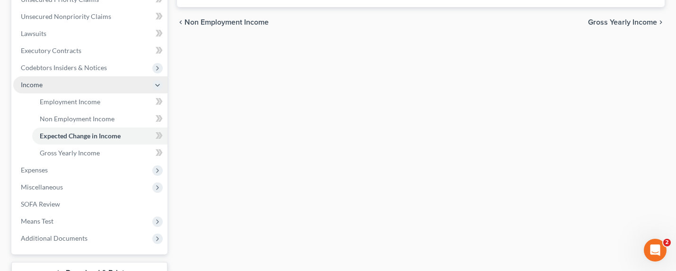
type textarea "Income from separated spouse contributions varies based on his ability to pay."
click at [29, 82] on span "Income" at bounding box center [32, 84] width 22 height 8
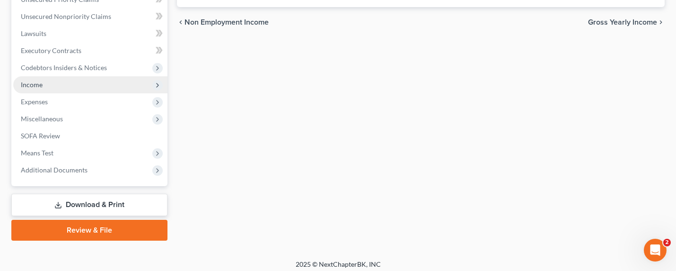
click at [62, 88] on span "Income" at bounding box center [90, 84] width 154 height 17
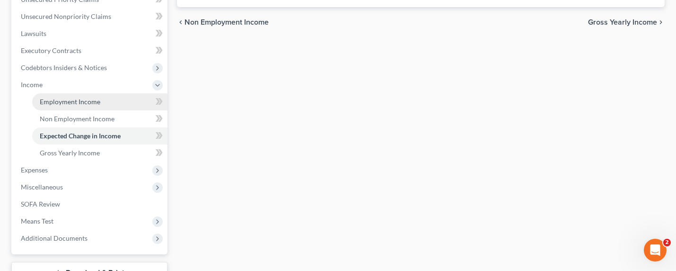
click at [72, 99] on span "Employment Income" at bounding box center [70, 101] width 61 height 8
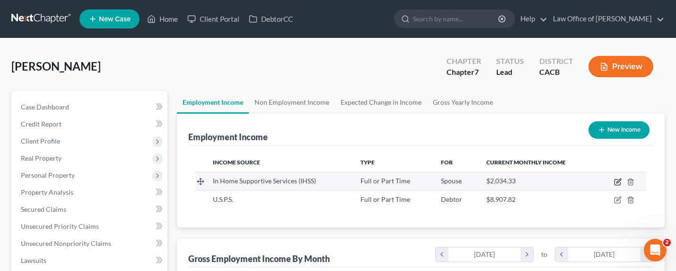
click at [617, 181] on icon "button" at bounding box center [619, 180] width 4 height 4
select select "0"
select select "4"
select select "0"
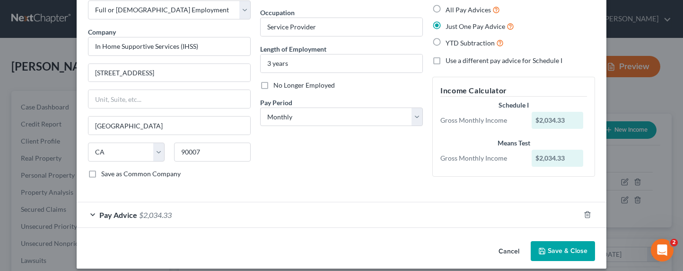
scroll to position [62, 0]
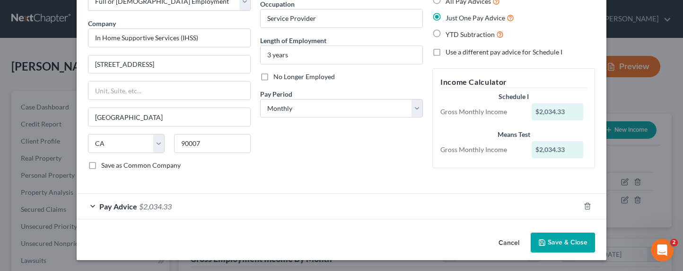
click at [166, 206] on span "$2,034.33" at bounding box center [155, 206] width 33 height 9
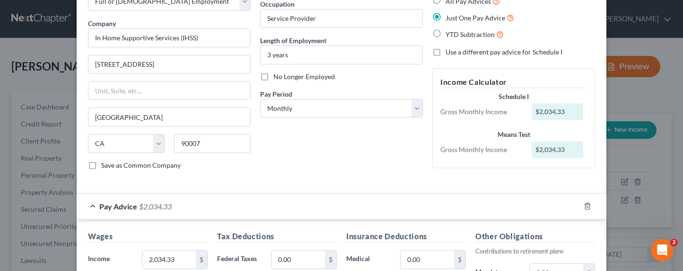
scroll to position [293, 0]
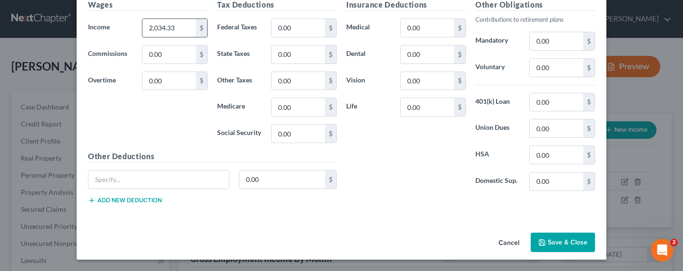
click at [166, 27] on input "2,034.33" at bounding box center [168, 28] width 53 height 18
click at [172, 27] on input "2,034.33" at bounding box center [168, 28] width 53 height 18
drag, startPoint x: 176, startPoint y: 27, endPoint x: 142, endPoint y: 28, distance: 33.6
click at [142, 28] on input "2,034.33" at bounding box center [168, 28] width 53 height 18
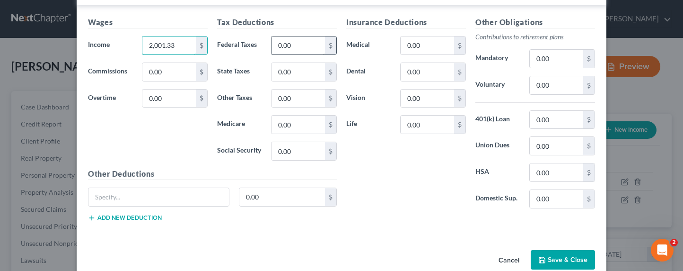
type input "2,001.33"
click at [295, 47] on input "0.00" at bounding box center [298, 45] width 53 height 18
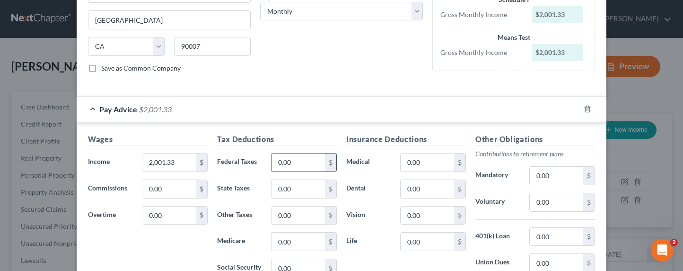
scroll to position [179, 0]
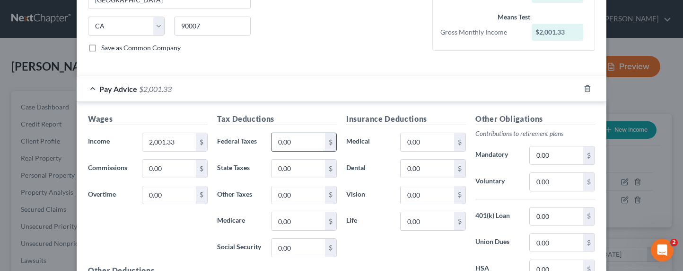
click at [312, 142] on input "0.00" at bounding box center [298, 142] width 53 height 18
drag, startPoint x: 297, startPoint y: 142, endPoint x: 233, endPoint y: 142, distance: 63.9
click at [233, 142] on div "Federal Taxes 0.00 $" at bounding box center [276, 142] width 129 height 19
type input "63.08"
type input "14.75"
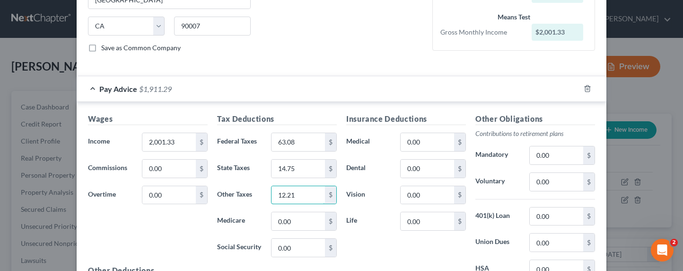
type input "12.21"
click at [570, 245] on input "0.00" at bounding box center [556, 242] width 53 height 18
type input "45"
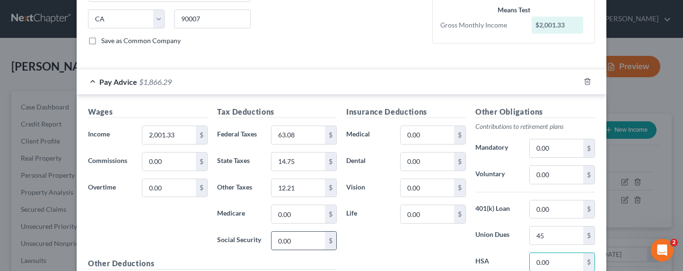
click at [275, 240] on input "0.00" at bounding box center [298, 240] width 53 height 18
click at [287, 213] on input "0.00" at bounding box center [298, 214] width 53 height 18
type input "10"
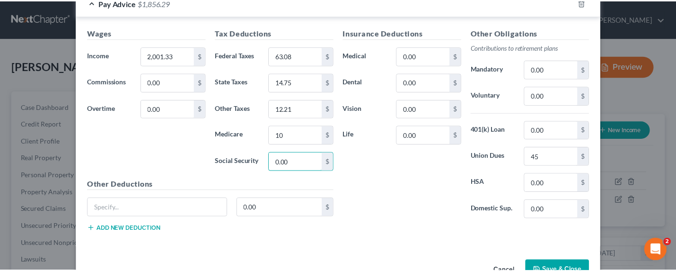
scroll to position [293, 0]
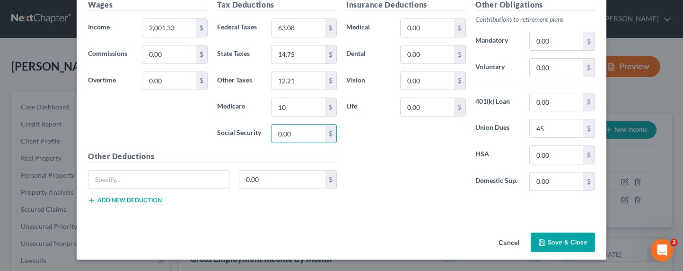
click at [563, 242] on button "Save & Close" at bounding box center [563, 242] width 64 height 20
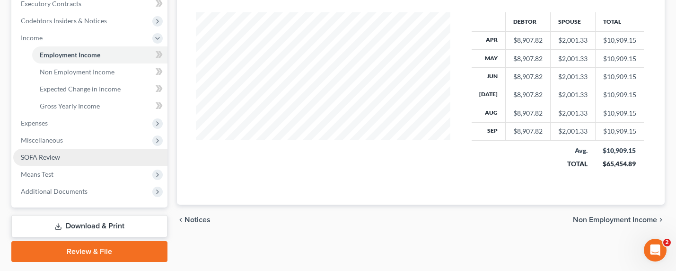
scroll to position [300, 0]
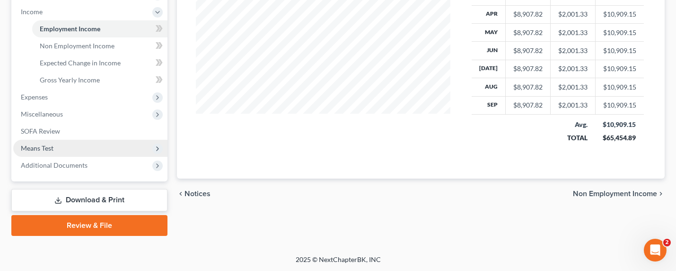
click at [41, 148] on span "Means Test" at bounding box center [37, 148] width 33 height 8
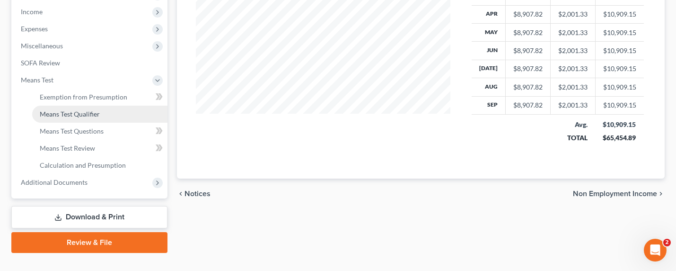
click at [71, 114] on span "Means Test Qualifier" at bounding box center [70, 114] width 60 height 8
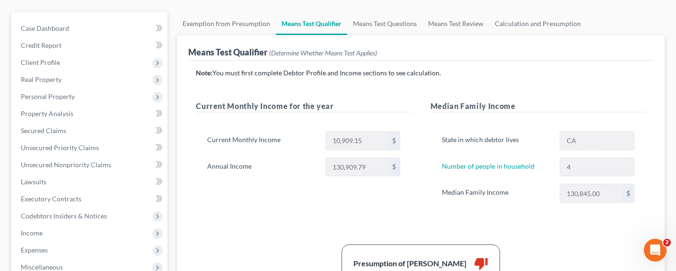
scroll to position [97, 0]
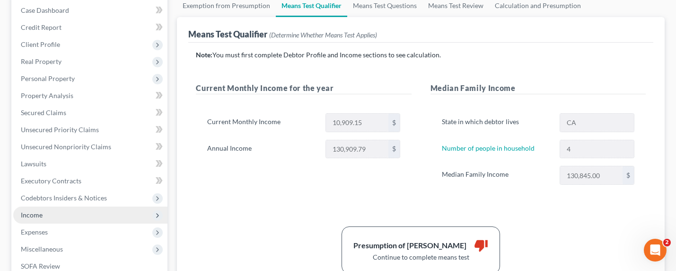
click at [29, 213] on span "Income" at bounding box center [32, 215] width 22 height 8
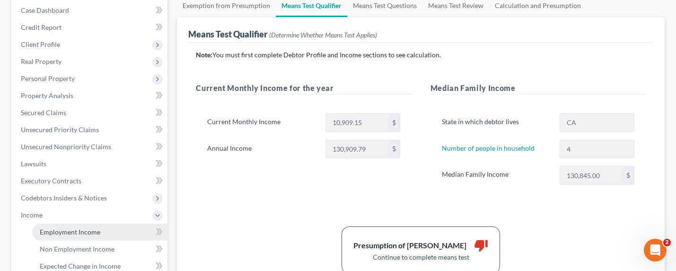
click at [71, 231] on span "Employment Income" at bounding box center [70, 232] width 61 height 8
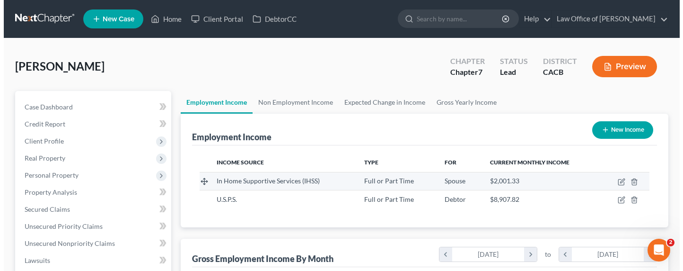
scroll to position [169, 274]
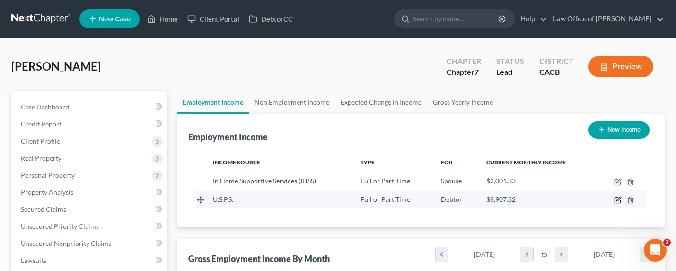
click at [617, 199] on icon "button" at bounding box center [619, 199] width 4 height 4
select select "0"
select select "4"
select select "2"
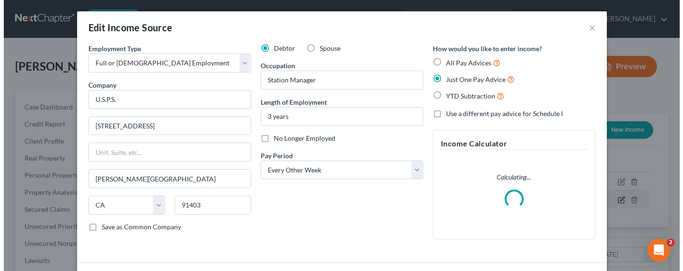
scroll to position [169, 276]
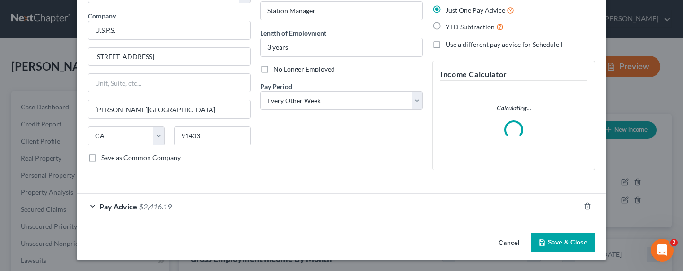
click at [151, 207] on span "$2,416.19" at bounding box center [155, 206] width 33 height 9
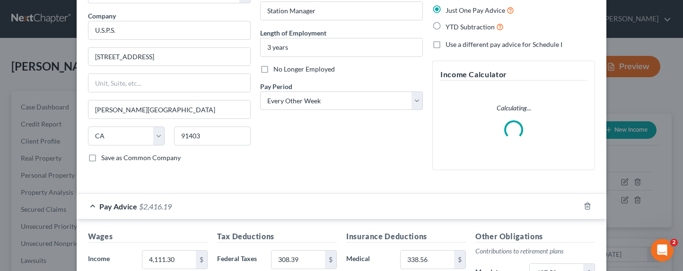
scroll to position [282, 0]
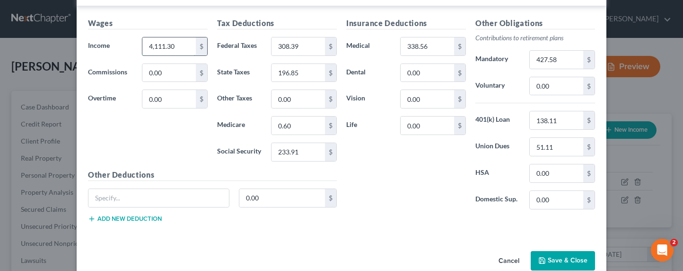
click at [161, 45] on input "4,111.30" at bounding box center [168, 46] width 53 height 18
click at [150, 45] on input "4,111.30" at bounding box center [168, 46] width 53 height 18
drag, startPoint x: 151, startPoint y: 46, endPoint x: 159, endPoint y: 49, distance: 8.4
click at [158, 47] on input "4,111.30" at bounding box center [168, 46] width 53 height 18
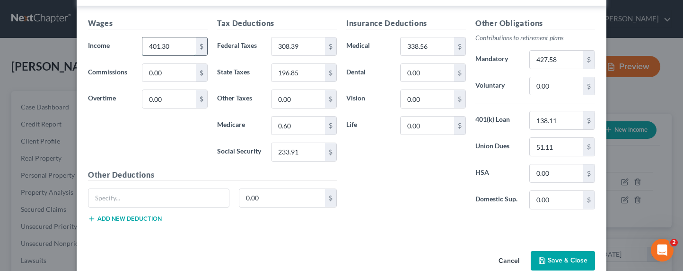
click at [153, 46] on input "401.30" at bounding box center [168, 46] width 53 height 18
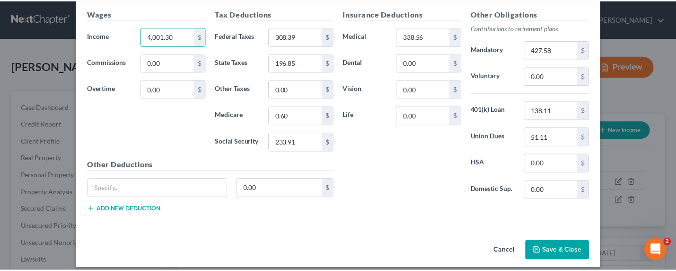
scroll to position [333, 0]
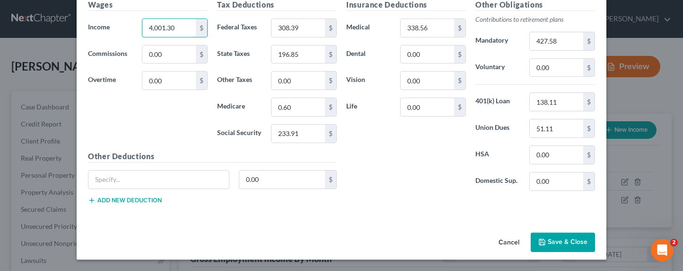
type input "4,001.30"
click at [549, 238] on button "Save & Close" at bounding box center [563, 242] width 64 height 20
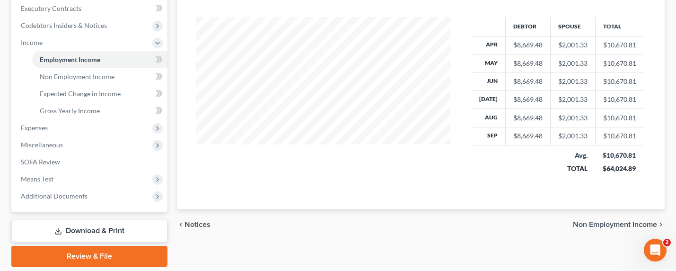
scroll to position [300, 0]
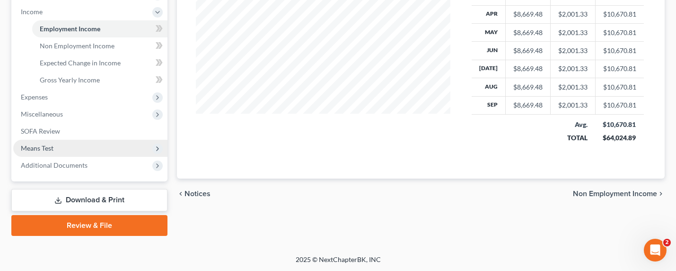
click at [43, 148] on span "Means Test" at bounding box center [37, 148] width 33 height 8
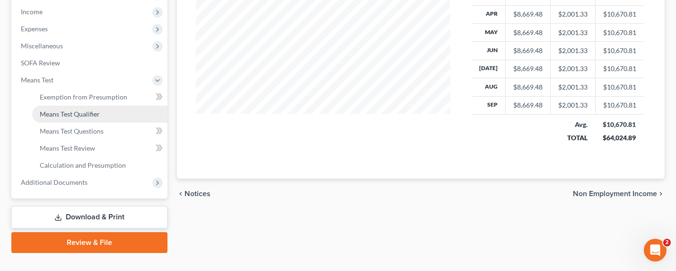
click at [71, 115] on span "Means Test Qualifier" at bounding box center [70, 114] width 60 height 8
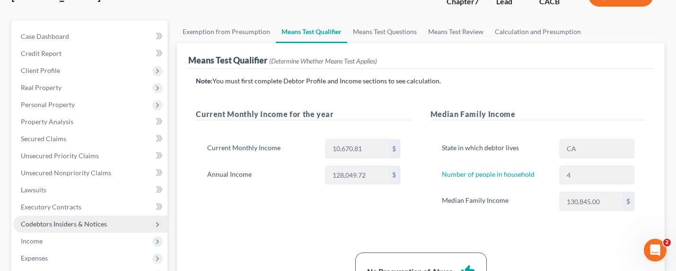
scroll to position [96, 0]
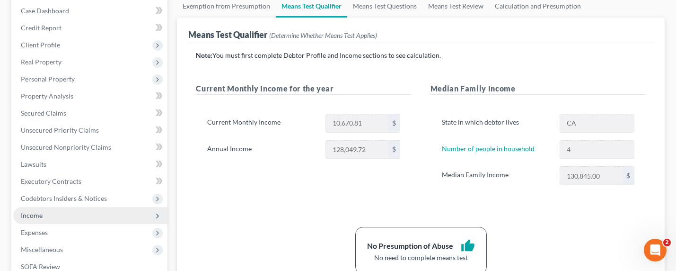
click at [33, 217] on span "Income" at bounding box center [32, 215] width 22 height 8
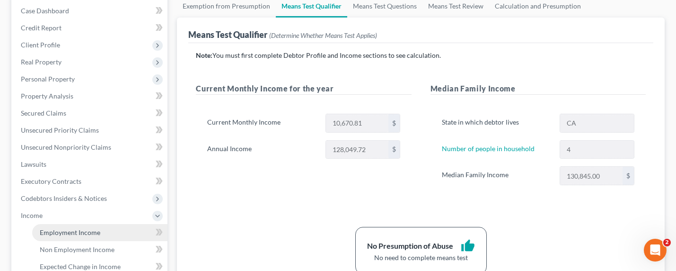
click at [80, 230] on span "Employment Income" at bounding box center [70, 232] width 61 height 8
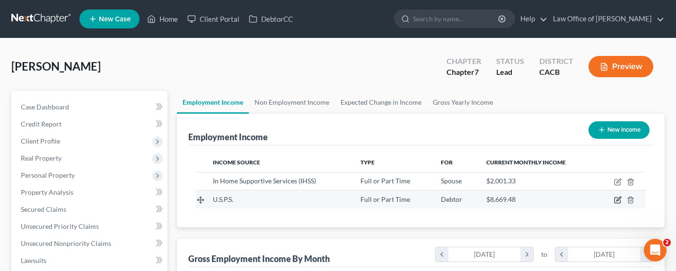
click at [620, 200] on icon "button" at bounding box center [618, 200] width 8 height 8
select select "0"
select select "4"
select select "2"
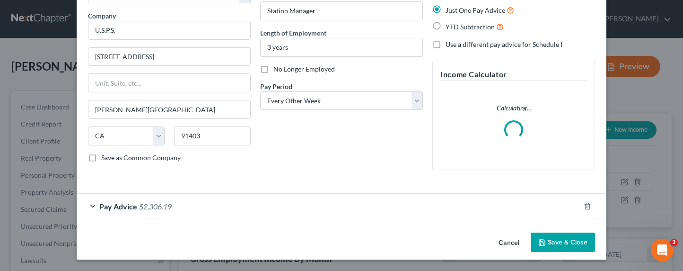
click at [127, 211] on div "Pay Advice $2,306.19" at bounding box center [329, 206] width 504 height 25
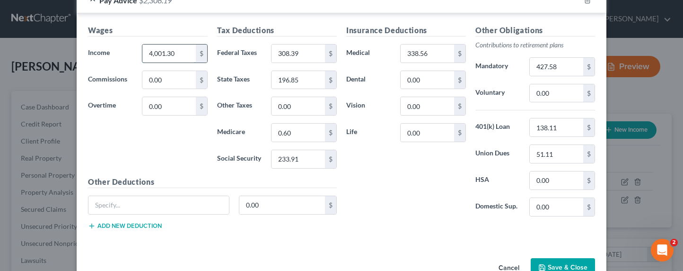
click at [155, 45] on input "4,001.30" at bounding box center [168, 53] width 53 height 18
click at [153, 54] on input "4,001.30" at bounding box center [168, 53] width 53 height 18
drag, startPoint x: 154, startPoint y: 54, endPoint x: 160, endPoint y: 56, distance: 6.3
click at [158, 54] on input "4,001.30" at bounding box center [168, 53] width 53 height 18
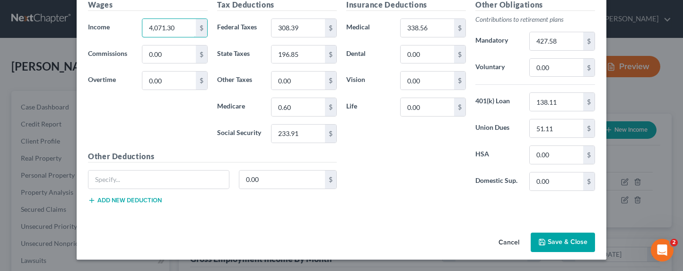
type input "4,071.30"
click at [556, 240] on button "Save & Close" at bounding box center [563, 242] width 64 height 20
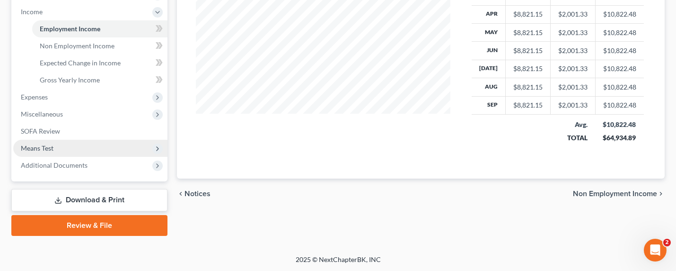
click at [55, 148] on span "Means Test" at bounding box center [90, 148] width 154 height 17
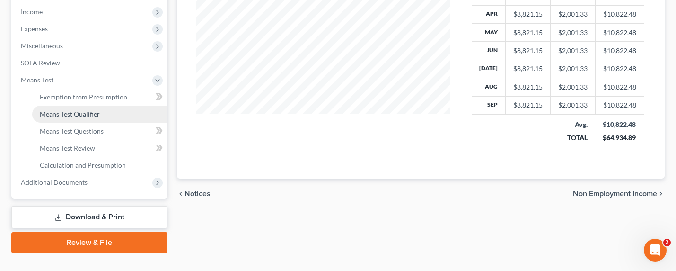
click at [78, 110] on span "Means Test Qualifier" at bounding box center [70, 114] width 60 height 8
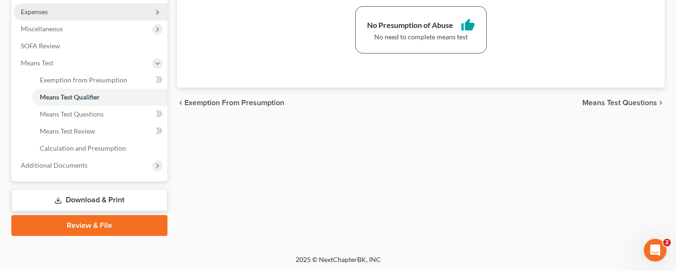
click at [35, 10] on span "Expenses" at bounding box center [34, 12] width 27 height 8
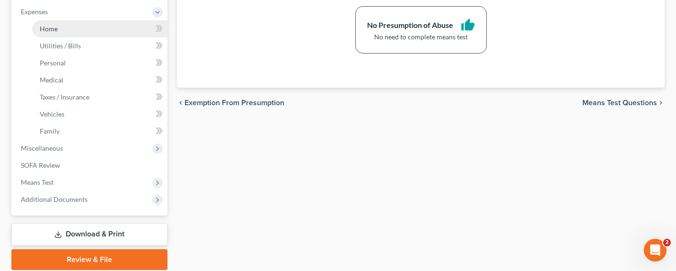
click at [44, 28] on span "Home" at bounding box center [49, 29] width 18 height 8
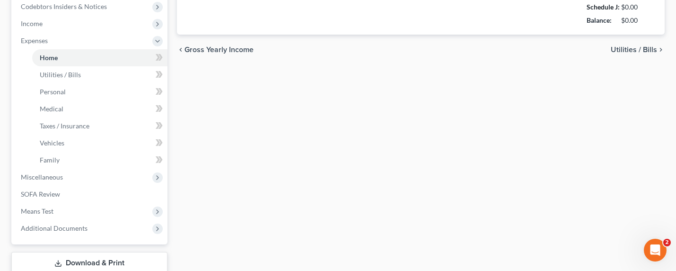
type input "4,874.16"
type input "0.00"
radio input "true"
type input "0.00"
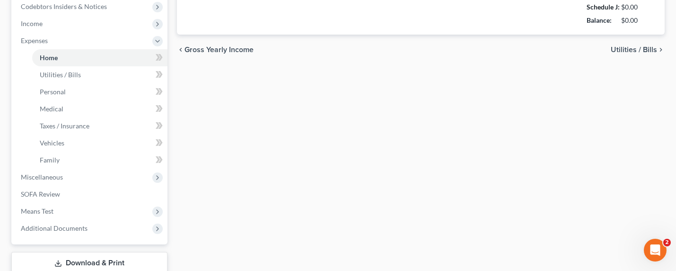
type input "0.00"
type input "120.00"
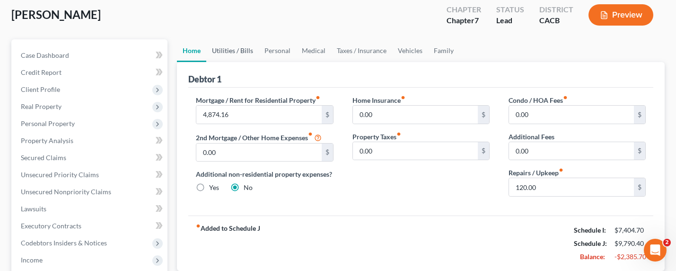
click at [235, 52] on link "Utilities / Bills" at bounding box center [232, 50] width 53 height 23
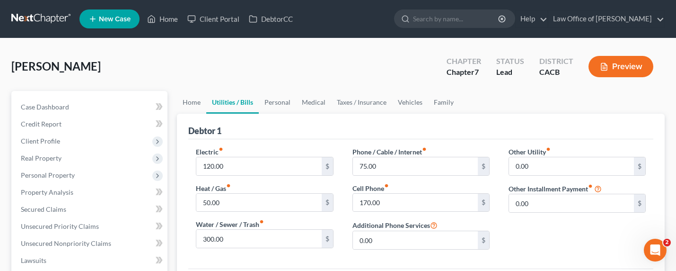
click at [299, 85] on div "[PERSON_NAME] Upgraded Chapter Chapter 7 Status Lead District CACB Preview" at bounding box center [338, 70] width 654 height 41
click at [276, 99] on link "Personal" at bounding box center [277, 102] width 37 height 23
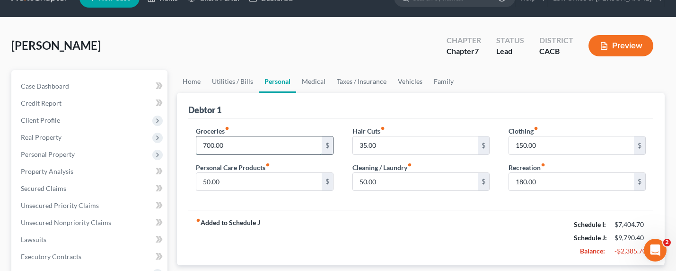
click at [215, 146] on input "700.00" at bounding box center [258, 145] width 125 height 18
click at [206, 145] on input "700.00" at bounding box center [258, 145] width 125 height 18
click at [205, 143] on input "700.00" at bounding box center [258, 145] width 125 height 18
type input "600.00"
click at [434, 80] on link "Family" at bounding box center [443, 81] width 31 height 23
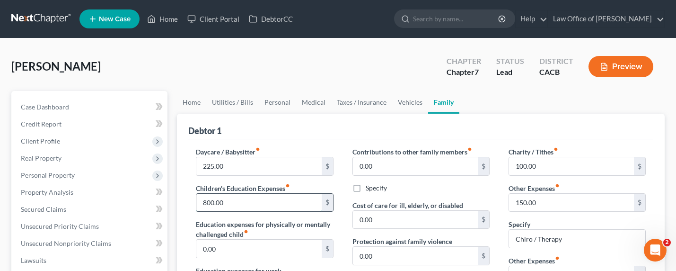
click at [201, 201] on input "800.00" at bounding box center [258, 203] width 125 height 18
click at [208, 200] on input "800.00" at bounding box center [258, 203] width 125 height 18
drag, startPoint x: 206, startPoint y: 201, endPoint x: 198, endPoint y: 199, distance: 8.2
click at [198, 199] on input "800.00" at bounding box center [258, 203] width 125 height 18
click at [204, 201] on input "500.00" at bounding box center [258, 203] width 125 height 18
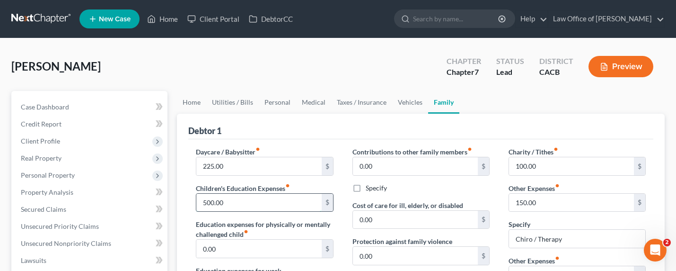
drag, startPoint x: 207, startPoint y: 201, endPoint x: 198, endPoint y: 201, distance: 9.0
click at [198, 201] on input "500.00" at bounding box center [258, 203] width 125 height 18
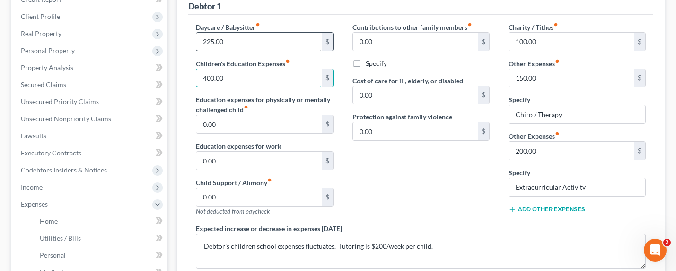
type input "400.00"
click at [218, 41] on input "225.00" at bounding box center [258, 42] width 125 height 18
click at [209, 41] on input "225.00" at bounding box center [258, 42] width 125 height 18
drag, startPoint x: 239, startPoint y: 44, endPoint x: 181, endPoint y: 44, distance: 58.2
click at [181, 44] on div "Debtor 1 Daycare / Babysitter fiber_manual_record 225.00 $ Children's Education…" at bounding box center [421, 181] width 488 height 384
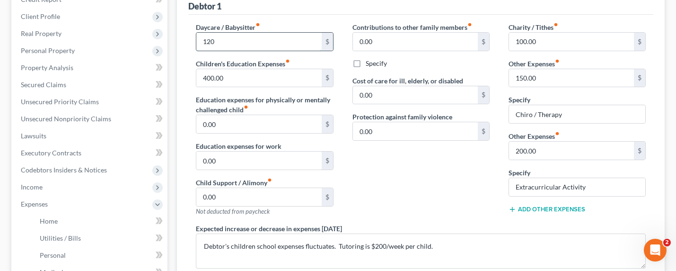
type input "120"
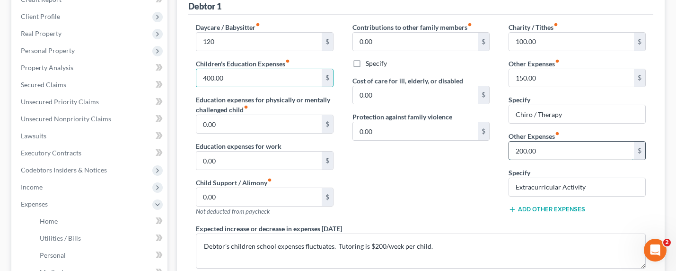
drag, startPoint x: 575, startPoint y: 156, endPoint x: 561, endPoint y: 156, distance: 14.2
click at [574, 156] on input "200.00" at bounding box center [571, 151] width 125 height 18
click at [520, 153] on input "200.00" at bounding box center [571, 151] width 125 height 18
drag, startPoint x: 540, startPoint y: 150, endPoint x: 500, endPoint y: 151, distance: 40.7
click at [500, 151] on div "Charity / Tithes fiber_manual_record 100.00 $ Other Expenses fiber_manual_recor…" at bounding box center [577, 122] width 156 height 201
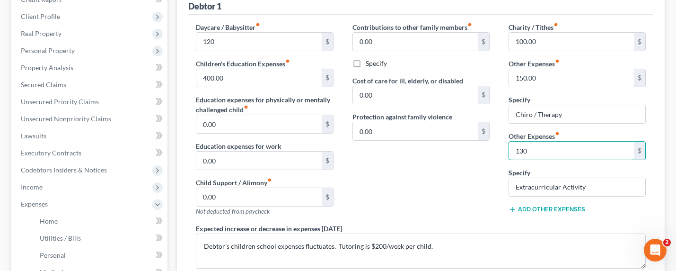
type input "130"
drag, startPoint x: 547, startPoint y: 87, endPoint x: 536, endPoint y: 83, distance: 12.0
click at [546, 87] on div "Charity / Tithes fiber_manual_record 100.00 $ Other Expenses fiber_manual_recor…" at bounding box center [577, 122] width 156 height 201
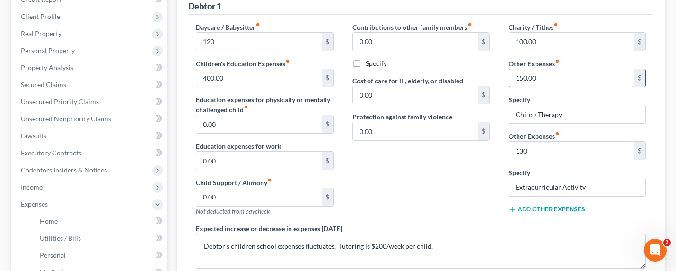
drag, startPoint x: 527, startPoint y: 79, endPoint x: 518, endPoint y: 79, distance: 9.0
click at [521, 79] on input "150.00" at bounding box center [571, 78] width 125 height 18
drag, startPoint x: 519, startPoint y: 78, endPoint x: 526, endPoint y: 80, distance: 7.3
click at [520, 78] on input "150.00" at bounding box center [571, 78] width 125 height 18
drag, startPoint x: 523, startPoint y: 77, endPoint x: 519, endPoint y: 86, distance: 9.8
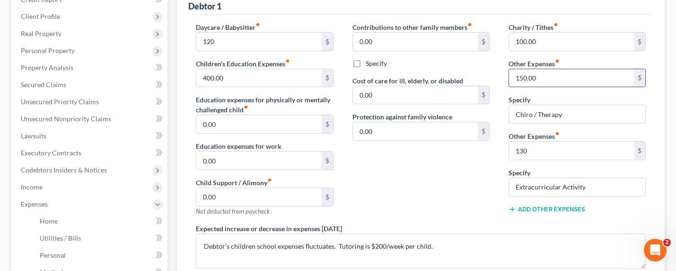
click at [512, 77] on input "150.00" at bounding box center [571, 78] width 125 height 18
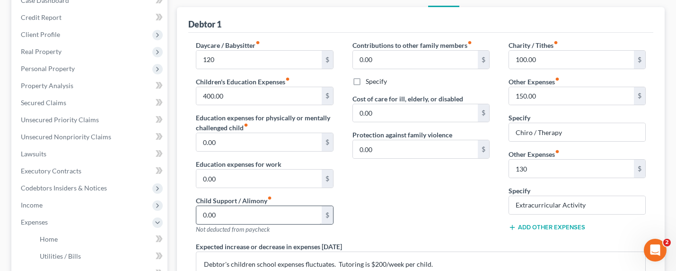
scroll to position [29, 0]
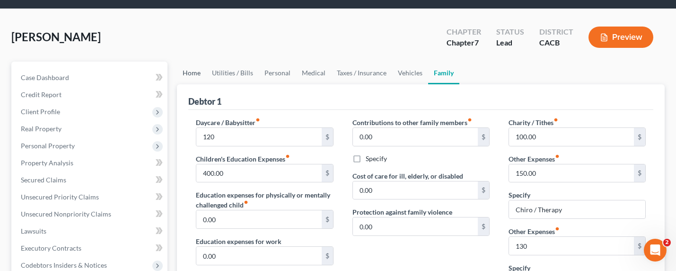
click at [197, 71] on link "Home" at bounding box center [191, 73] width 29 height 23
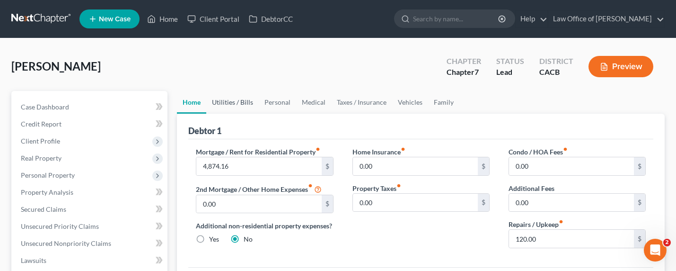
click at [218, 102] on link "Utilities / Bills" at bounding box center [232, 102] width 53 height 23
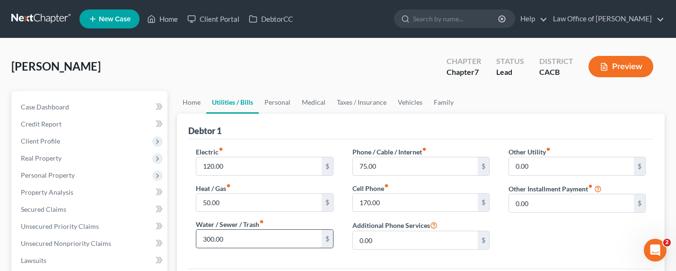
click at [206, 244] on input "300.00" at bounding box center [258, 239] width 125 height 18
click at [209, 240] on input "300.00" at bounding box center [258, 239] width 125 height 18
drag, startPoint x: 209, startPoint y: 240, endPoint x: 203, endPoint y: 238, distance: 6.0
click at [203, 238] on input "300.00" at bounding box center [258, 239] width 125 height 18
type input "100.00"
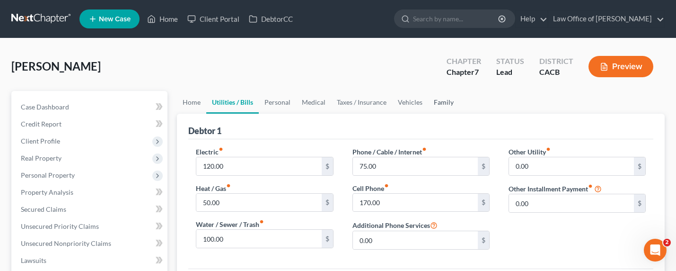
click at [440, 102] on link "Family" at bounding box center [443, 102] width 31 height 23
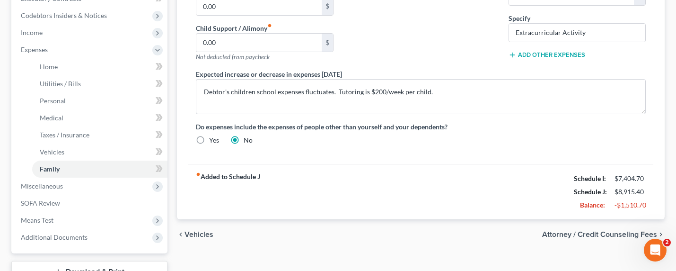
scroll to position [337, 0]
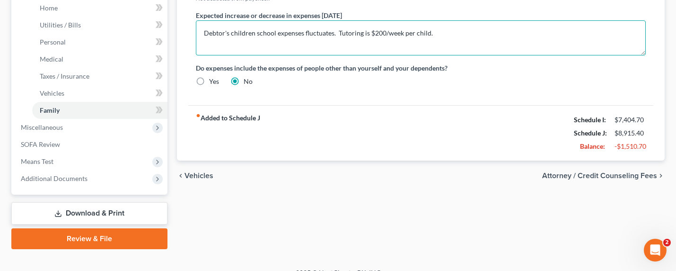
click at [477, 35] on textarea "Debtor's children school expenses fluctuates. Tutoring is $200/week per child." at bounding box center [421, 37] width 450 height 35
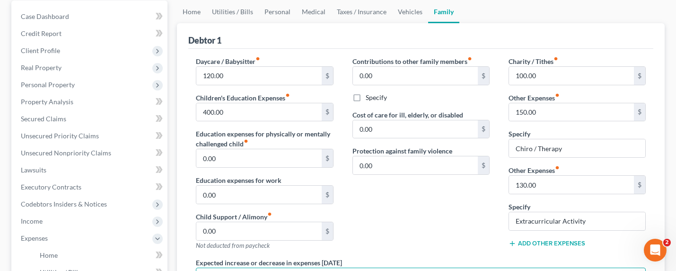
scroll to position [0, 0]
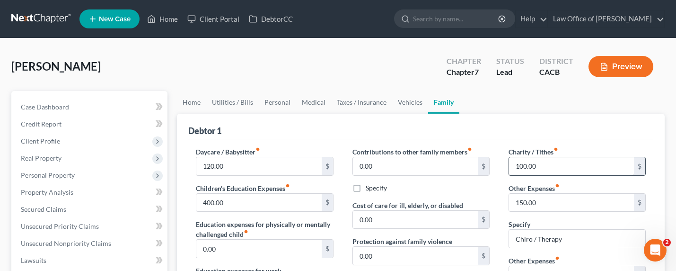
type textarea "Debtor's children school expenses fluctuates. Tutoring is $200/week per child. …"
click at [526, 169] on input "100.00" at bounding box center [571, 166] width 125 height 18
click at [525, 164] on input "100.00" at bounding box center [571, 166] width 125 height 18
drag, startPoint x: 523, startPoint y: 166, endPoint x: 514, endPoint y: 165, distance: 9.5
click at [514, 165] on input "100.00" at bounding box center [571, 166] width 125 height 18
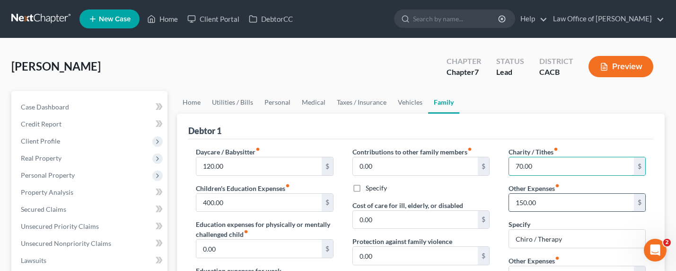
type input "70.00"
click at [527, 201] on input "150.00" at bounding box center [571, 203] width 125 height 18
click at [519, 202] on input "150.00" at bounding box center [571, 203] width 125 height 18
drag, startPoint x: 523, startPoint y: 202, endPoint x: 514, endPoint y: 202, distance: 9.9
click at [514, 202] on input "150.00" at bounding box center [571, 203] width 125 height 18
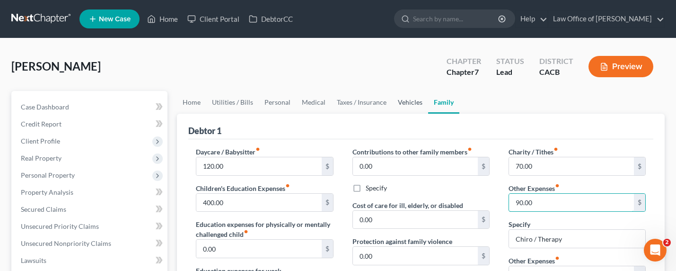
type input "90.00"
click at [402, 103] on link "Vehicles" at bounding box center [410, 102] width 36 height 23
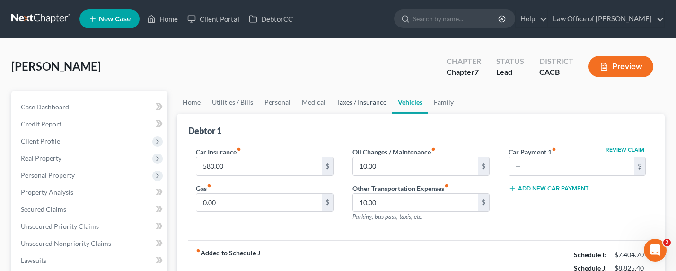
click at [362, 103] on link "Taxes / Insurance" at bounding box center [361, 102] width 61 height 23
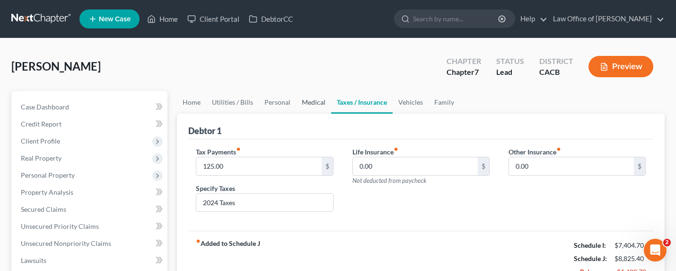
click at [302, 104] on link "Medical" at bounding box center [313, 102] width 35 height 23
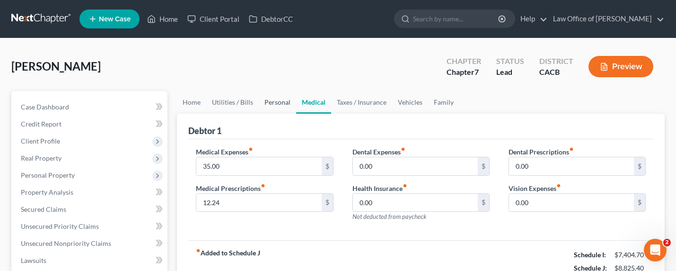
click at [272, 102] on link "Personal" at bounding box center [277, 102] width 37 height 23
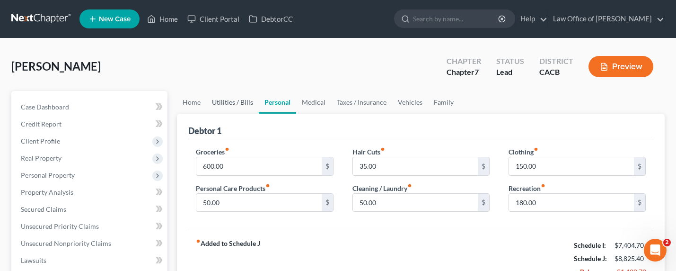
click at [224, 101] on link "Utilities / Bills" at bounding box center [232, 102] width 53 height 23
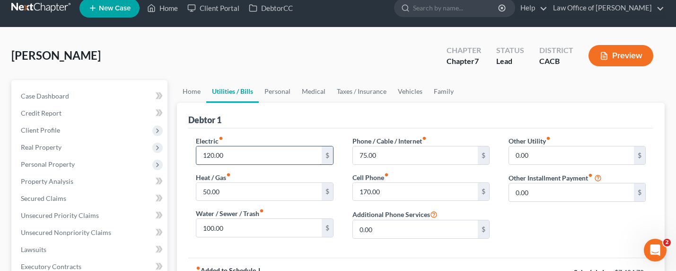
scroll to position [23, 0]
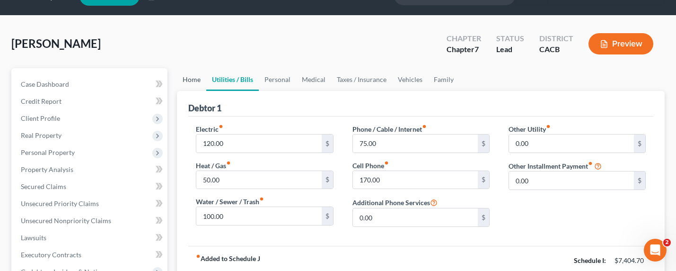
click at [195, 80] on link "Home" at bounding box center [191, 79] width 29 height 23
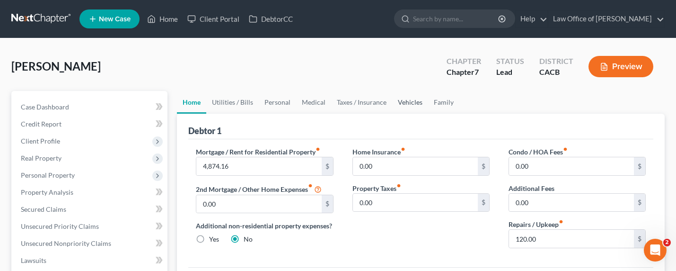
click at [395, 104] on link "Vehicles" at bounding box center [410, 102] width 36 height 23
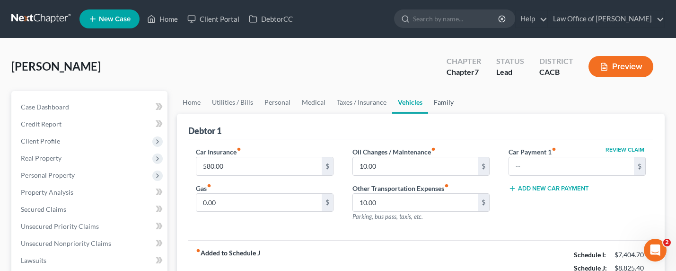
click at [452, 99] on link "Family" at bounding box center [443, 102] width 31 height 23
